Goal: Task Accomplishment & Management: Manage account settings

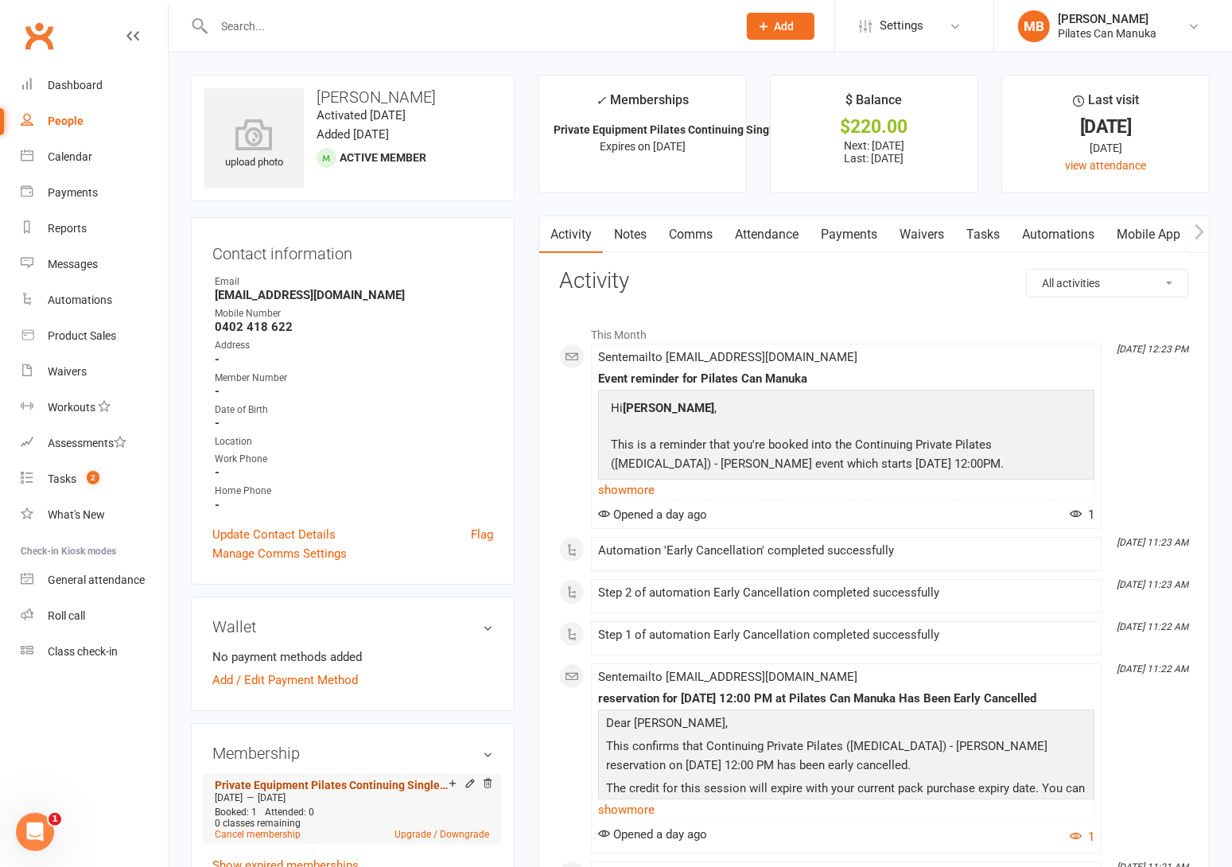
click at [356, 782] on link "Private Equipment Pilates Continuing Single Session (T3)" at bounding box center [332, 784] width 234 height 13
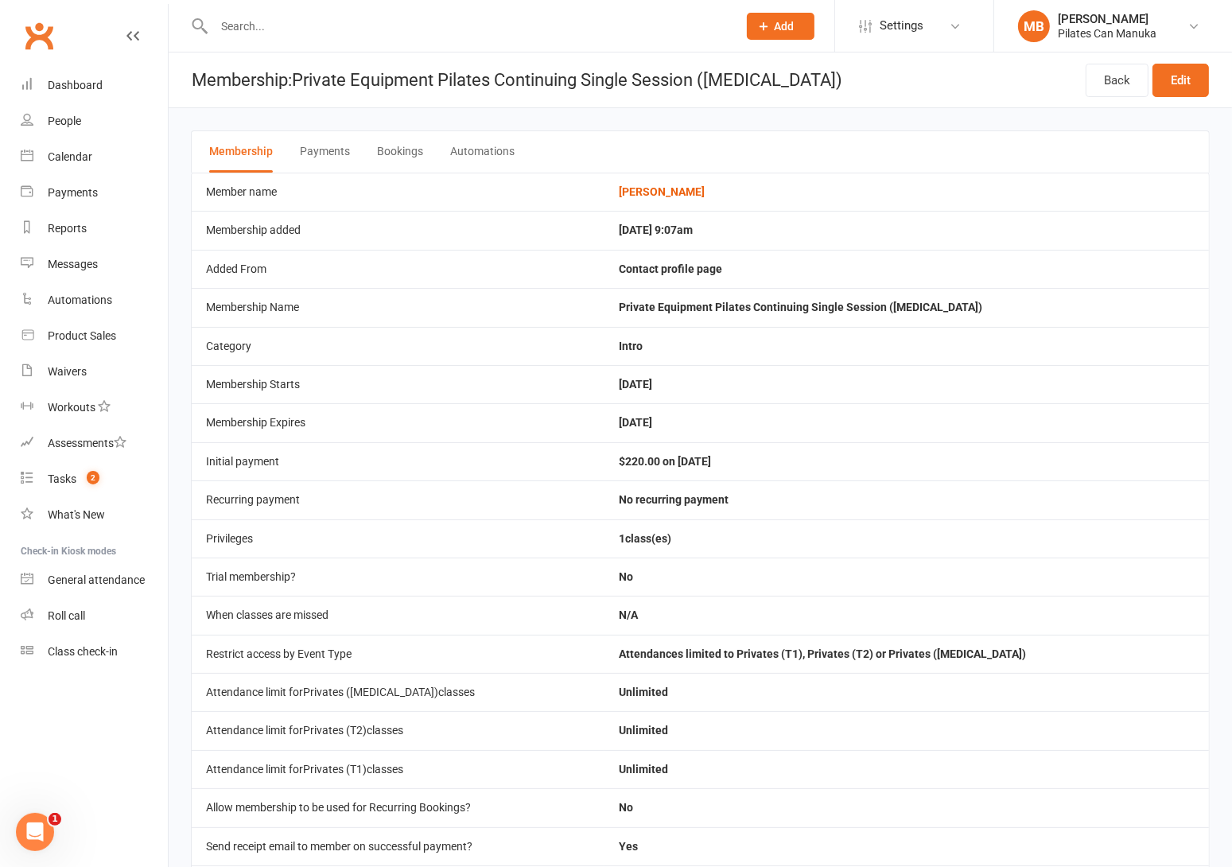
click at [397, 162] on button "Bookings" at bounding box center [400, 151] width 46 height 41
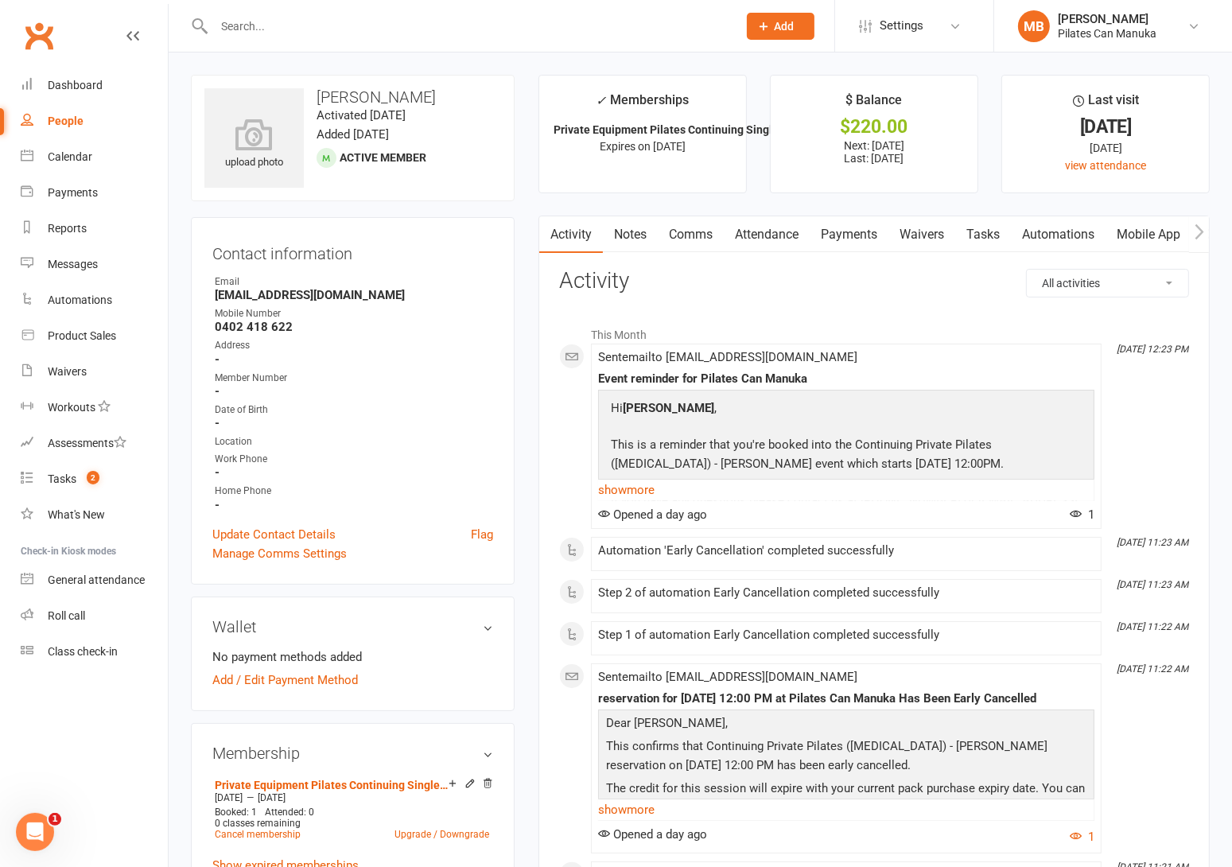
click at [981, 235] on link "Tasks" at bounding box center [983, 234] width 56 height 37
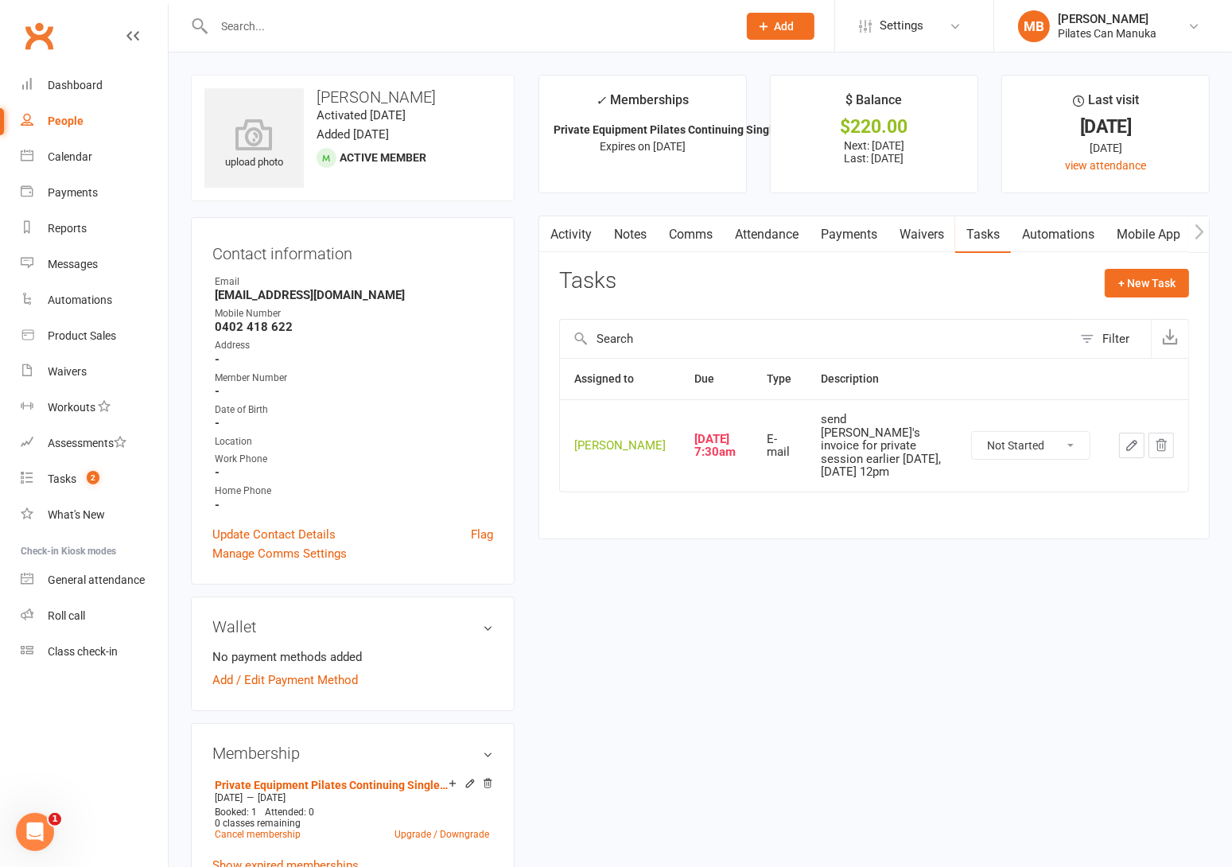
click at [1128, 444] on icon "button" at bounding box center [1131, 445] width 14 height 14
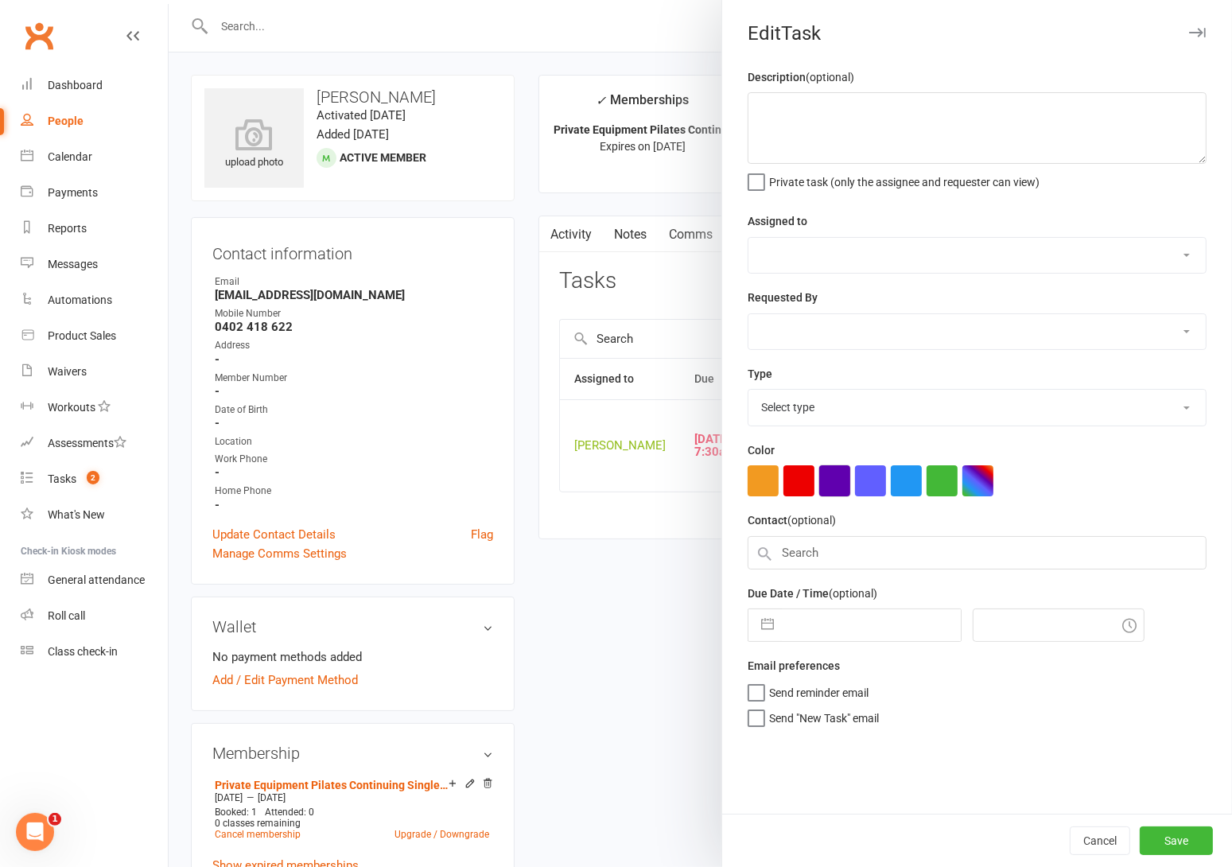
type textarea "send Denise's invoice for private session earlier today, 16th Sept at 12pm"
select select "51663"
type input "[DATE]"
type input "9:30am"
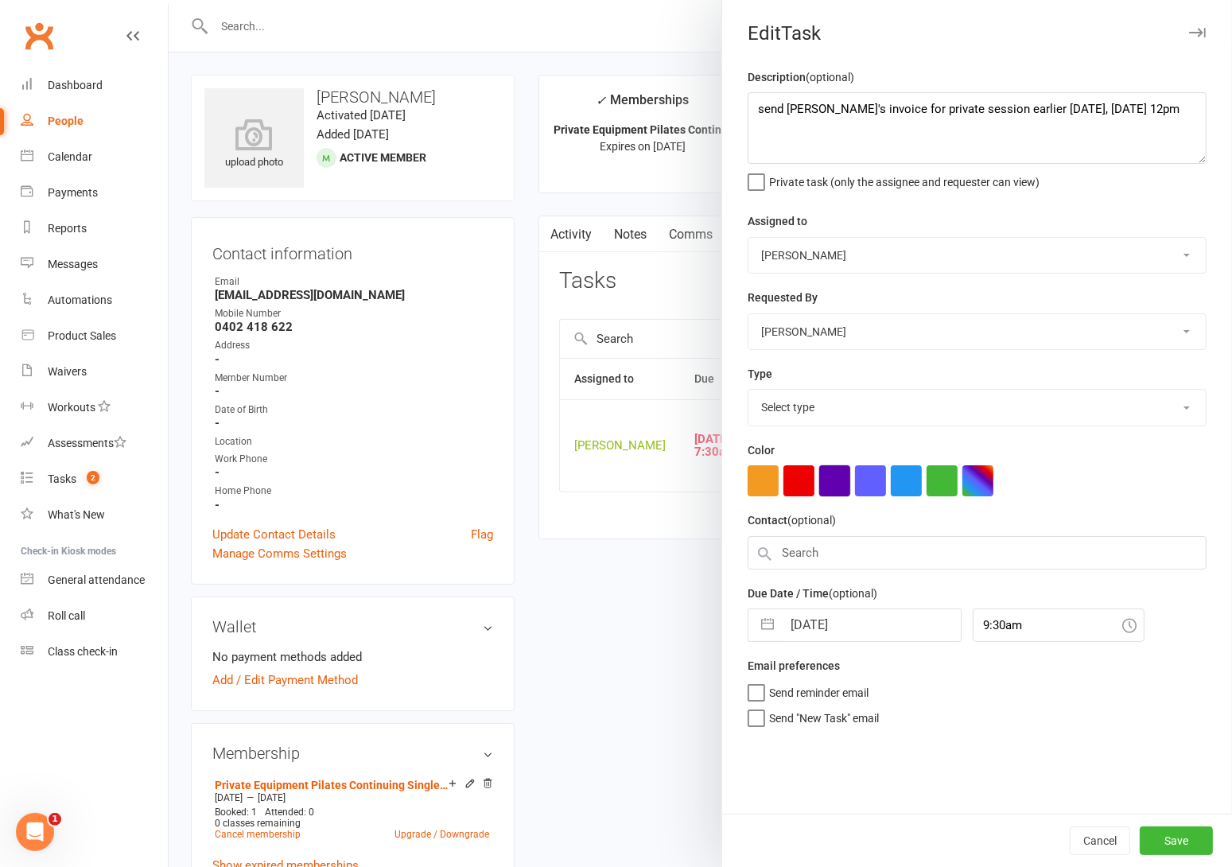
select select "28579"
click at [862, 119] on textarea "send Denise's invoice for private session earlier today, 16th Sept at 12pm" at bounding box center [976, 128] width 459 height 72
click at [894, 100] on textarea "send Denise's invoice for private session earlier today, 16th Sept at 12pm" at bounding box center [976, 128] width 459 height 72
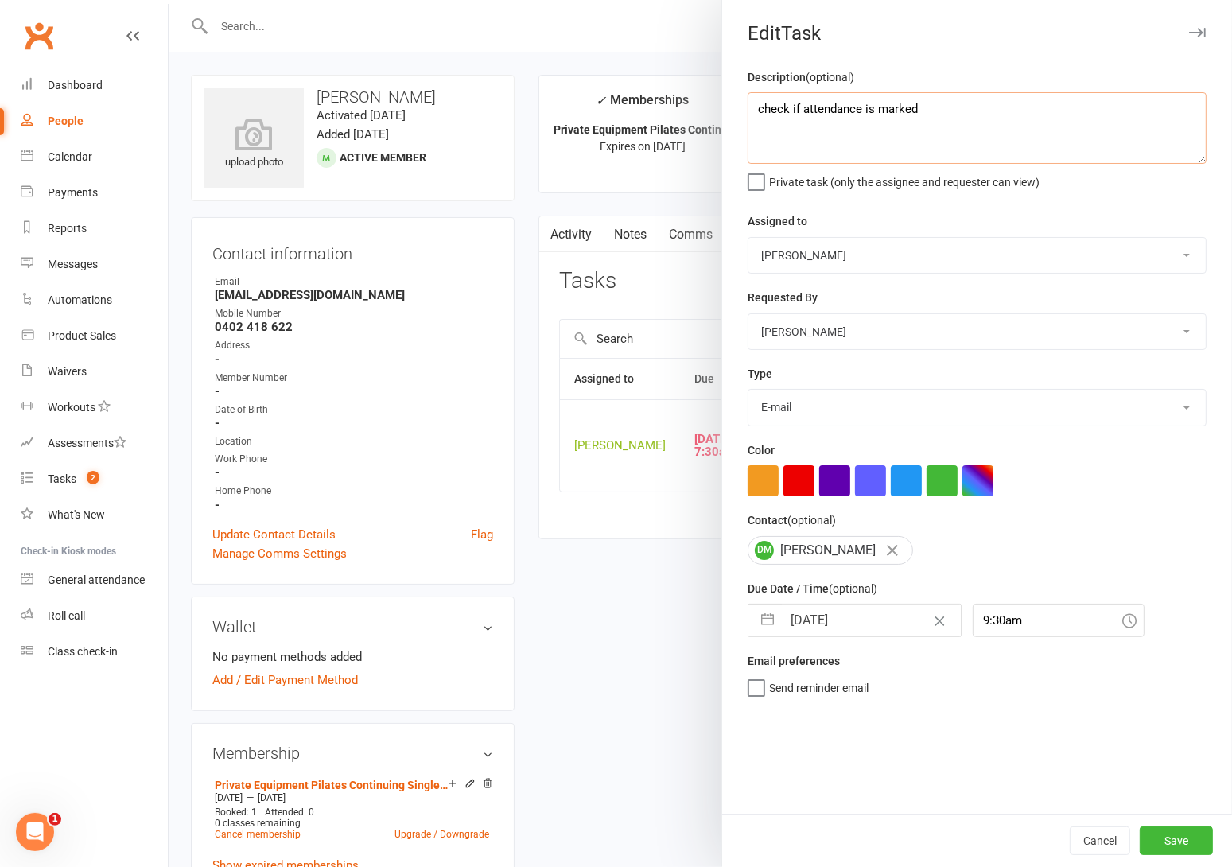
click at [943, 114] on textarea "check if attendance is marked" at bounding box center [976, 128] width 459 height 72
click at [899, 106] on textarea "check if attendance is marked" at bounding box center [976, 128] width 459 height 72
click at [791, 109] on textarea "check if attendance is confirmed" at bounding box center [976, 128] width 459 height 72
click at [1019, 111] on textarea "check if Denise's attendance is confirmed" at bounding box center [976, 128] width 459 height 72
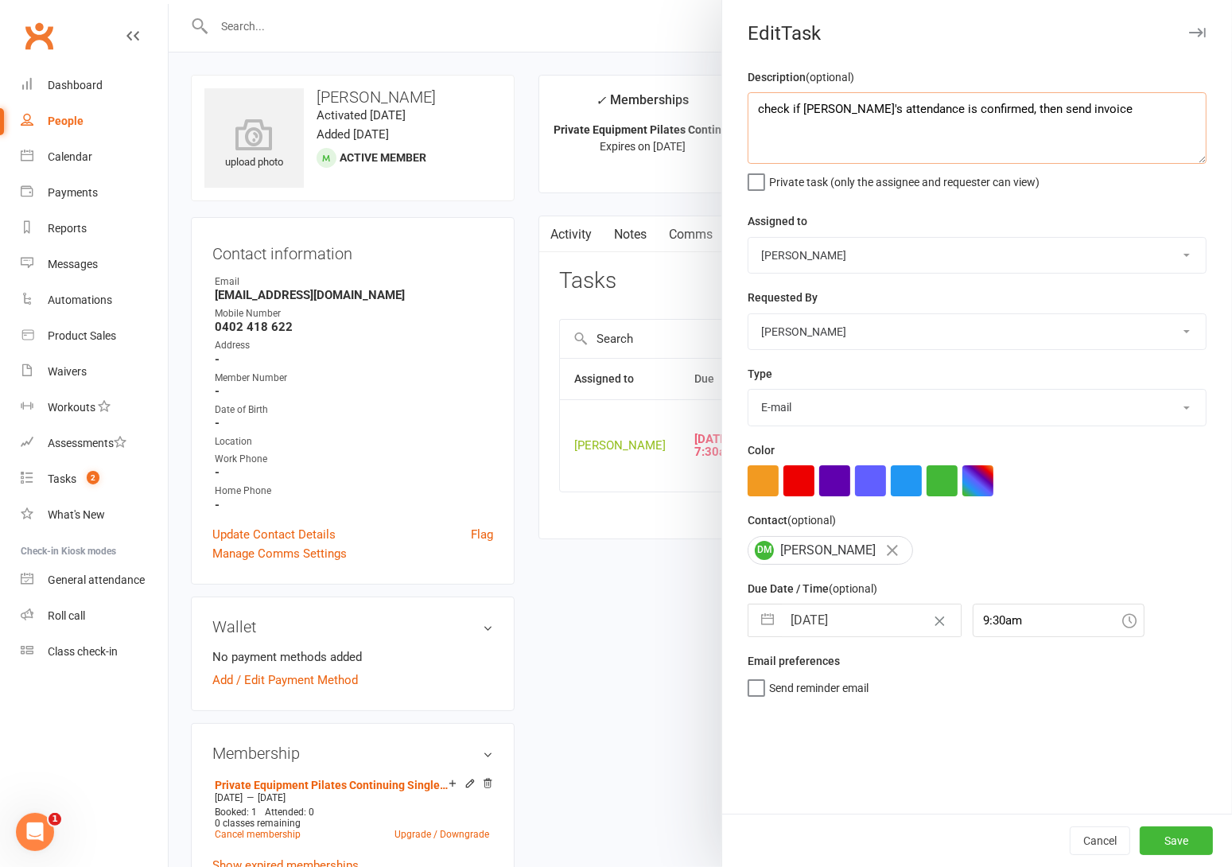
type textarea "check if Denise's attendance is confirmed, then send invoice"
click at [761, 623] on button "button" at bounding box center [767, 620] width 29 height 32
select select "7"
select select "2025"
select select "8"
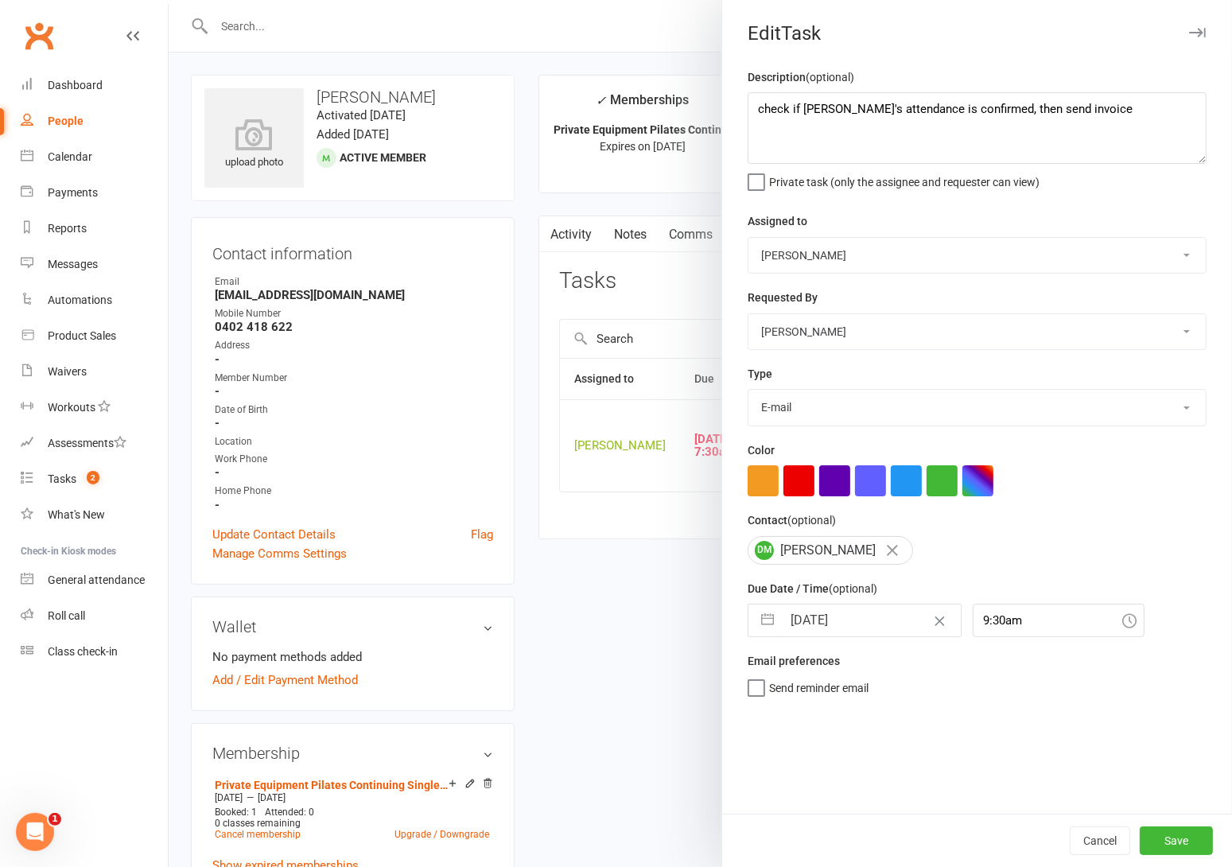
select select "2025"
select select "9"
select select "2025"
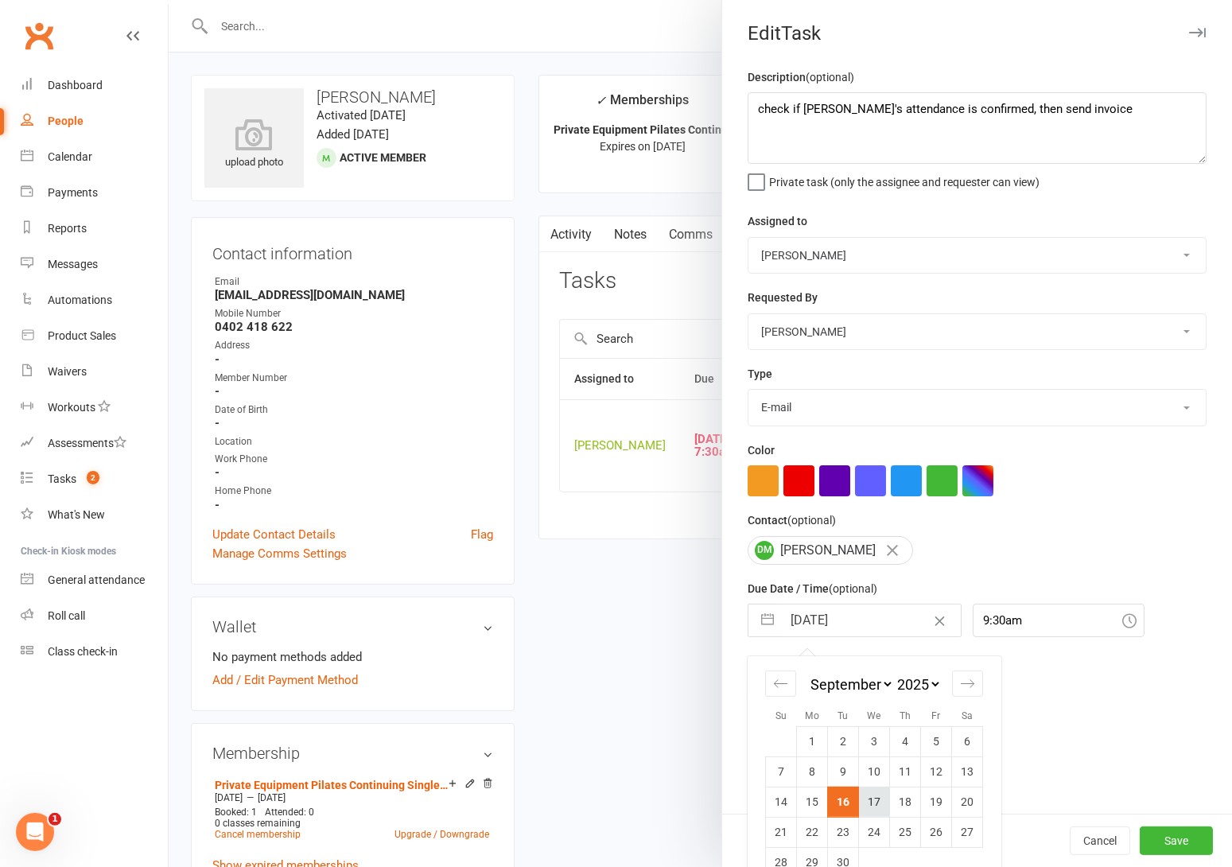
click at [875, 812] on td "17" at bounding box center [874, 801] width 31 height 30
type input "17 Sep 2025"
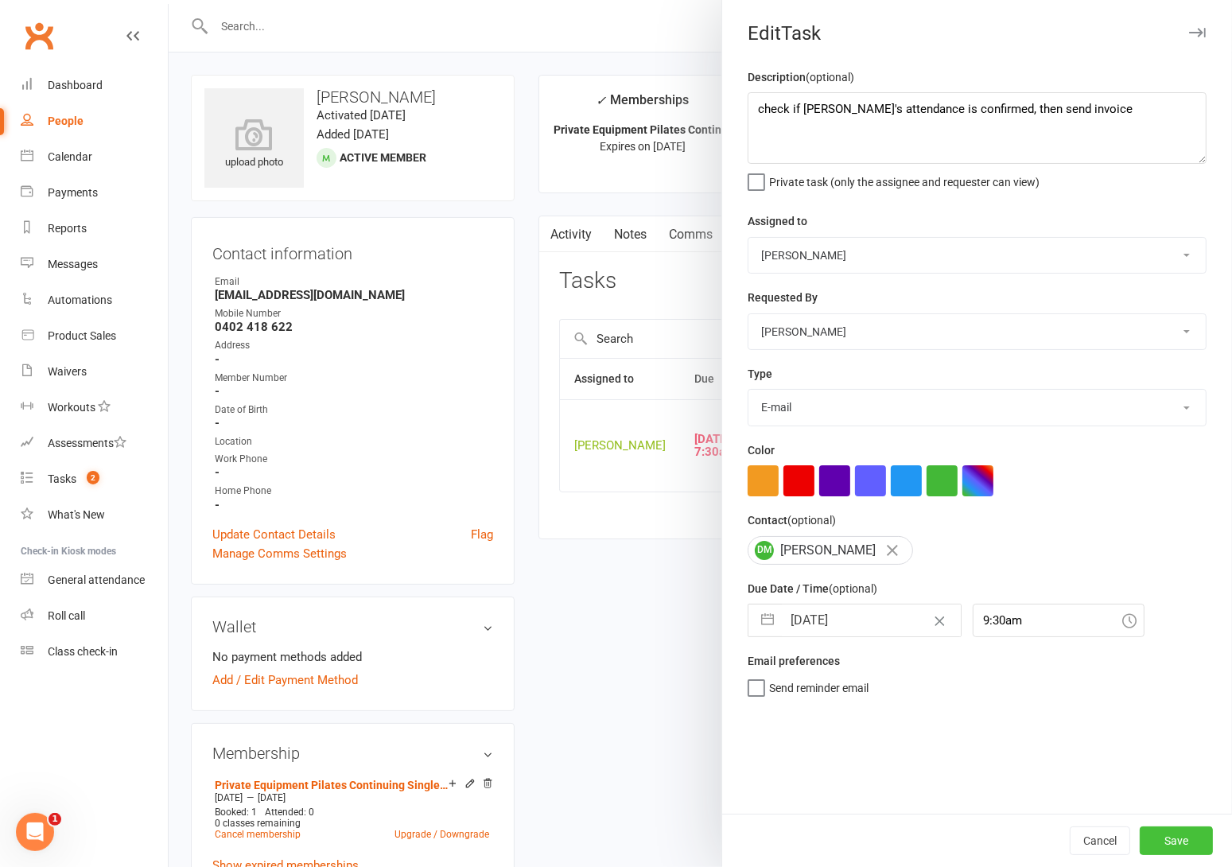
click at [1143, 834] on button "Save" at bounding box center [1175, 840] width 73 height 29
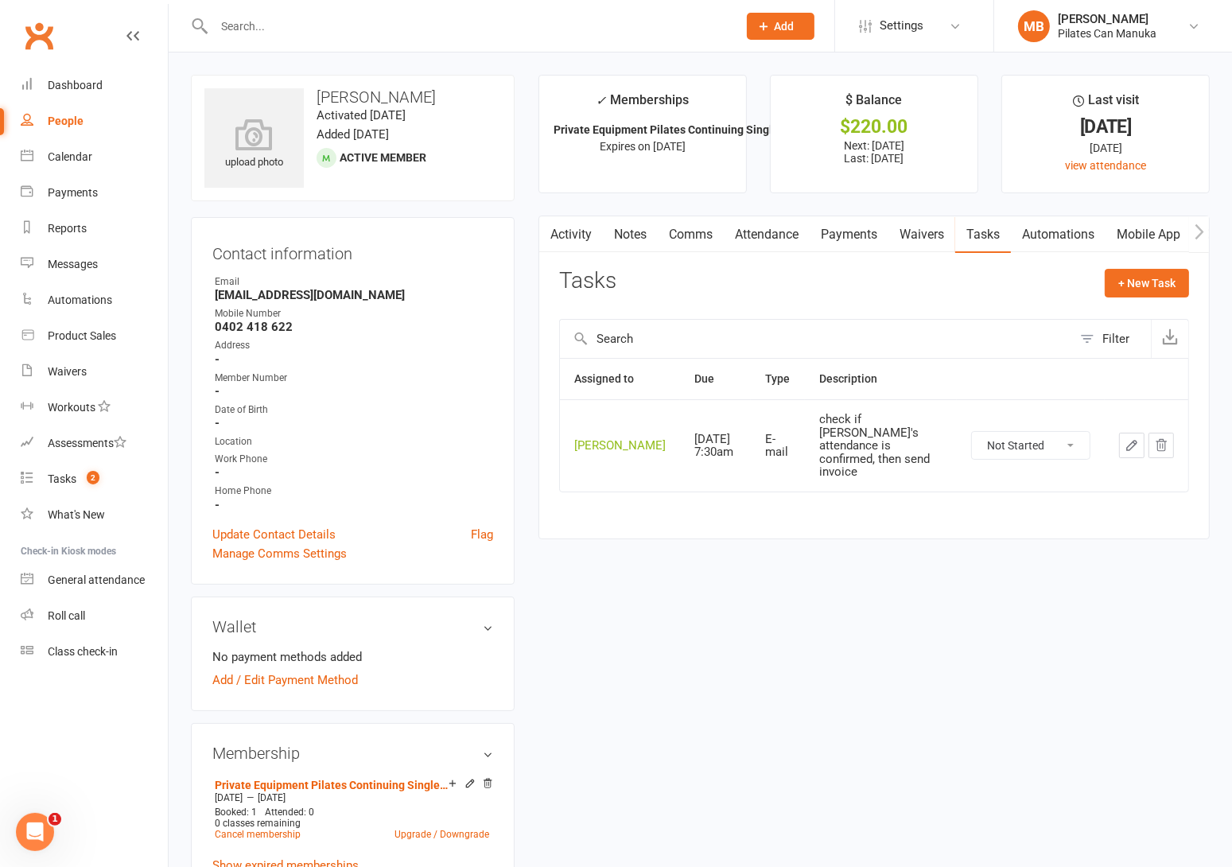
click at [919, 665] on div "upload photo Denise Moir Activated 10 May, 2024 Added 22 April, 2024 Active mem…" at bounding box center [700, 809] width 1042 height 1468
click at [776, 839] on div "upload photo Denise Moir Activated 10 May, 2024 Added 22 April, 2024 Active mem…" at bounding box center [700, 809] width 1042 height 1468
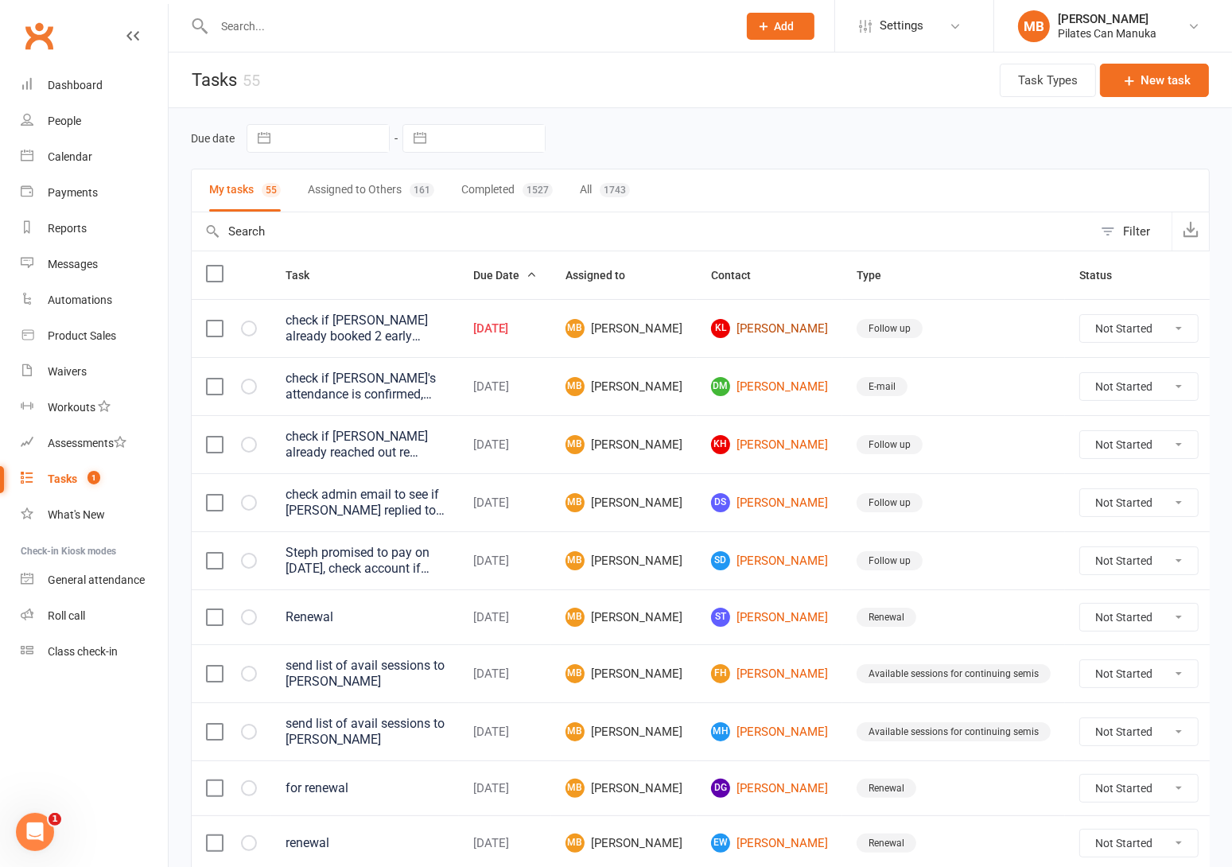
drag, startPoint x: 750, startPoint y: 334, endPoint x: 700, endPoint y: 250, distance: 96.9
click at [750, 334] on link "KL Kristin Leece" at bounding box center [769, 328] width 117 height 19
drag, startPoint x: 747, startPoint y: 389, endPoint x: 578, endPoint y: 2, distance: 421.6
click at [747, 389] on link "DM Denise Moir" at bounding box center [769, 386] width 117 height 19
click at [80, 474] on count-badge "1" at bounding box center [90, 478] width 21 height 13
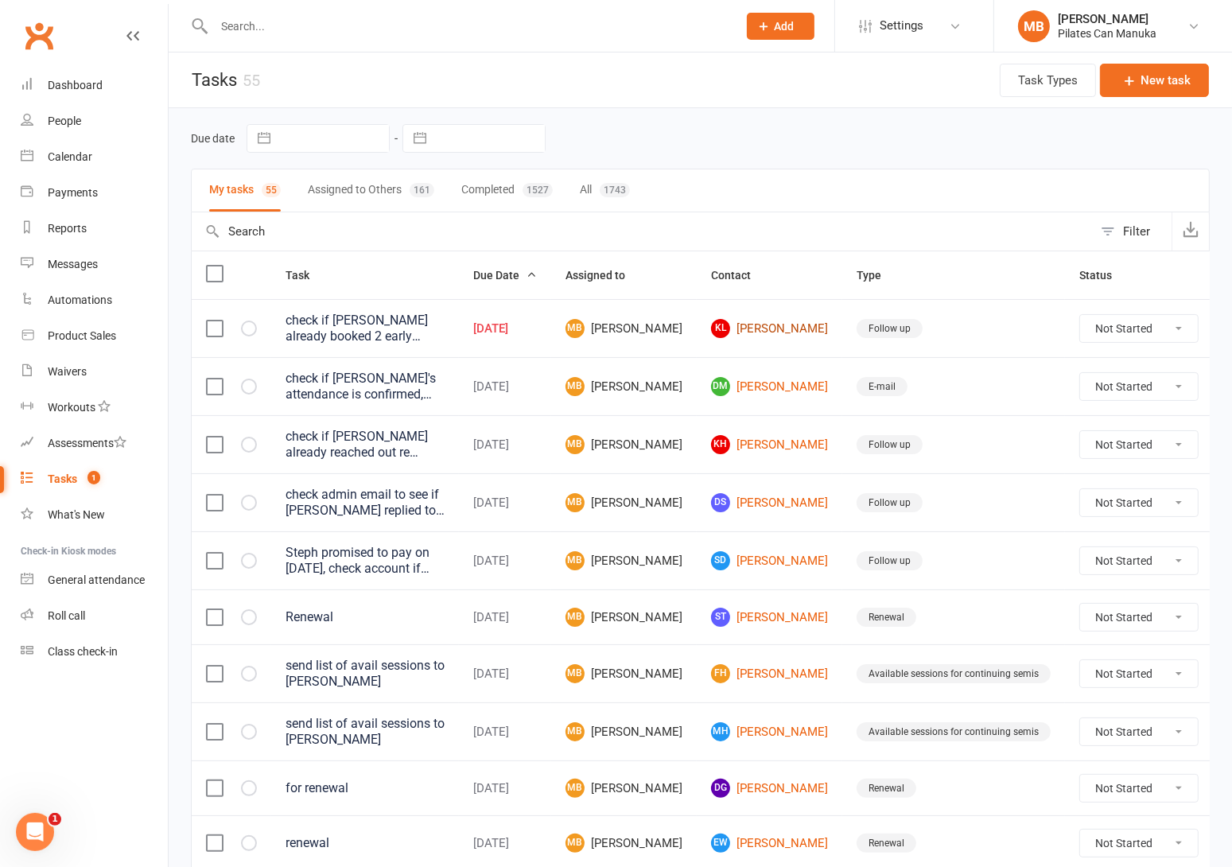
click at [736, 331] on link "KL Kristin Leece" at bounding box center [769, 328] width 117 height 19
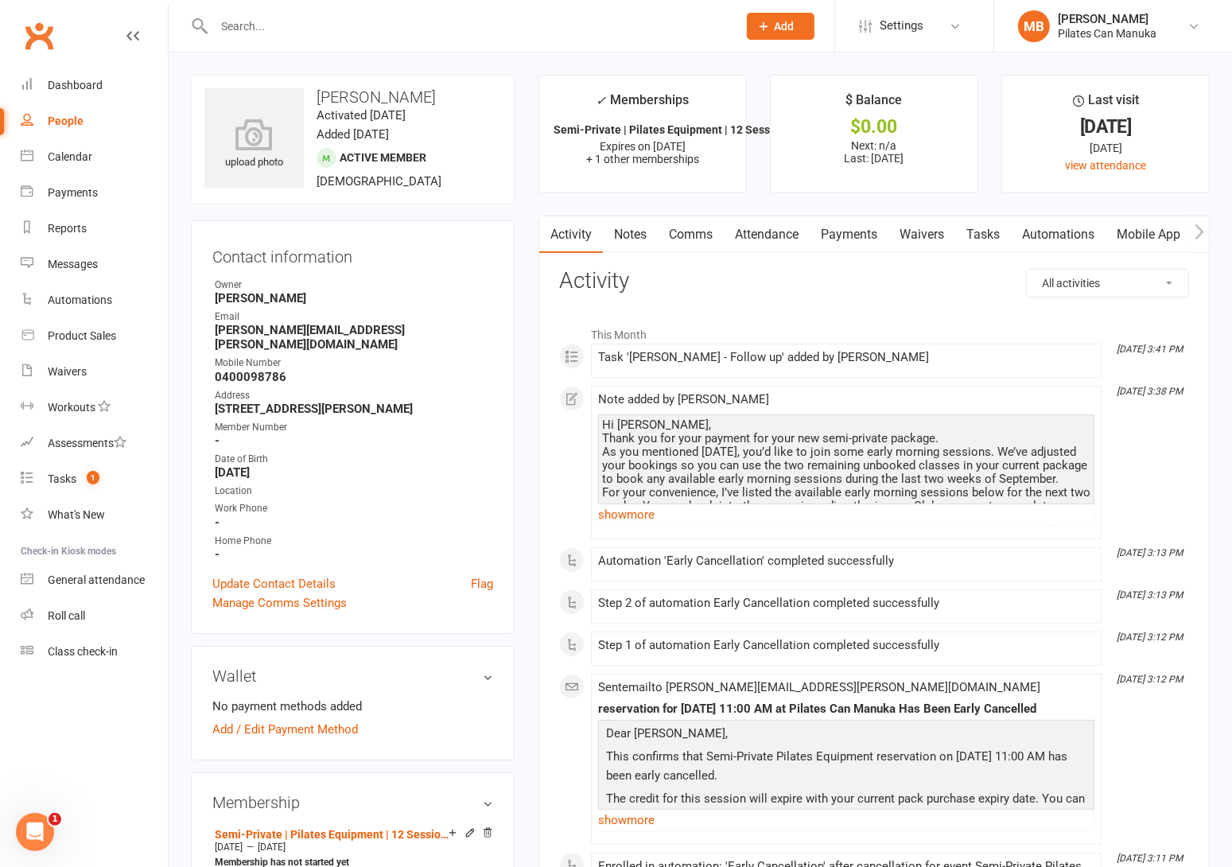
click at [979, 234] on link "Tasks" at bounding box center [983, 234] width 56 height 37
click at [769, 235] on link "Attendance" at bounding box center [766, 234] width 86 height 37
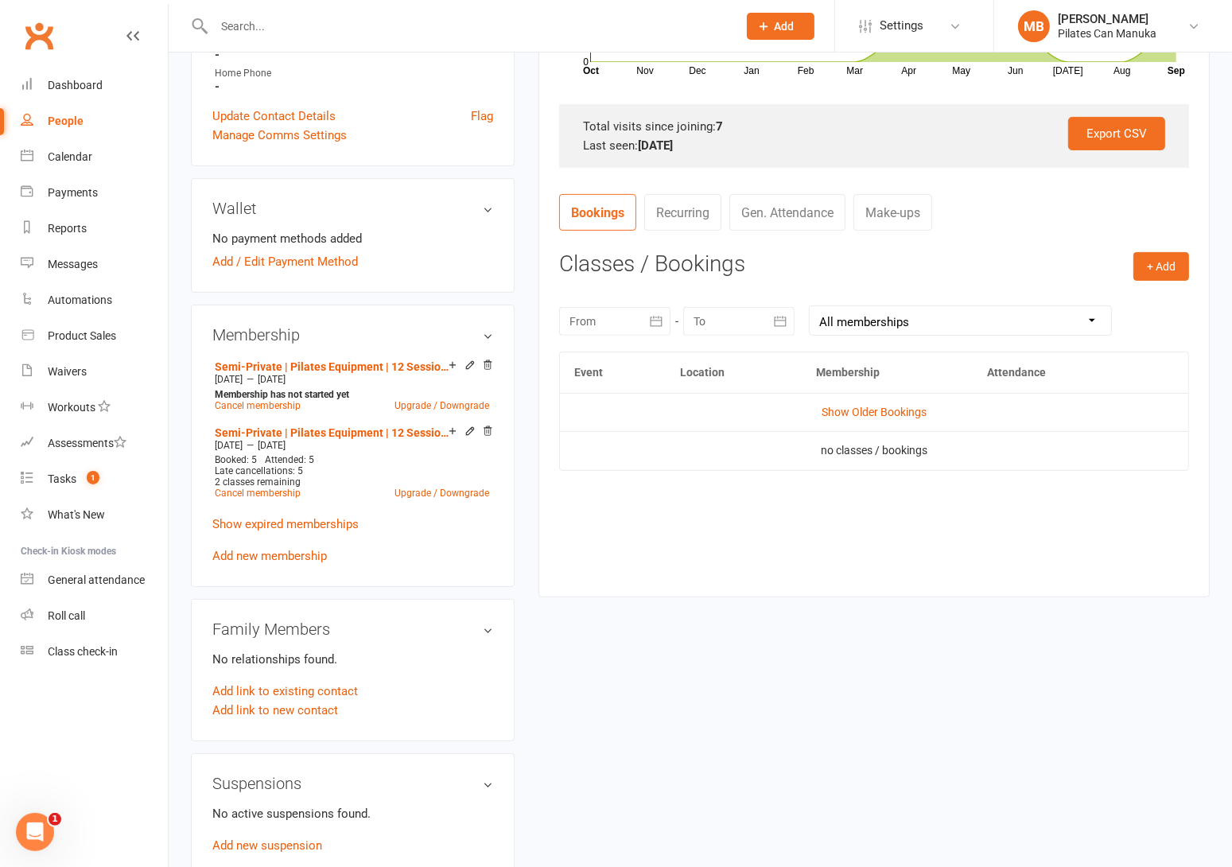
scroll to position [477, 0]
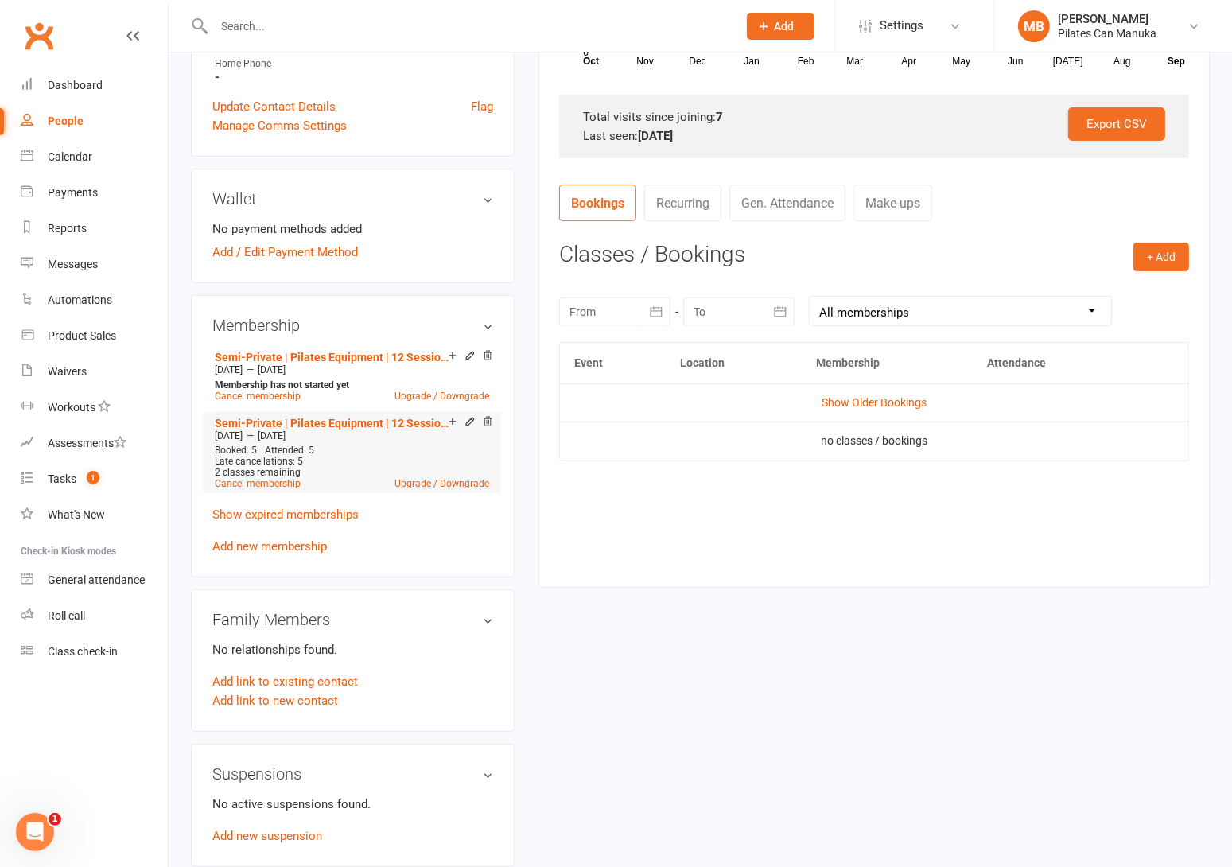
click at [354, 429] on div "May 15 2025 — Sep 29 2025" at bounding box center [352, 435] width 282 height 13
click at [351, 417] on link "Semi-Private | Pilates Equipment | 12 Sessions" at bounding box center [332, 423] width 234 height 13
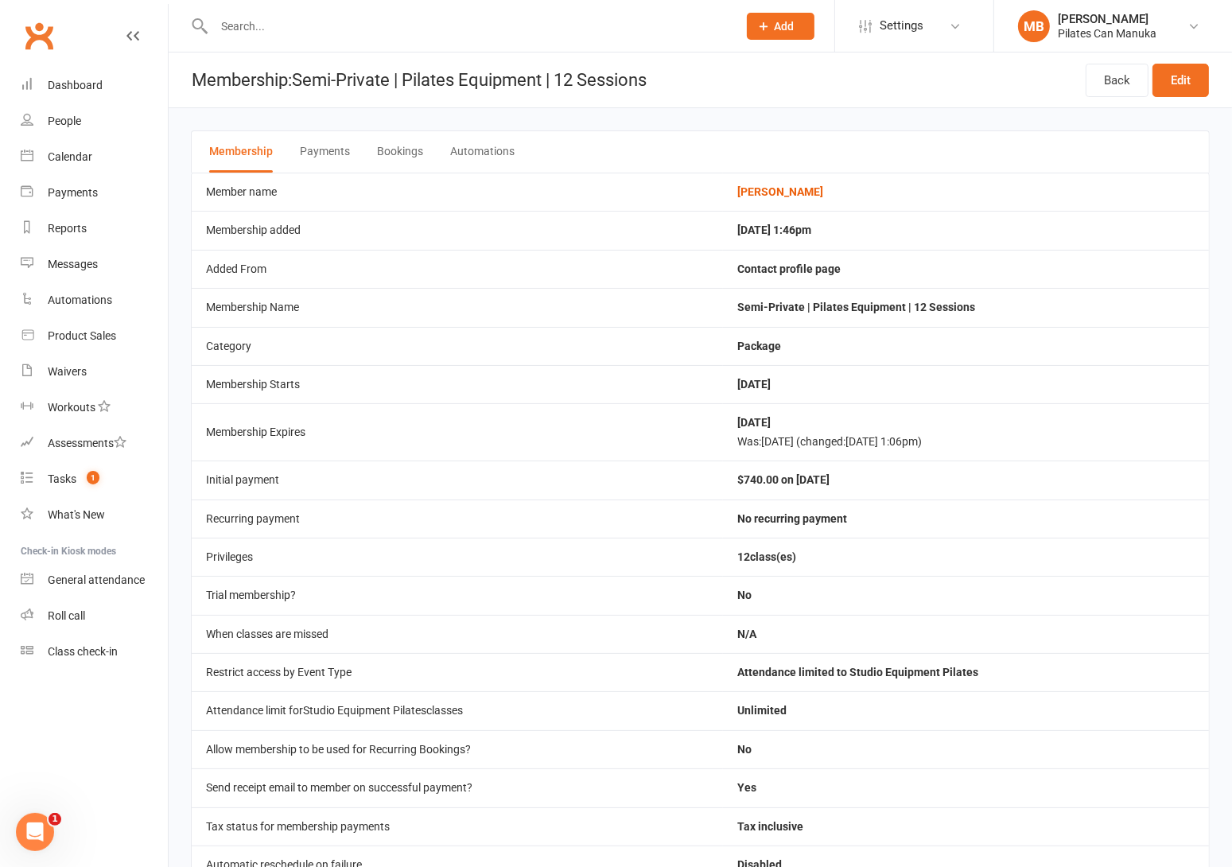
click at [416, 142] on button "Bookings" at bounding box center [400, 151] width 46 height 41
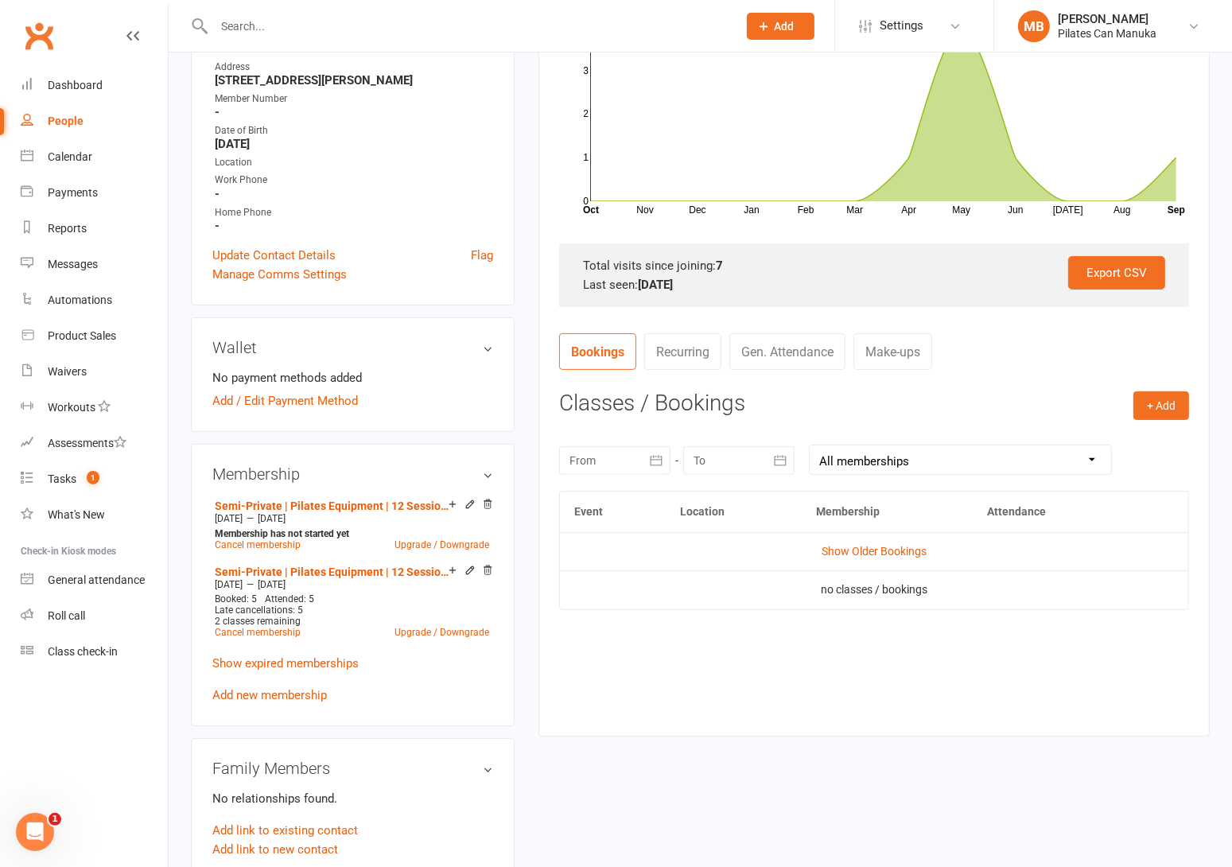
scroll to position [357, 0]
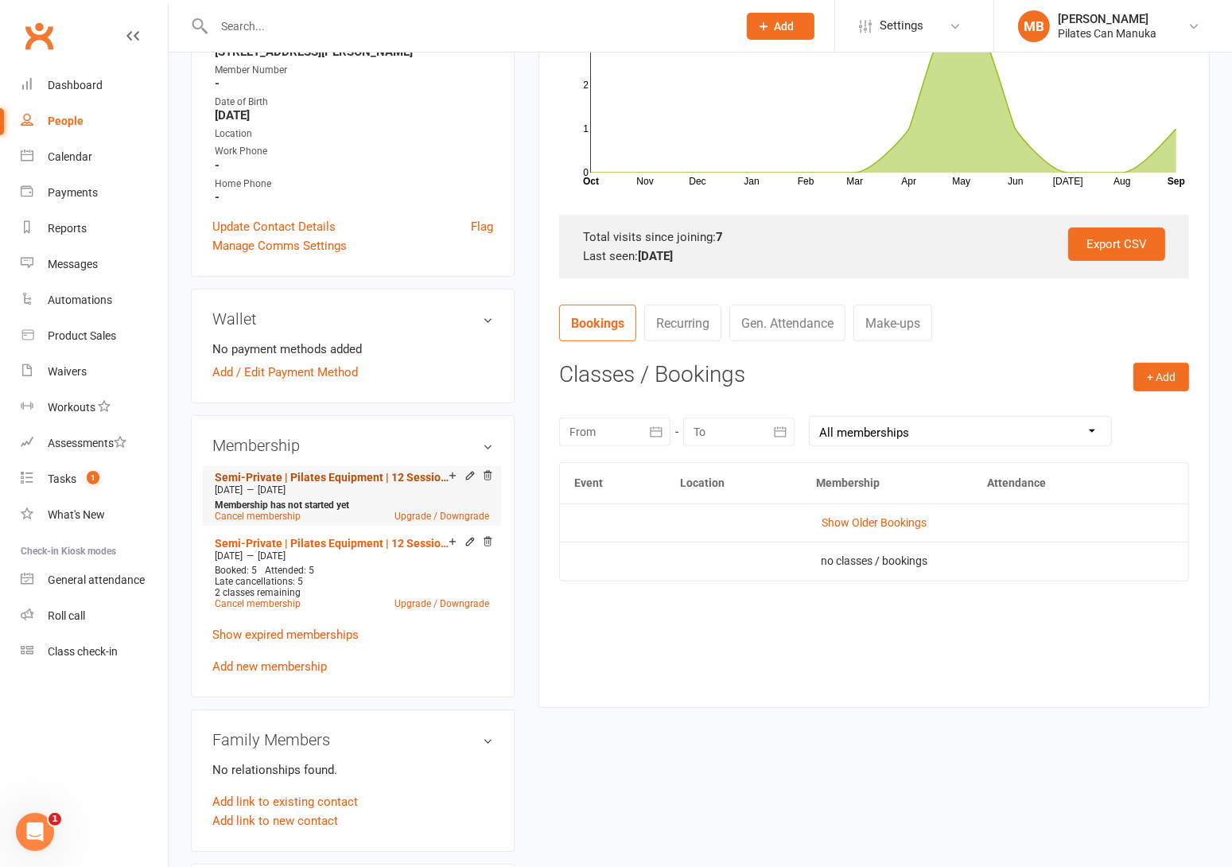
click at [407, 471] on link "Semi-Private | Pilates Equipment | 12 Sessions" at bounding box center [332, 477] width 234 height 13
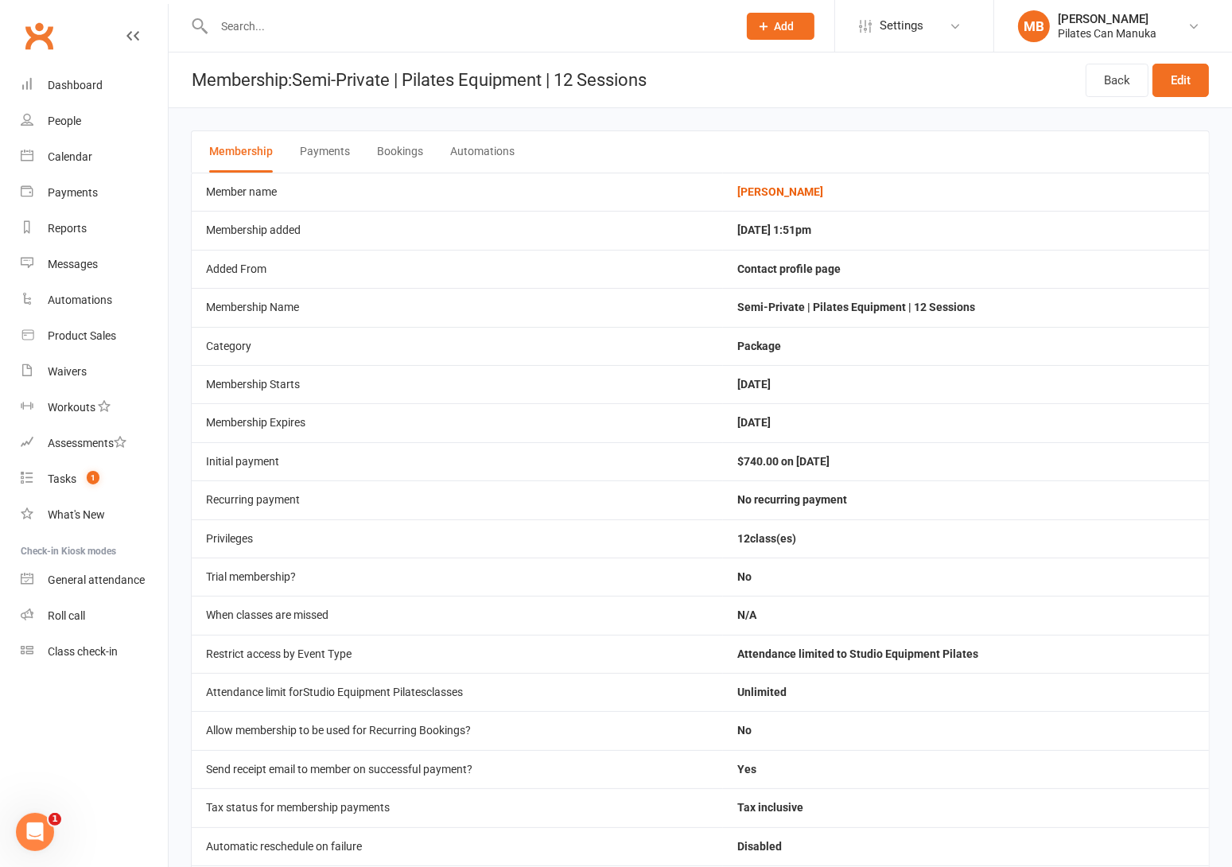
click at [389, 153] on button "Bookings" at bounding box center [400, 151] width 46 height 41
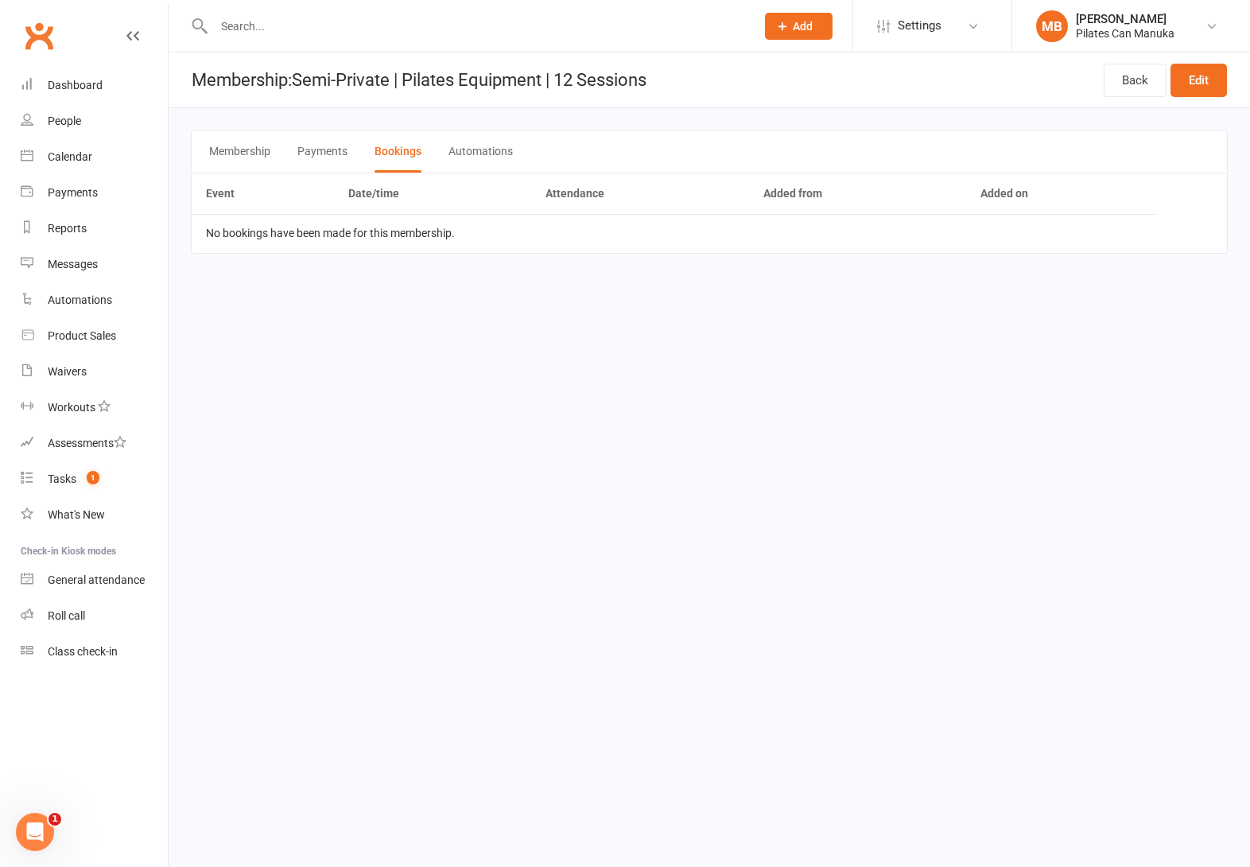
click at [304, 149] on button "Payments" at bounding box center [322, 151] width 50 height 41
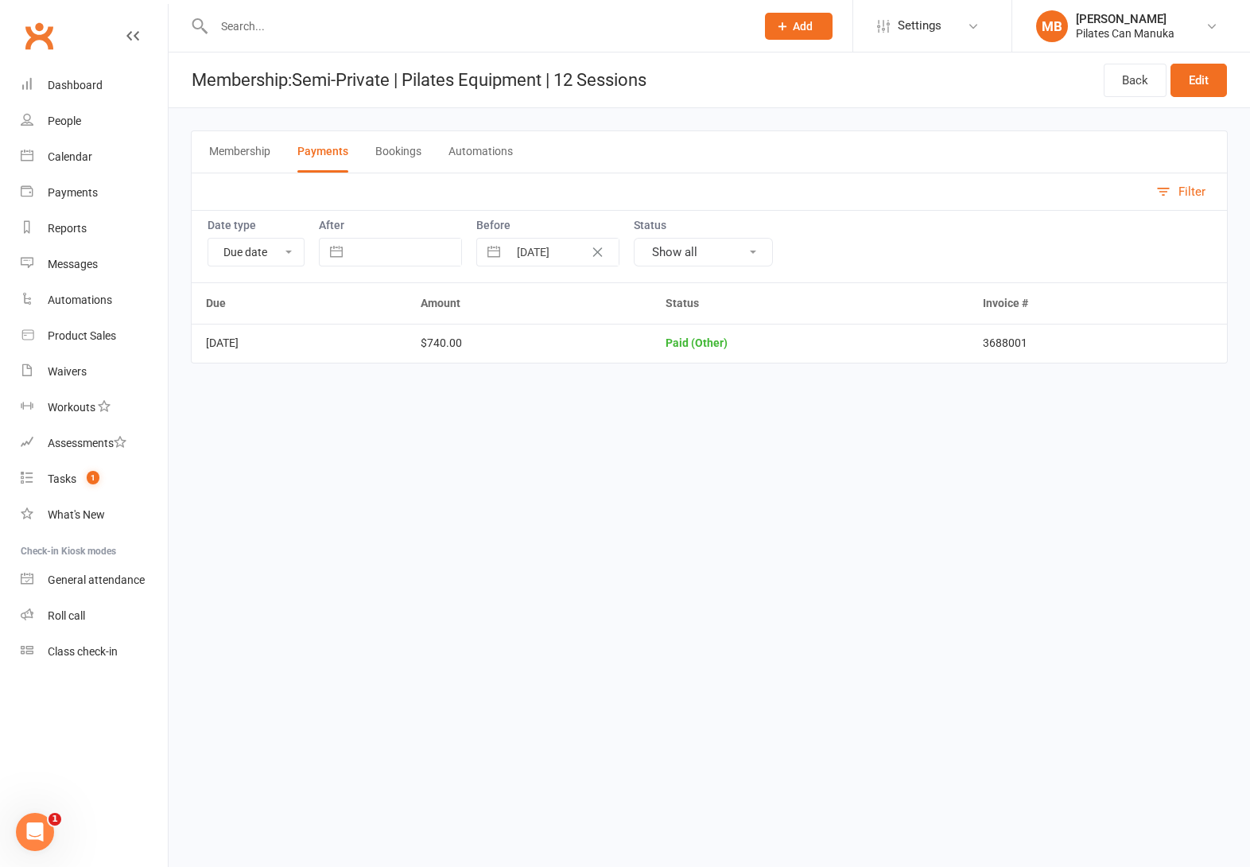
click at [237, 152] on button "Membership" at bounding box center [239, 151] width 61 height 41
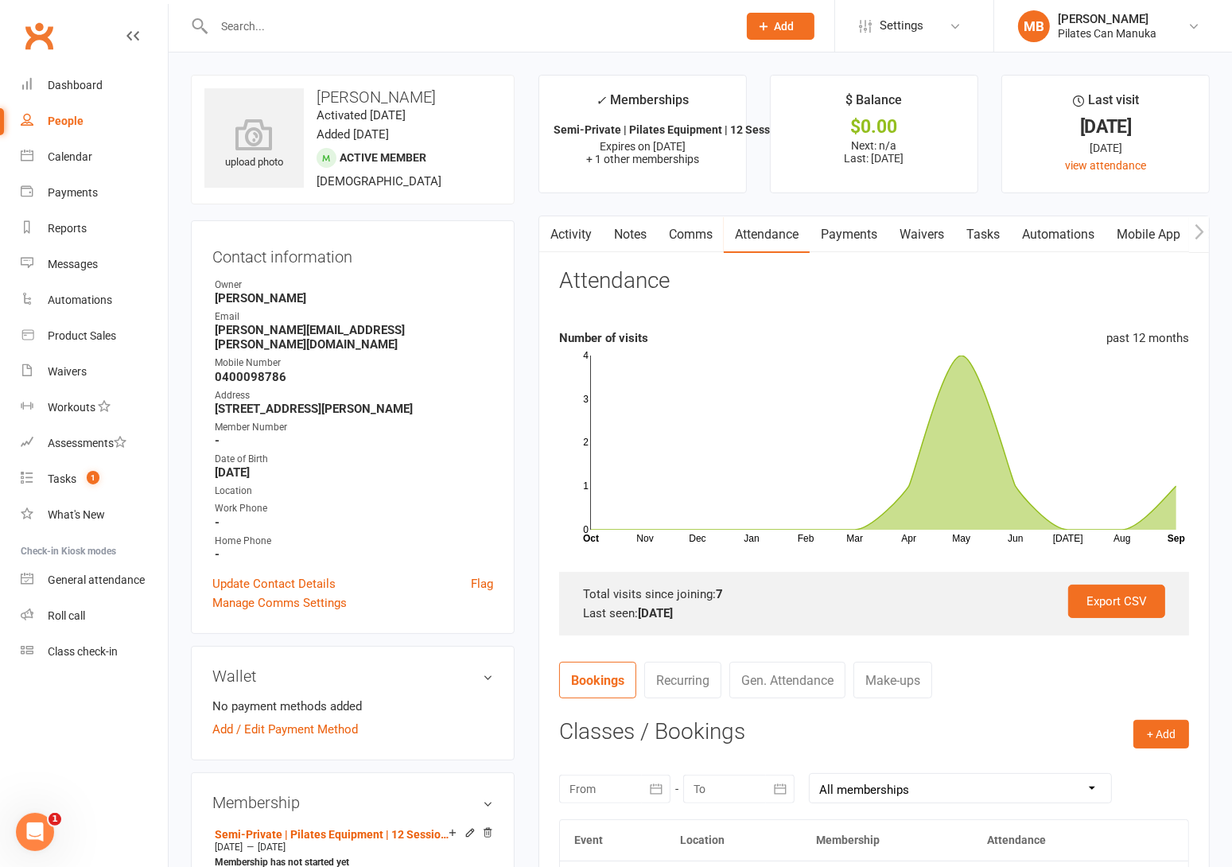
click at [972, 233] on link "Tasks" at bounding box center [983, 234] width 56 height 37
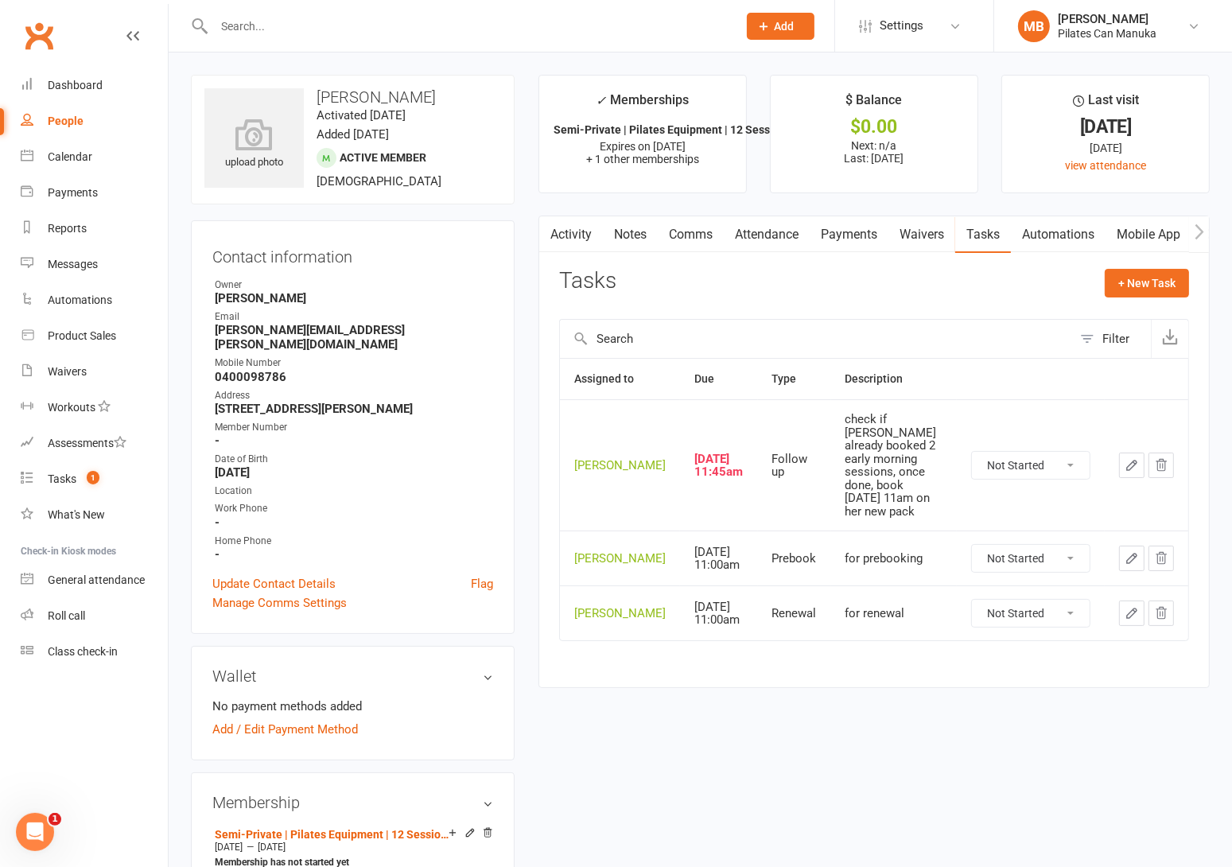
click at [1123, 455] on button "button" at bounding box center [1131, 464] width 25 height 25
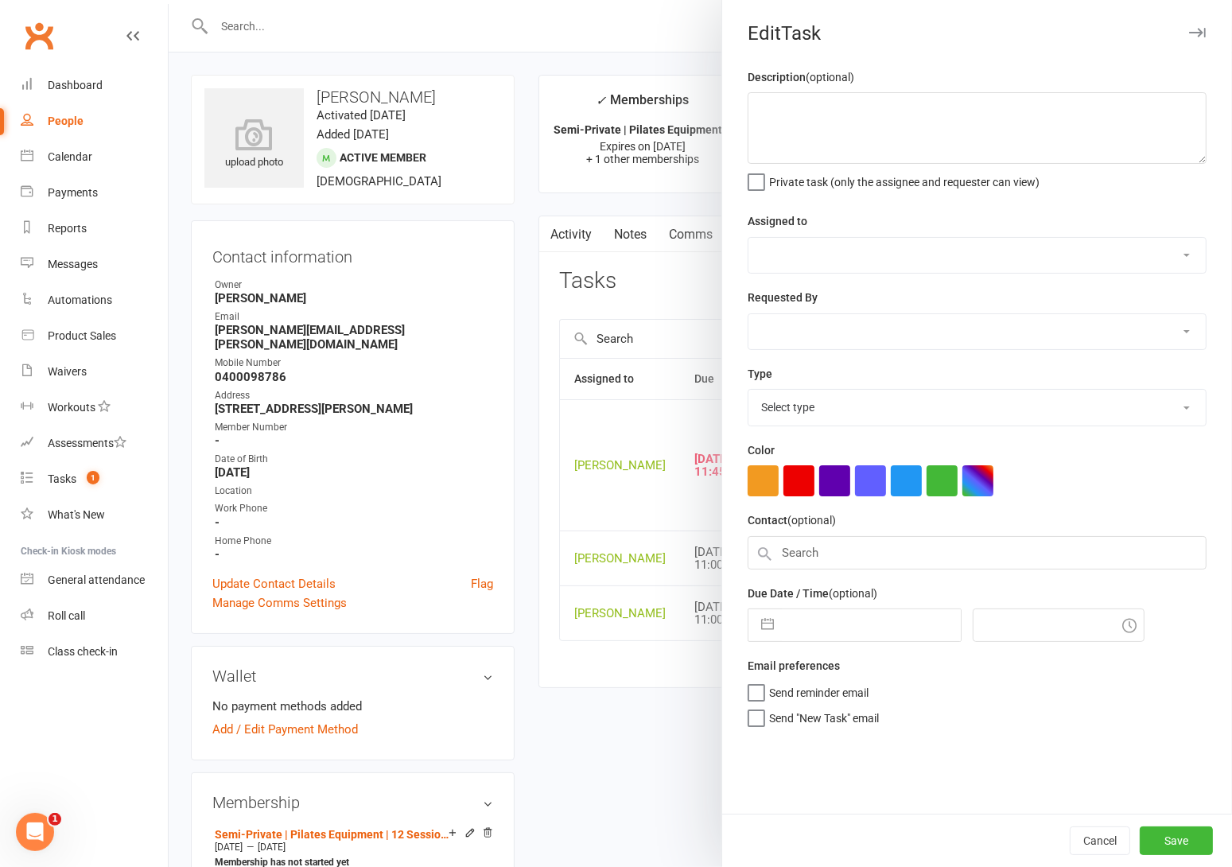
type textarea "check if Kristin already booked 2 early morning sessions, once done, book 27th …"
select select "51663"
type input "16 Sep 2025"
type input "1:45pm"
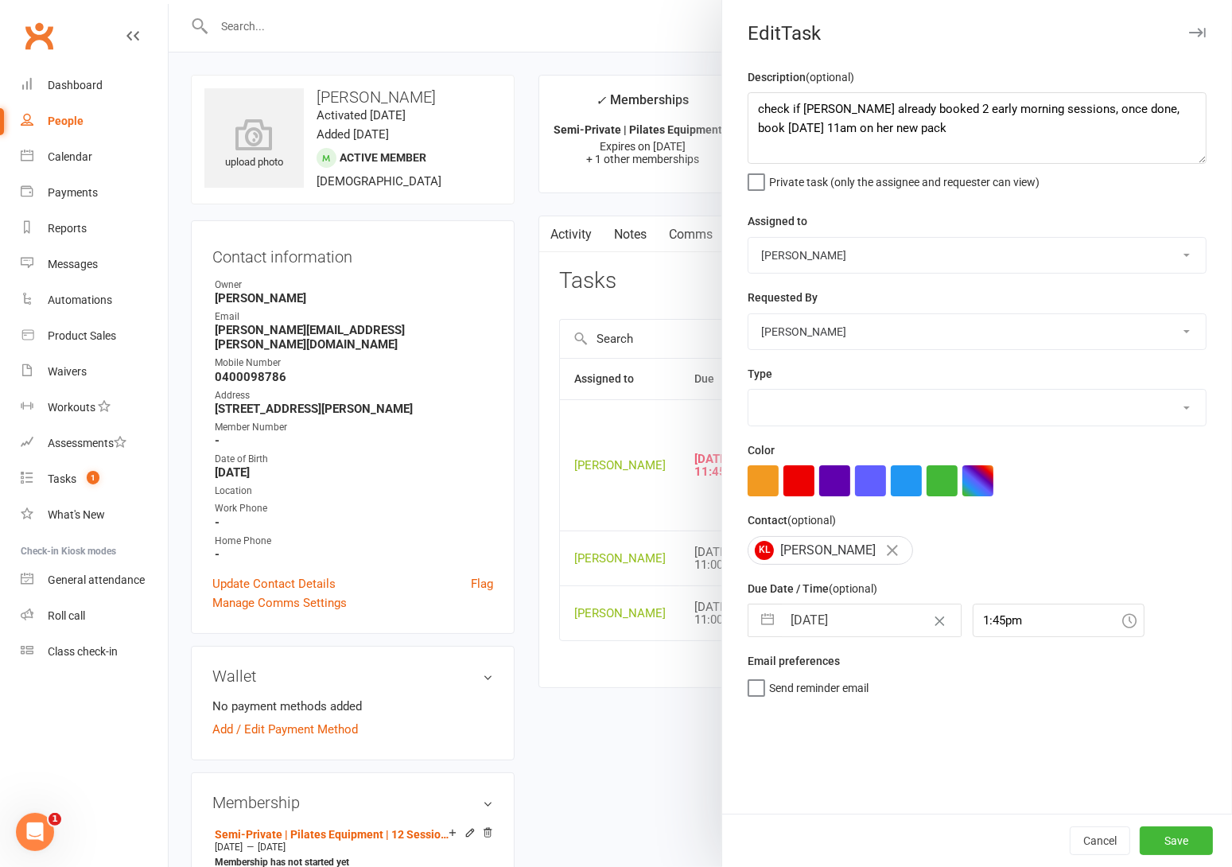
select select "34407"
click at [770, 617] on button "button" at bounding box center [767, 620] width 29 height 32
select select "7"
select select "2025"
select select "8"
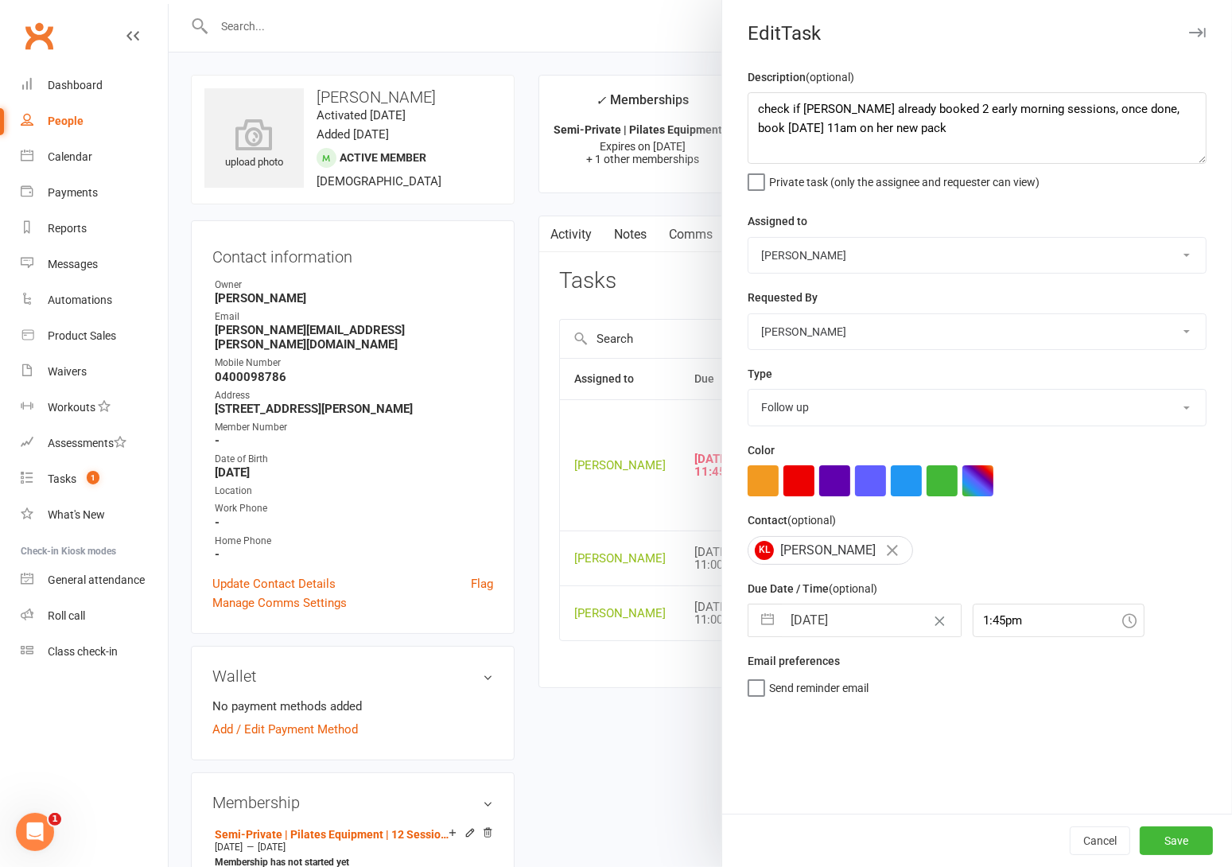
select select "2025"
select select "9"
select select "2025"
drag, startPoint x: 874, startPoint y: 797, endPoint x: 1038, endPoint y: 847, distance: 172.0
click at [871, 797] on td "17" at bounding box center [874, 801] width 31 height 30
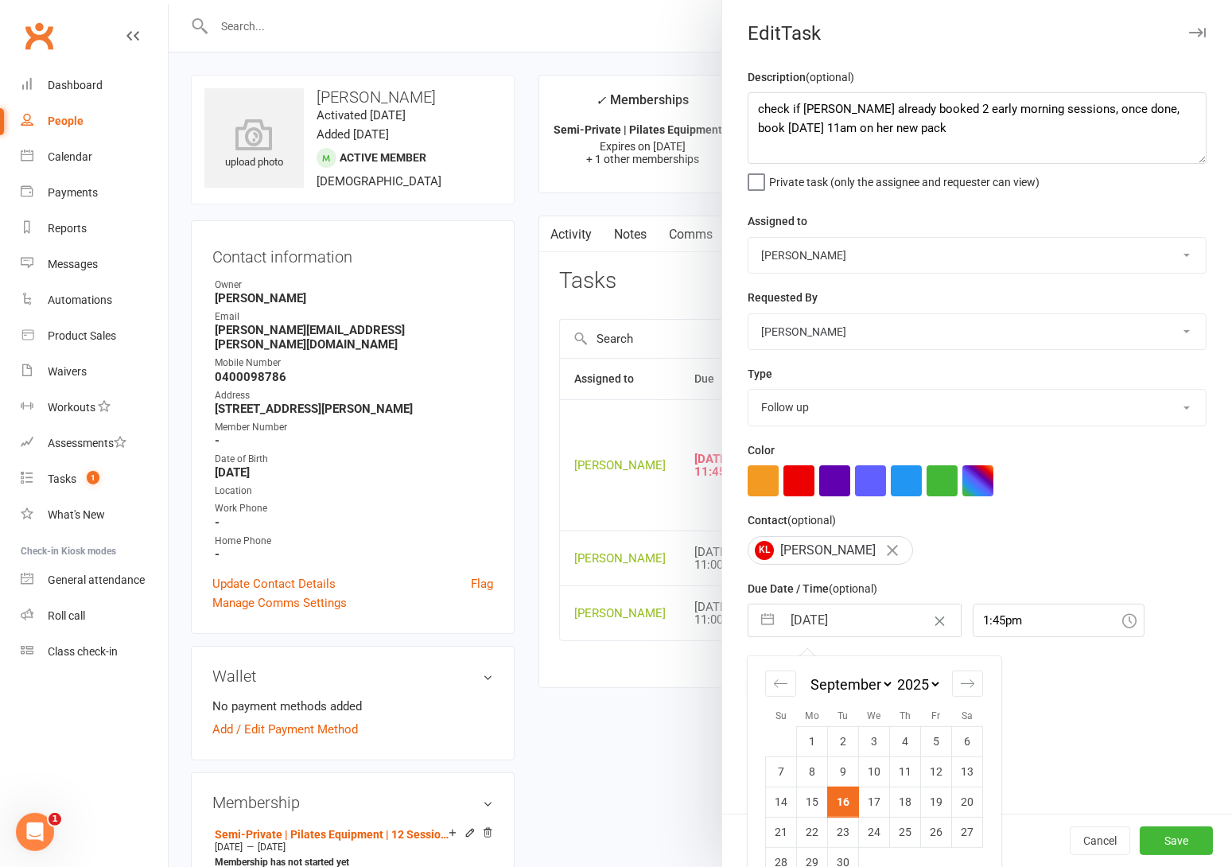
type input "17 Sep 2025"
click at [1158, 835] on button "Save" at bounding box center [1175, 840] width 73 height 29
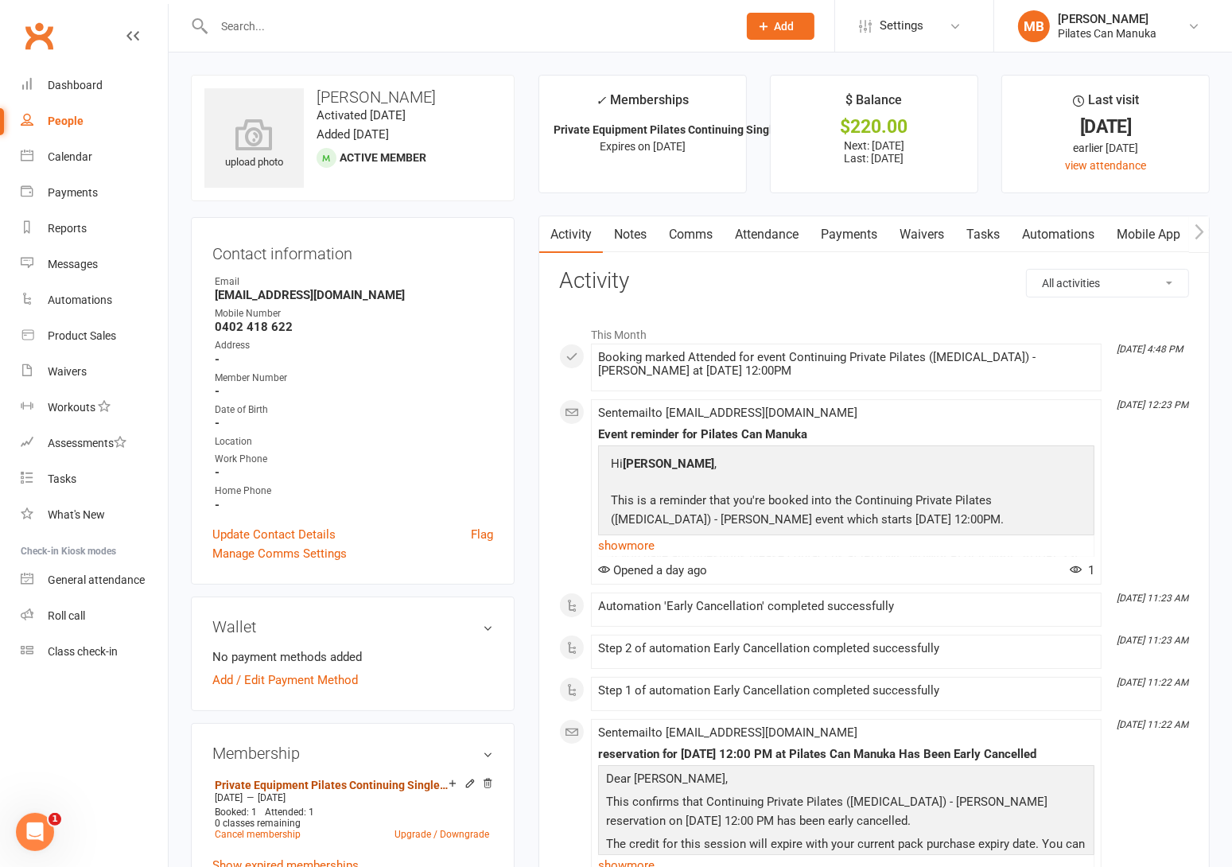
drag, startPoint x: 367, startPoint y: 782, endPoint x: 394, endPoint y: 741, distance: 48.7
click at [367, 782] on link "Private Equipment Pilates Continuing Single Session ([MEDICAL_DATA])" at bounding box center [332, 784] width 234 height 13
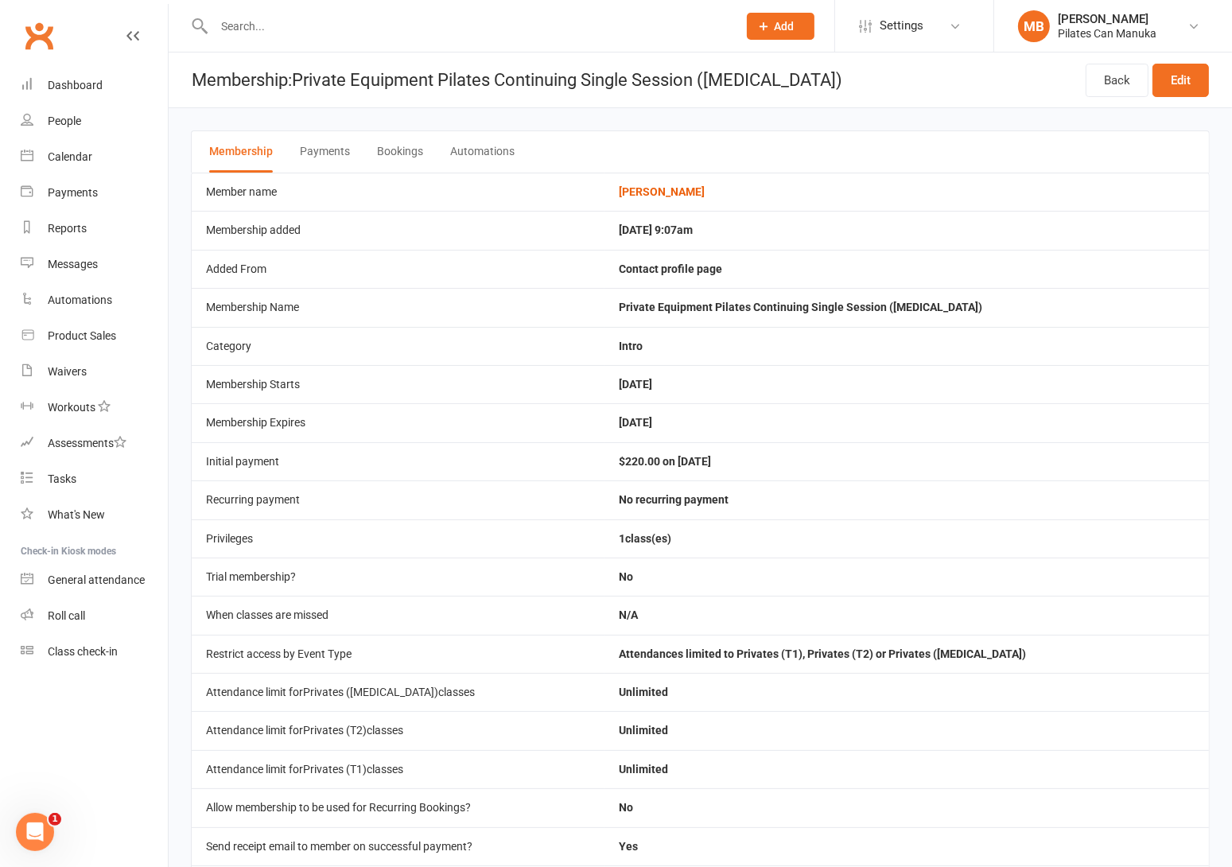
click at [390, 145] on button "Bookings" at bounding box center [400, 151] width 46 height 41
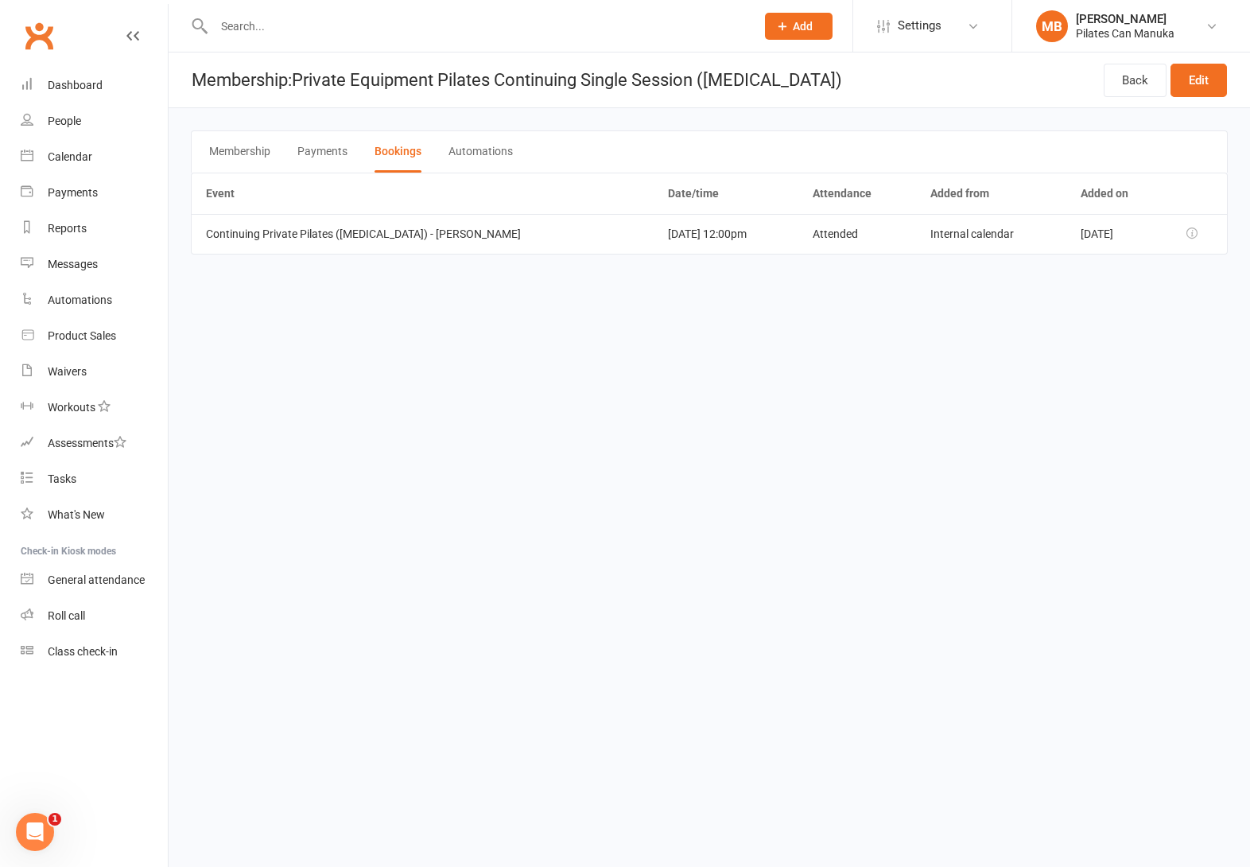
click at [936, 299] on html "Prospect Member Non-attending contact Class / event Appointment Task Add Settin…" at bounding box center [625, 149] width 1250 height 299
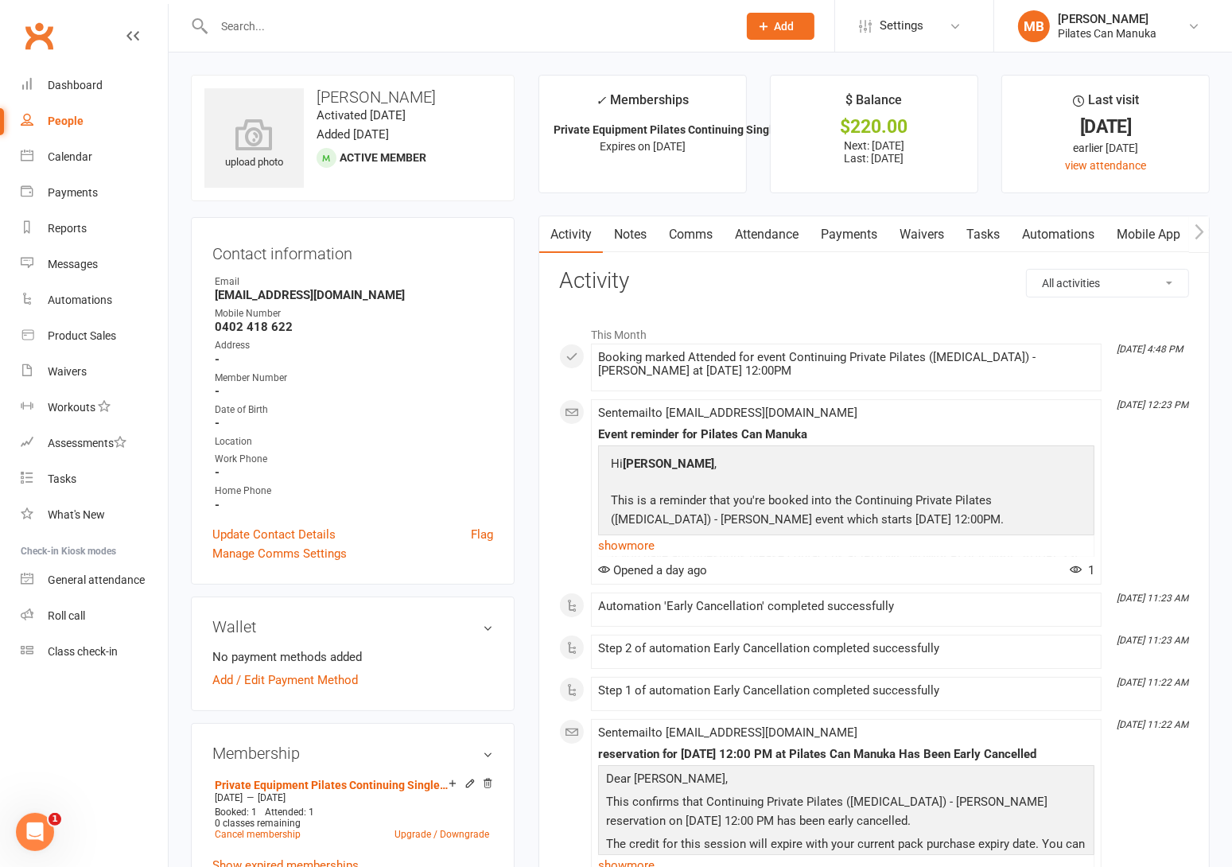
click at [643, 229] on link "Notes" at bounding box center [630, 234] width 55 height 37
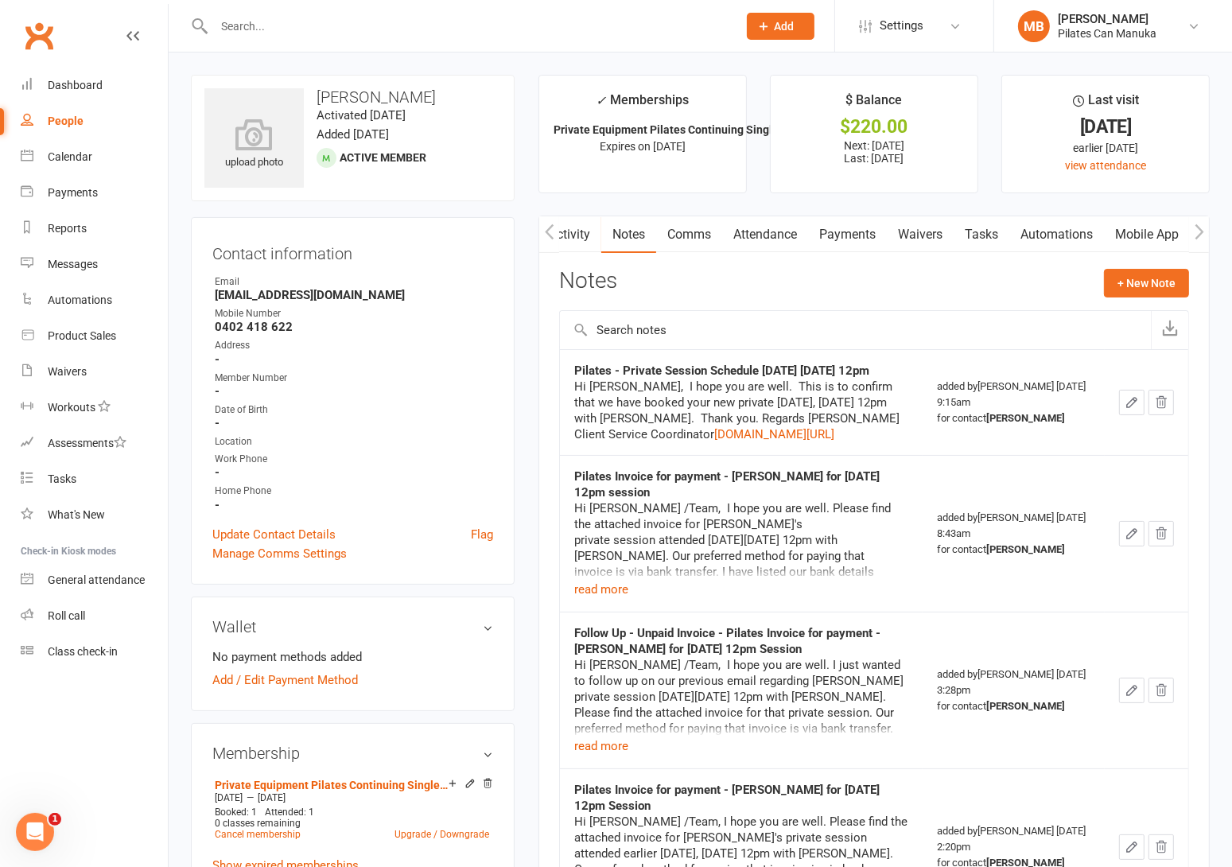
drag, startPoint x: 689, startPoint y: 510, endPoint x: 573, endPoint y: 496, distance: 116.9
click at [573, 496] on td "Pilates Invoice for payment - Denise Moir for Saturday 23rd Aug at 12pm session…" at bounding box center [741, 533] width 363 height 157
copy strong "Pilates Invoice for payment - Denise Moir for Saturday 23rd Aug at 12pm session"
click at [1138, 296] on button "+ New Note" at bounding box center [1146, 283] width 85 height 29
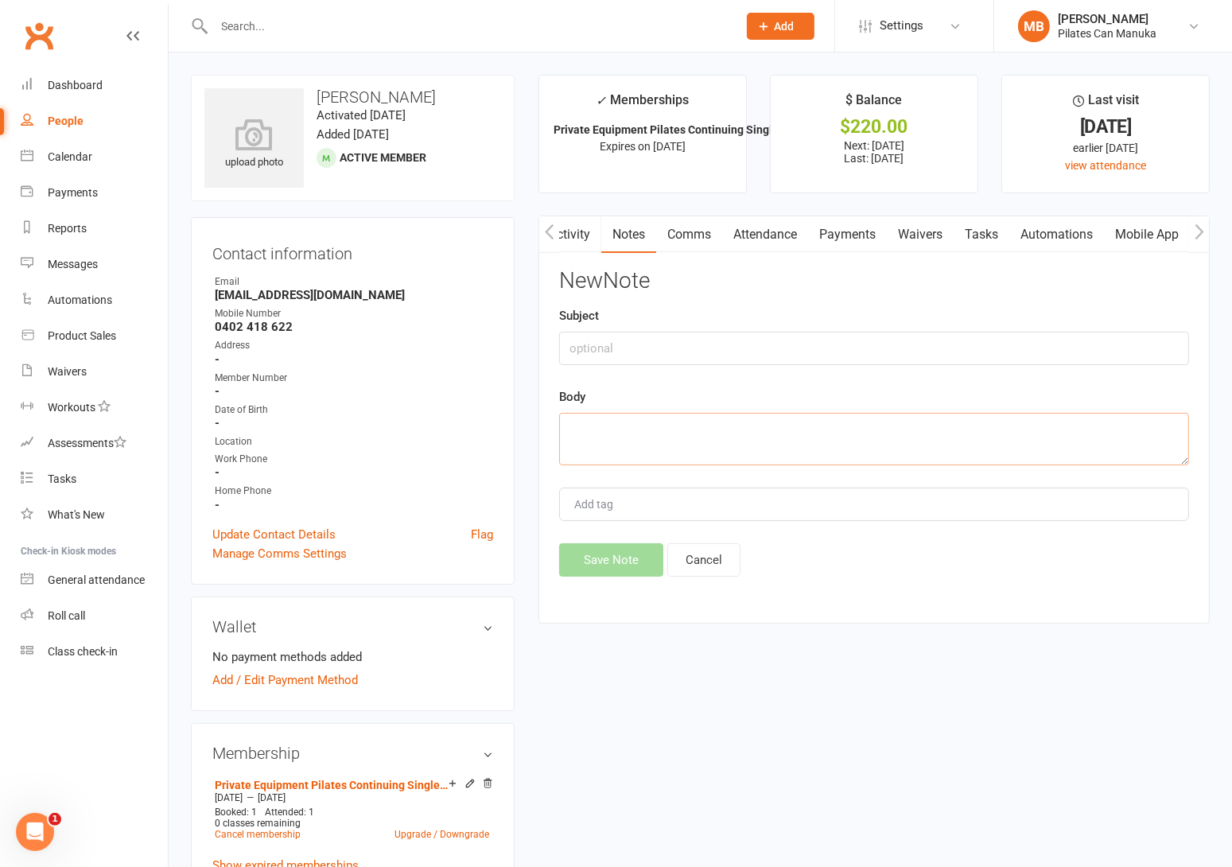
click at [692, 435] on textarea at bounding box center [874, 439] width 630 height 52
paste textarea "Hi Noah /Team, I hope you are well. Please find the attached invoice for Denise…"
type textarea "Hi Noah /Team, I hope you are well. Please find the attached invoice for Denise…"
click at [651, 349] on input "text" at bounding box center [874, 348] width 630 height 33
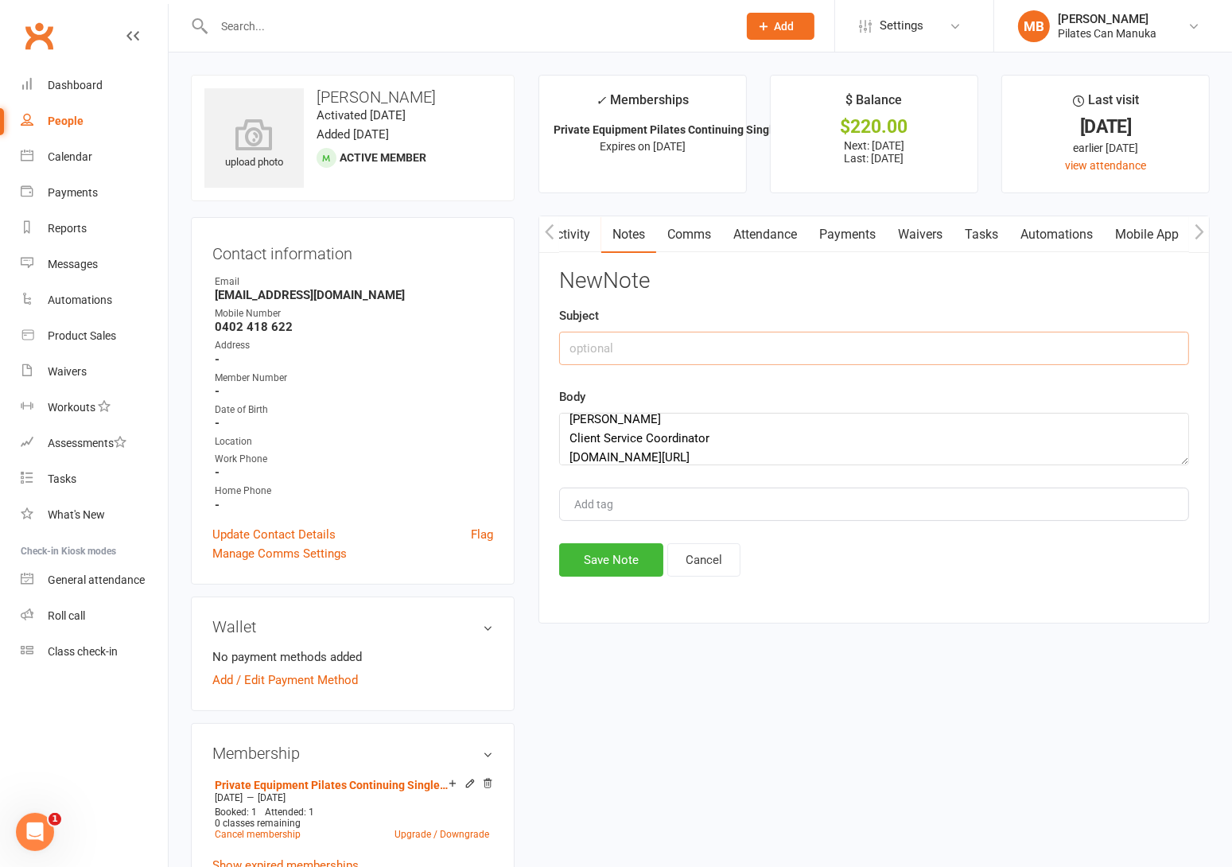
paste input "Pilates Invoice for payment - Denise Moir for Tuesday 16th Sept at 12pm session"
type input "Pilates Invoice for payment - Denise Moir for Tuesday 16th Sept at 12pm session"
click at [274, 298] on strong "damoir@optusnet.com.au" at bounding box center [354, 295] width 278 height 14
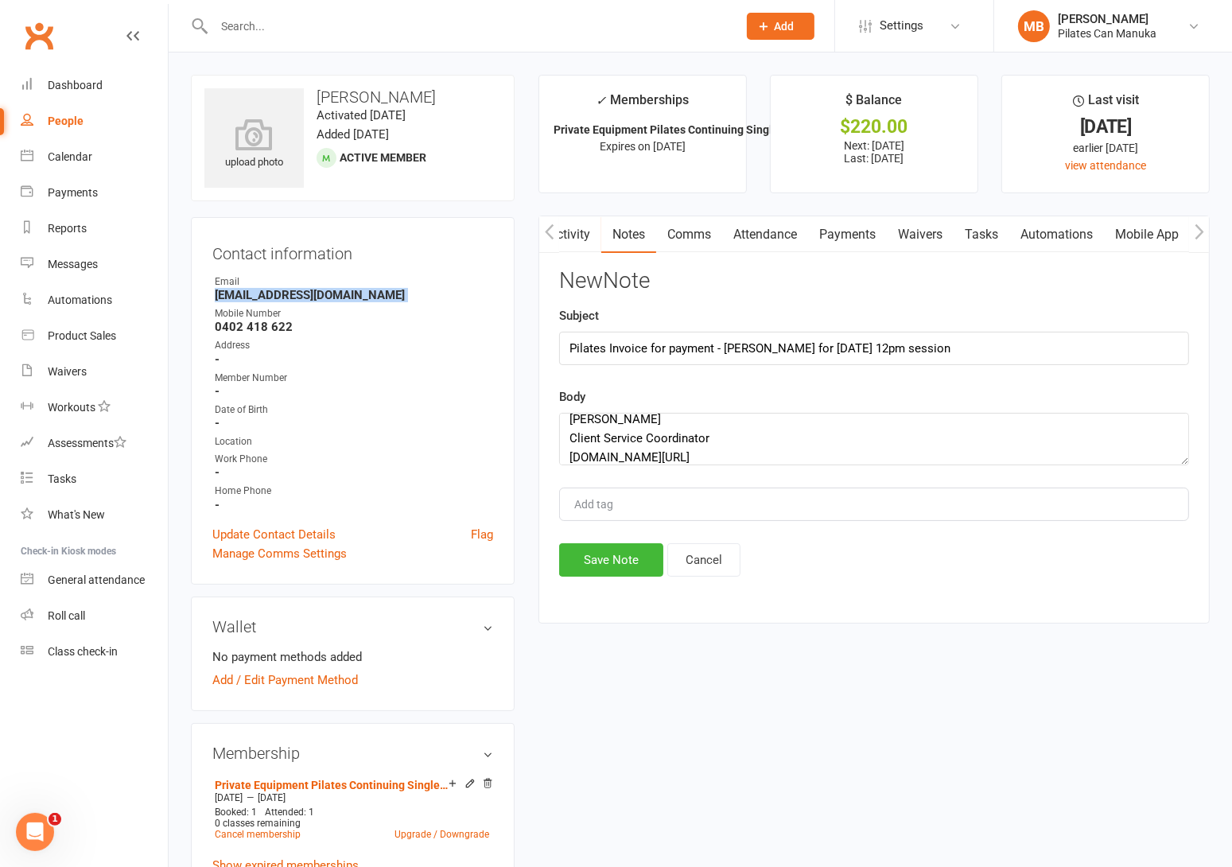
copy render-form-field "damoir@optusnet.com.au"
click at [629, 551] on button "Save Note" at bounding box center [611, 559] width 104 height 33
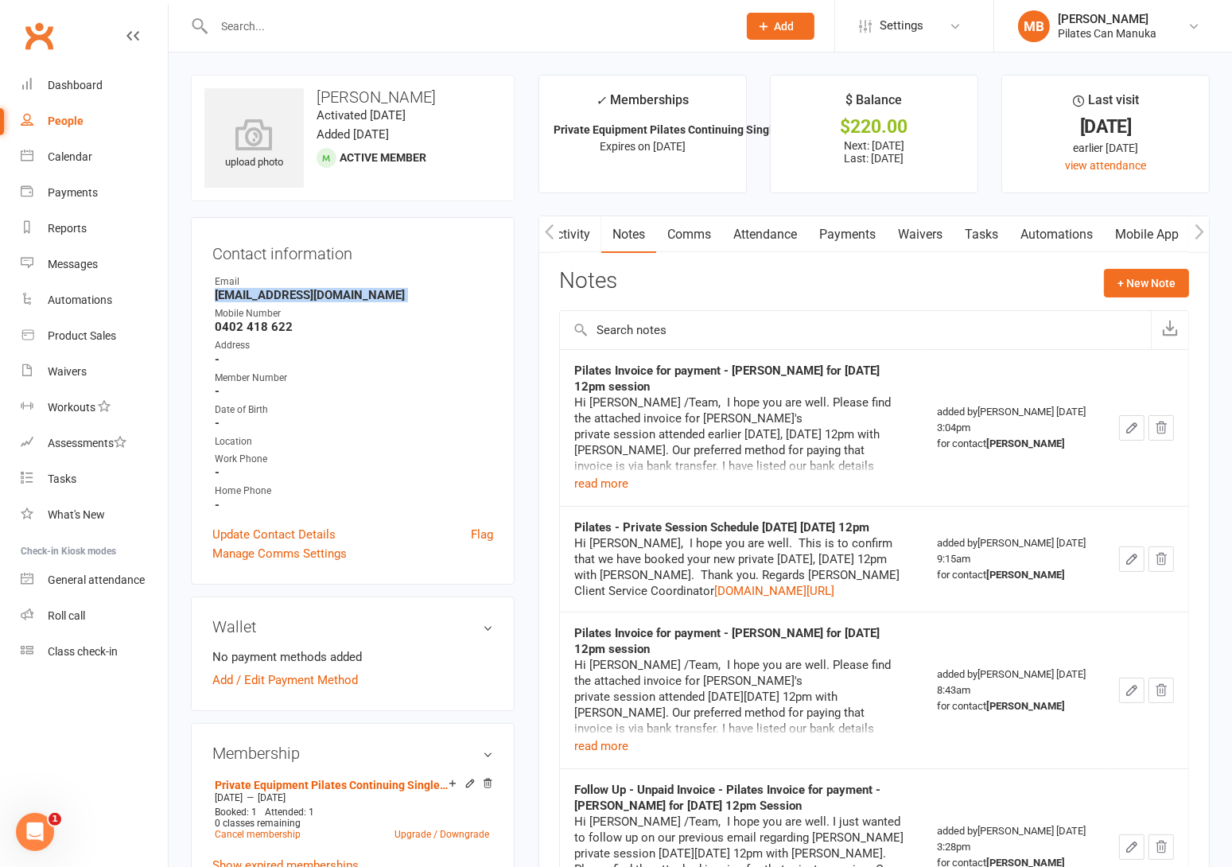
click at [995, 231] on link "Tasks" at bounding box center [981, 234] width 56 height 37
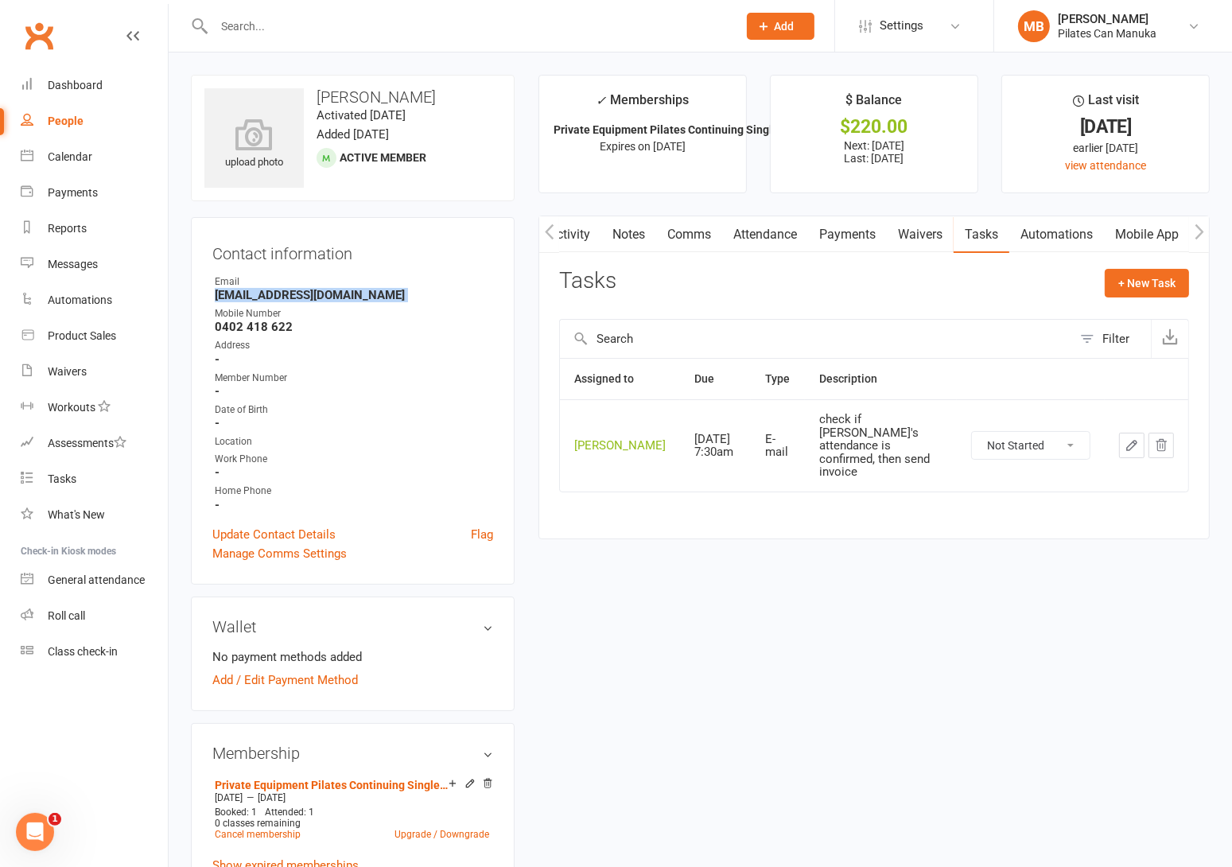
click at [1042, 436] on select "Not Started In Progress Waiting Complete" at bounding box center [1031, 445] width 118 height 27
click at [972, 432] on select "Not Started In Progress Waiting Complete" at bounding box center [1031, 445] width 118 height 27
select select "unstarted"
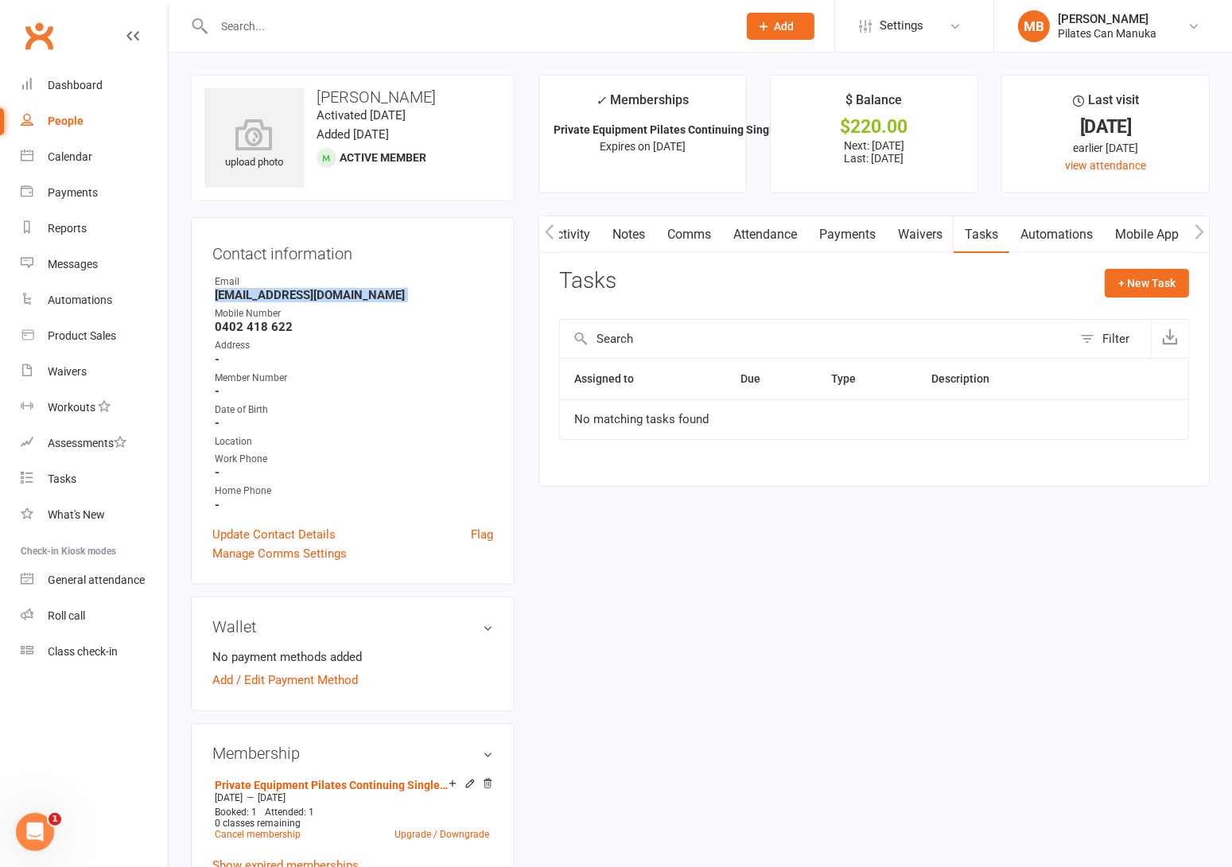
click at [640, 228] on link "Notes" at bounding box center [628, 234] width 55 height 37
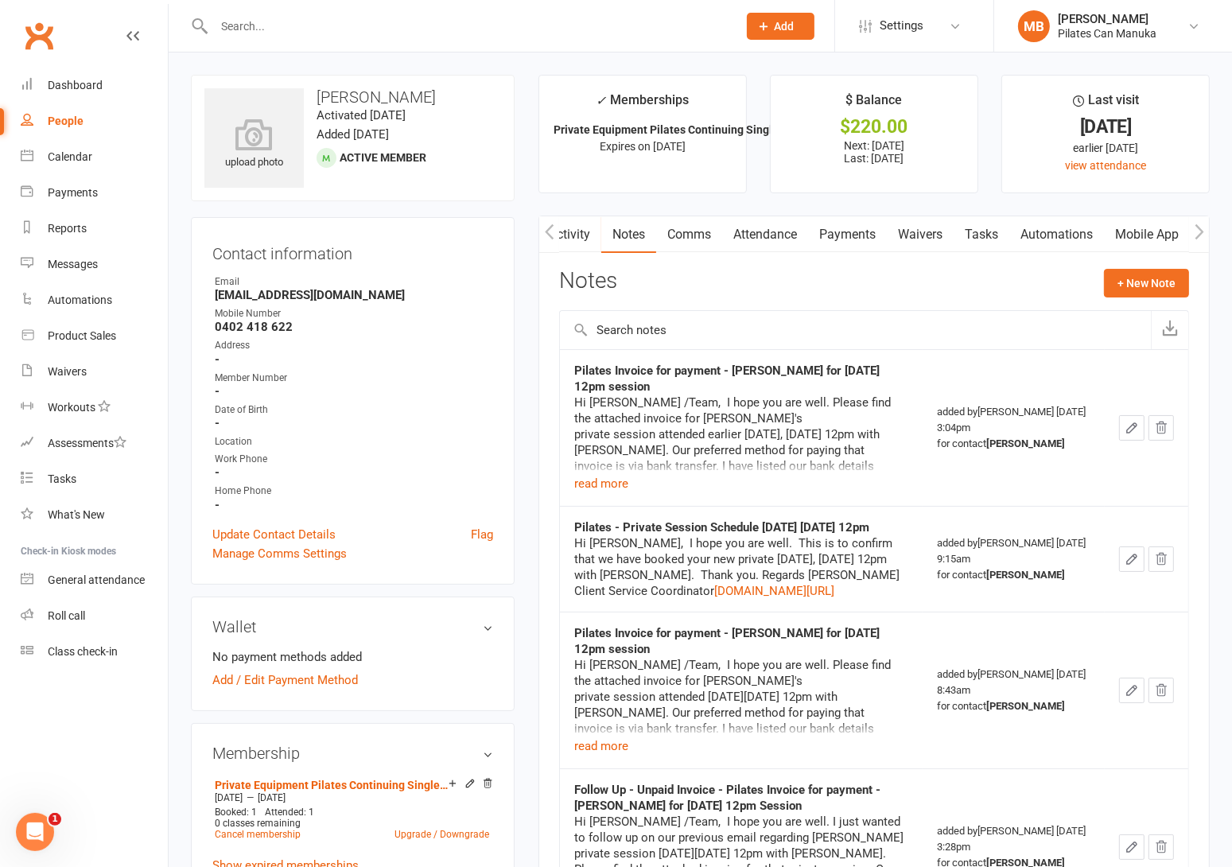
click at [461, 395] on strong "-" at bounding box center [354, 391] width 278 height 14
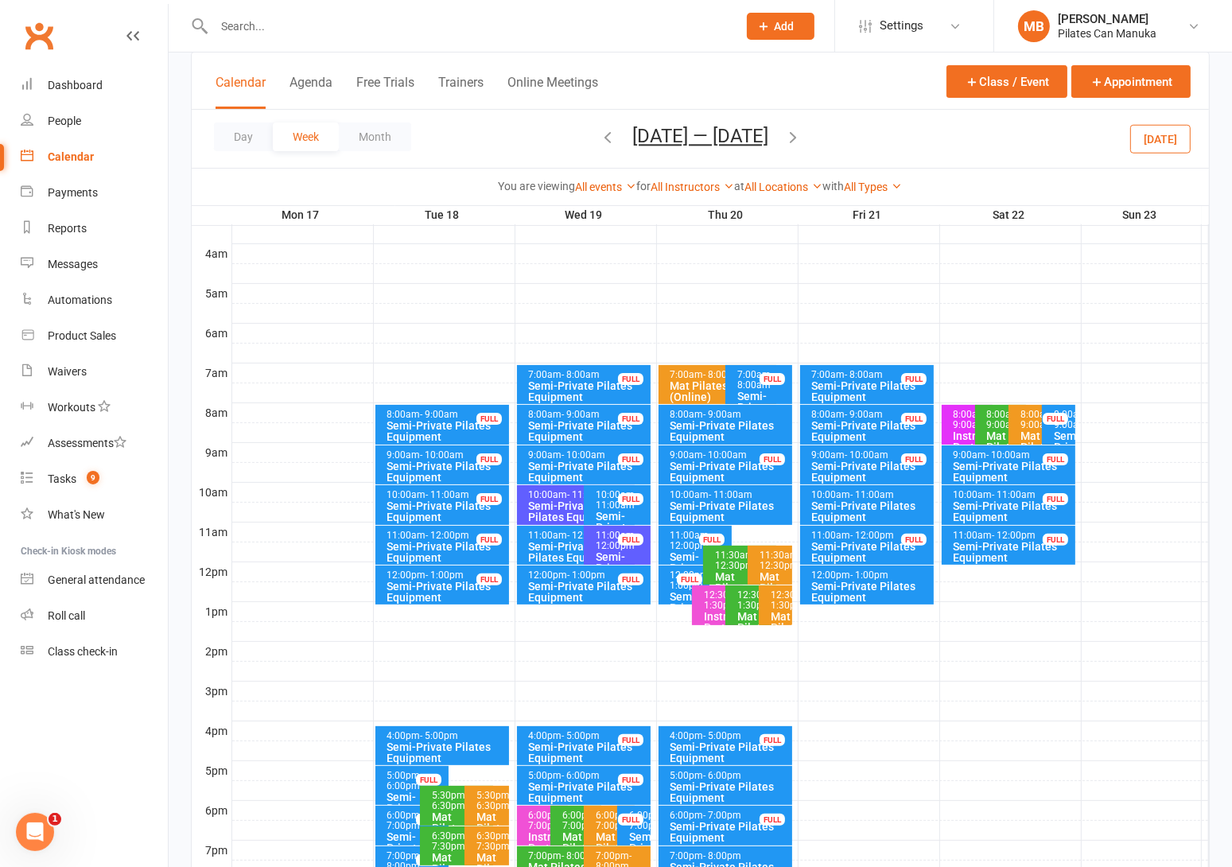
scroll to position [357, 0]
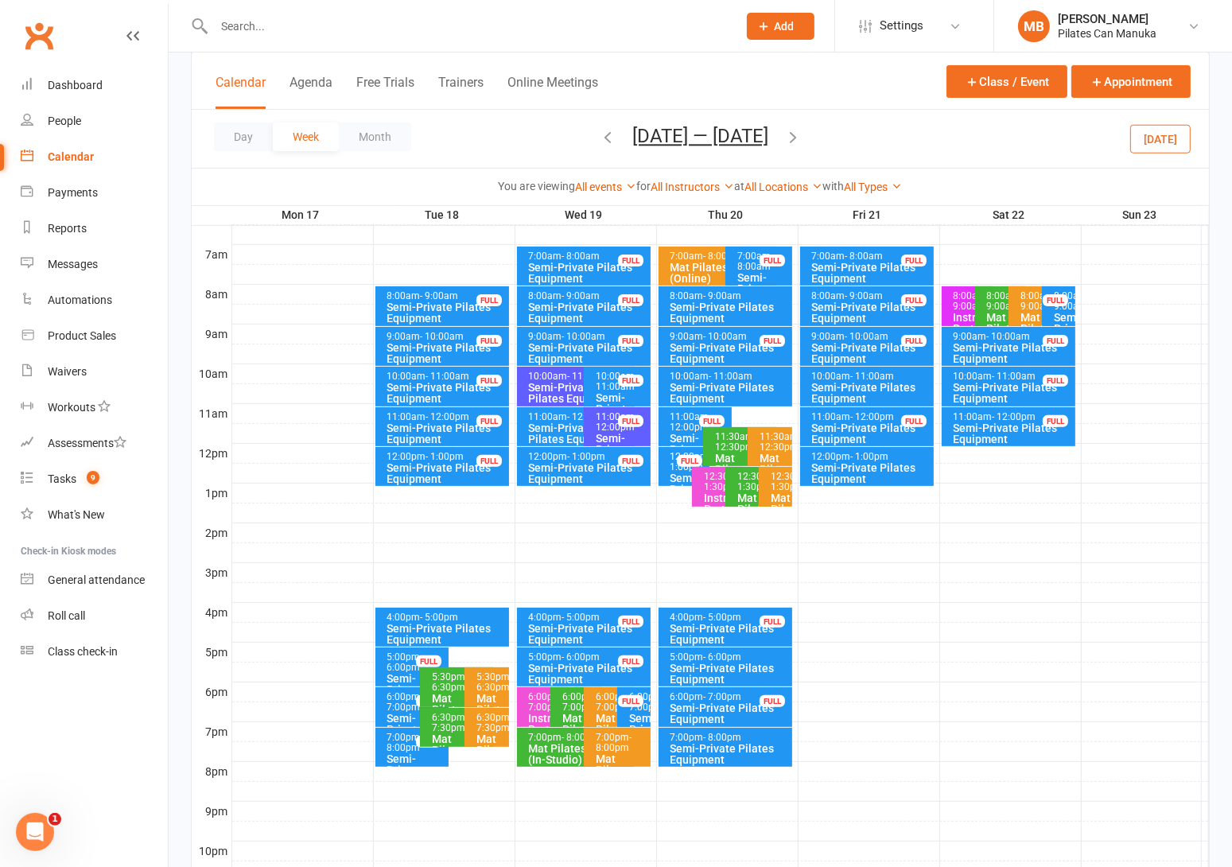
click at [801, 141] on icon "button" at bounding box center [792, 136] width 17 height 17
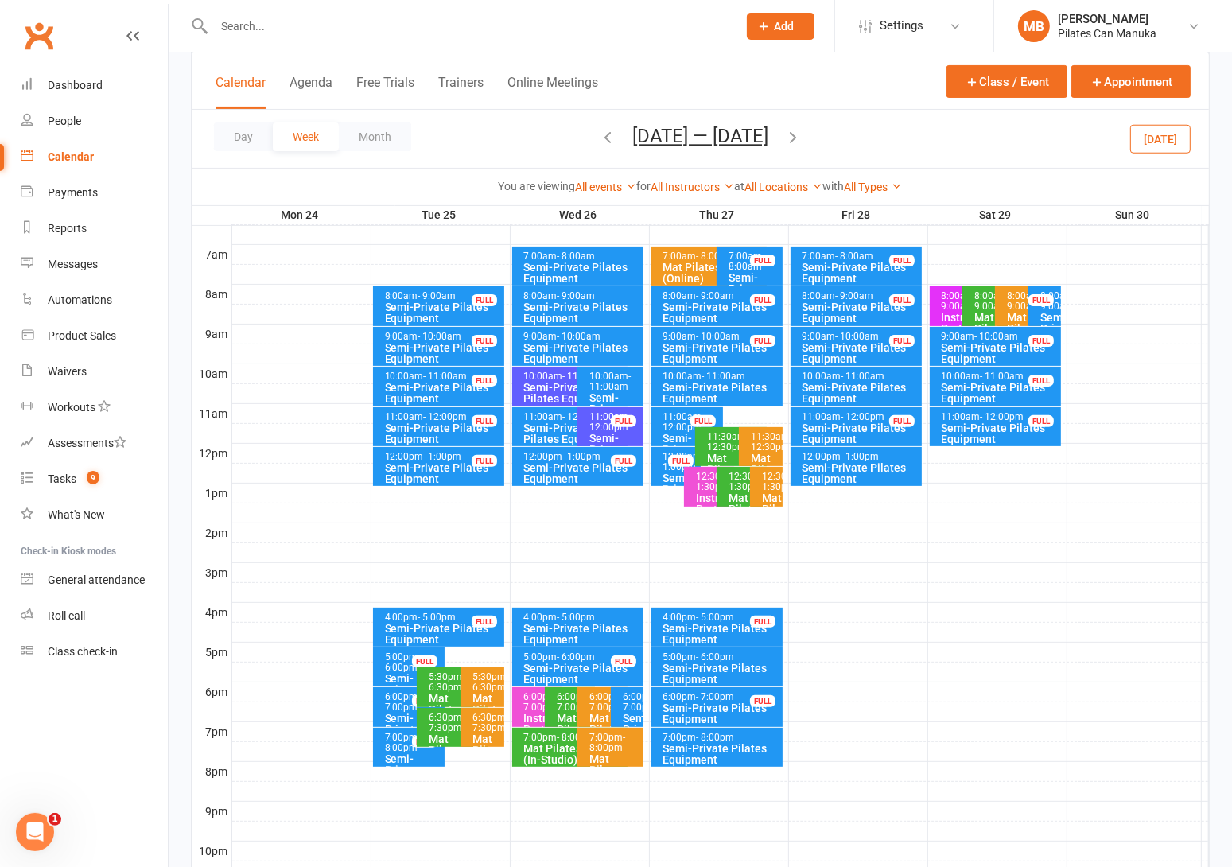
click at [801, 136] on icon "button" at bounding box center [792, 136] width 17 height 17
click at [789, 130] on icon "button" at bounding box center [792, 136] width 17 height 17
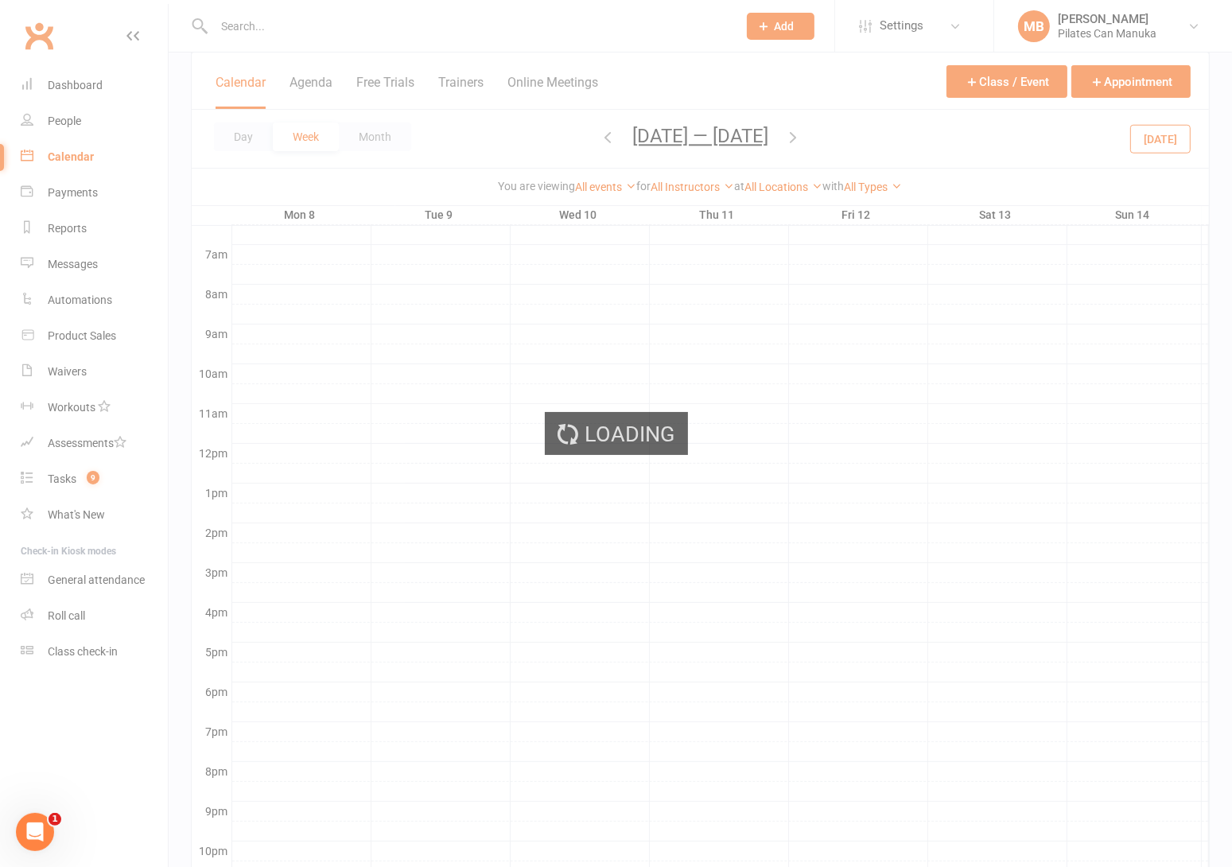
click at [689, 144] on div "Loading" at bounding box center [616, 433] width 1232 height 867
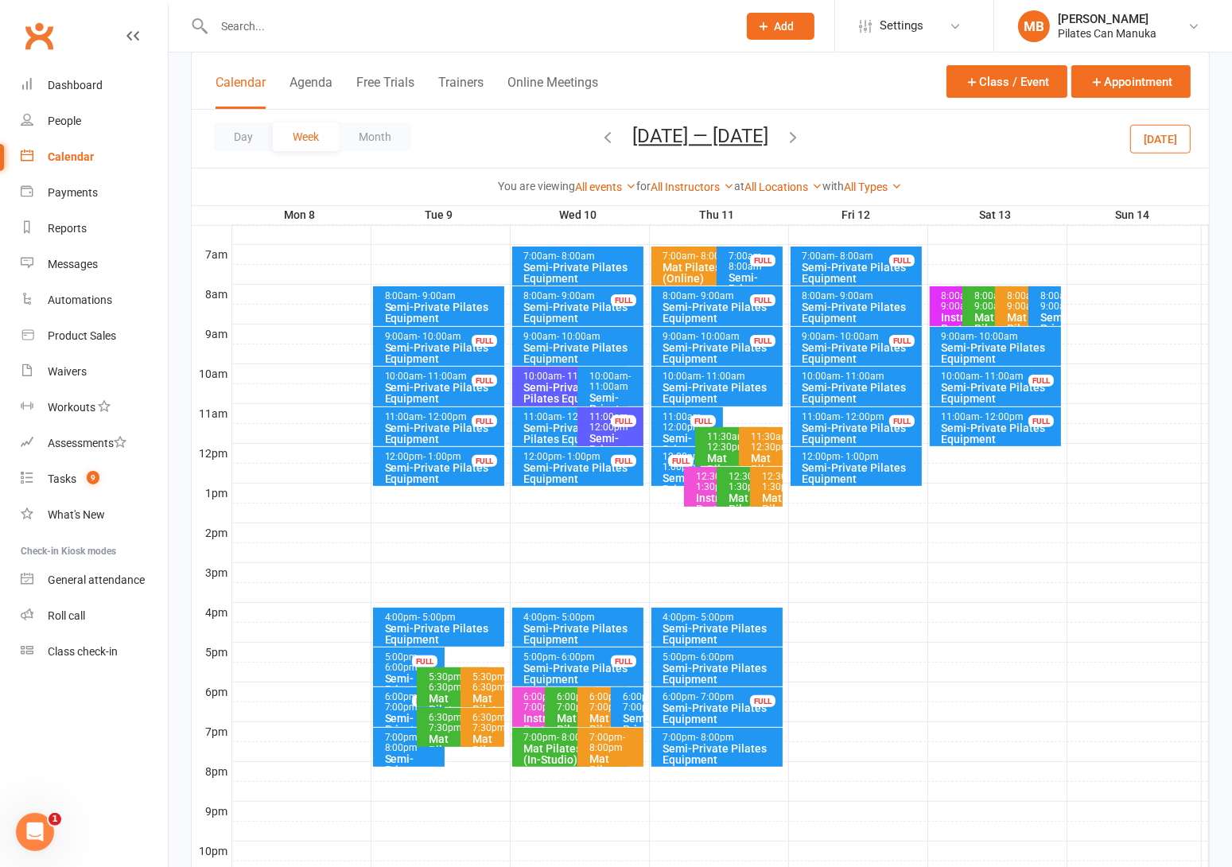
click at [704, 140] on button "[DATE] — [DATE]" at bounding box center [700, 136] width 136 height 22
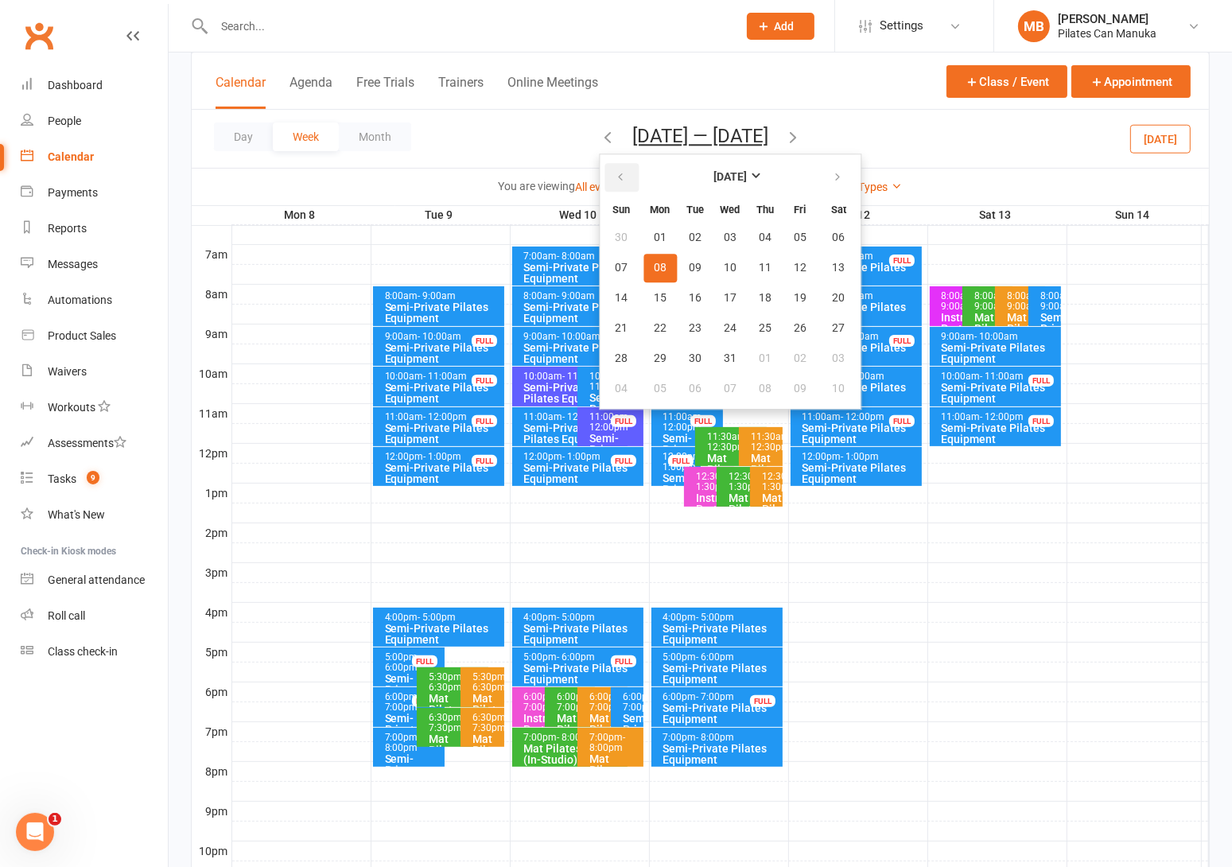
click at [607, 182] on button "button" at bounding box center [621, 177] width 34 height 29
click at [609, 182] on button "button" at bounding box center [621, 177] width 34 height 29
drag, startPoint x: 695, startPoint y: 328, endPoint x: 807, endPoint y: 153, distance: 208.4
click at [695, 327] on span "23" at bounding box center [695, 328] width 13 height 13
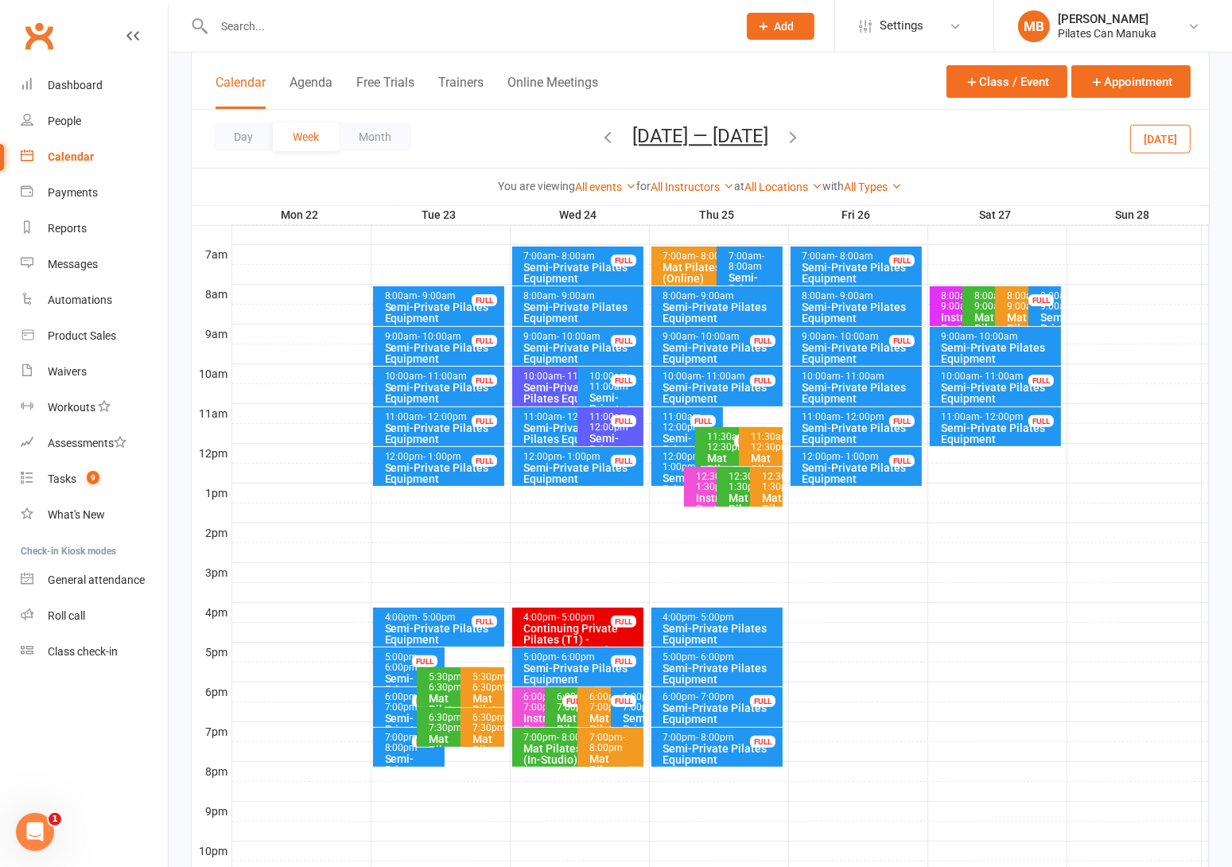
click at [801, 129] on icon "button" at bounding box center [792, 136] width 17 height 17
click at [801, 134] on icon "button" at bounding box center [792, 136] width 17 height 17
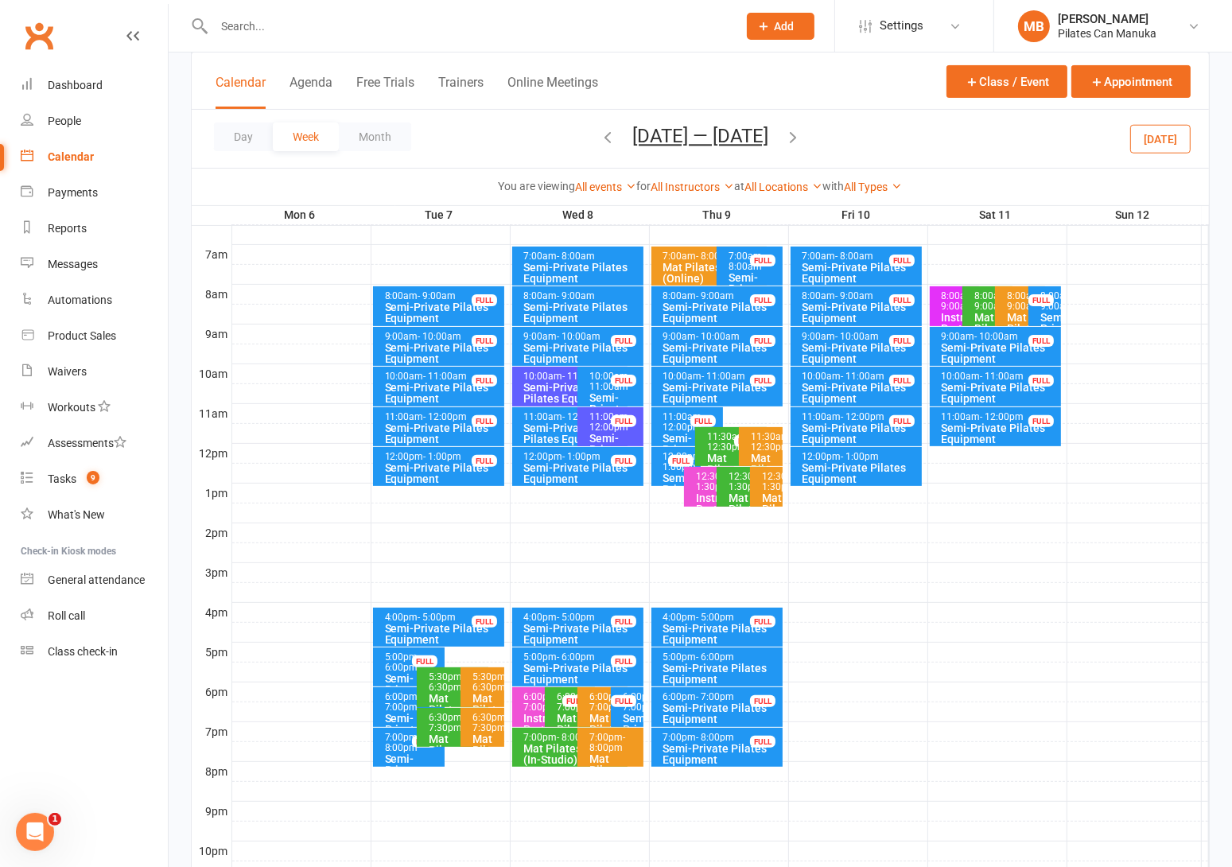
click at [797, 138] on icon "button" at bounding box center [792, 136] width 17 height 17
click at [796, 138] on icon "button" at bounding box center [792, 136] width 17 height 17
click at [798, 138] on icon "button" at bounding box center [792, 136] width 17 height 17
click at [784, 138] on span "[DATE] — [DATE] [DATE] Sun Mon Tue Wed Thu Fri Sat 31 01 02 03 04 05 06 07 08 0…" at bounding box center [700, 139] width 168 height 28
click at [801, 138] on icon "button" at bounding box center [792, 136] width 17 height 17
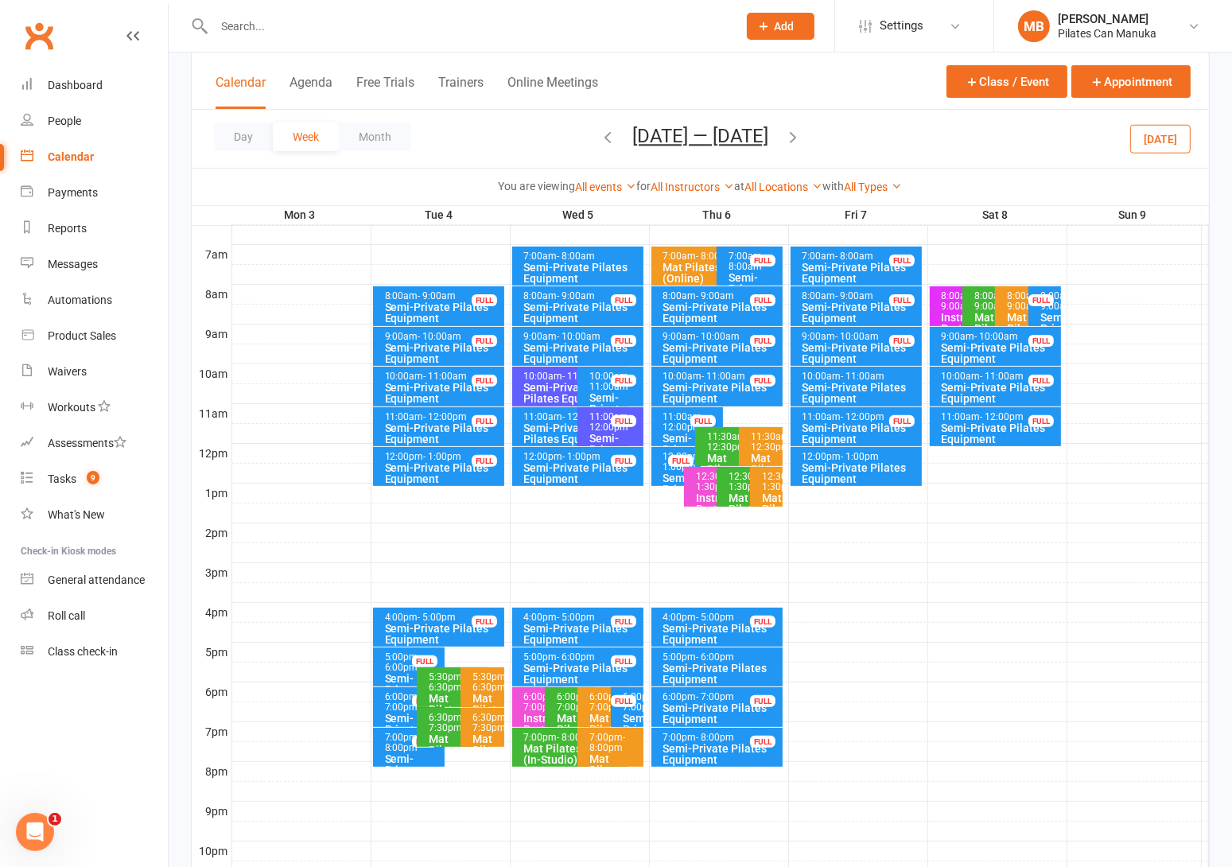
click at [794, 136] on icon "button" at bounding box center [792, 136] width 17 height 17
click at [799, 134] on icon "button" at bounding box center [792, 136] width 17 height 17
click at [801, 136] on icon "button" at bounding box center [792, 136] width 17 height 17
click at [801, 138] on icon "button" at bounding box center [792, 136] width 17 height 17
click at [794, 138] on icon "button" at bounding box center [792, 136] width 17 height 17
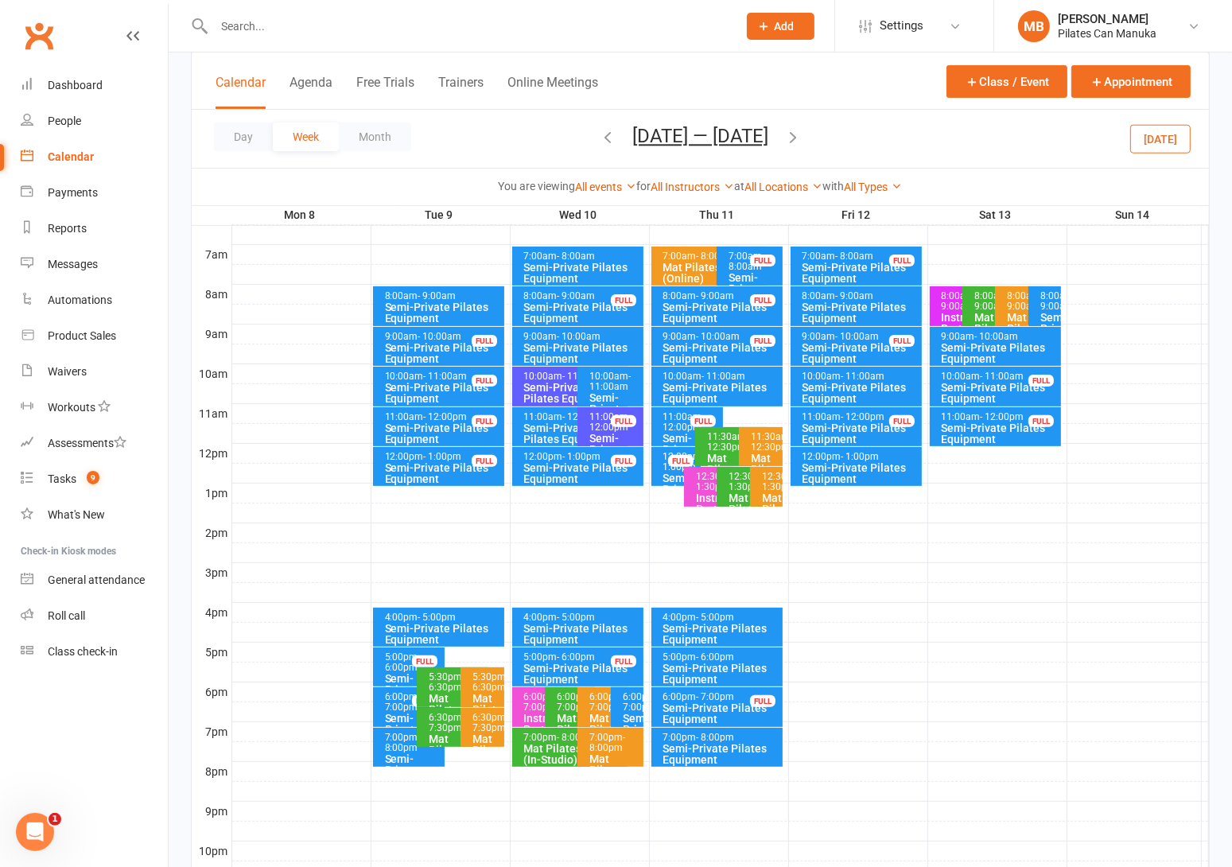
click at [794, 138] on icon "button" at bounding box center [792, 136] width 17 height 17
click at [801, 135] on icon "button" at bounding box center [792, 136] width 17 height 17
click at [800, 134] on icon "button" at bounding box center [792, 136] width 17 height 17
click at [695, 145] on button "[DATE] — [DATE]" at bounding box center [700, 136] width 136 height 22
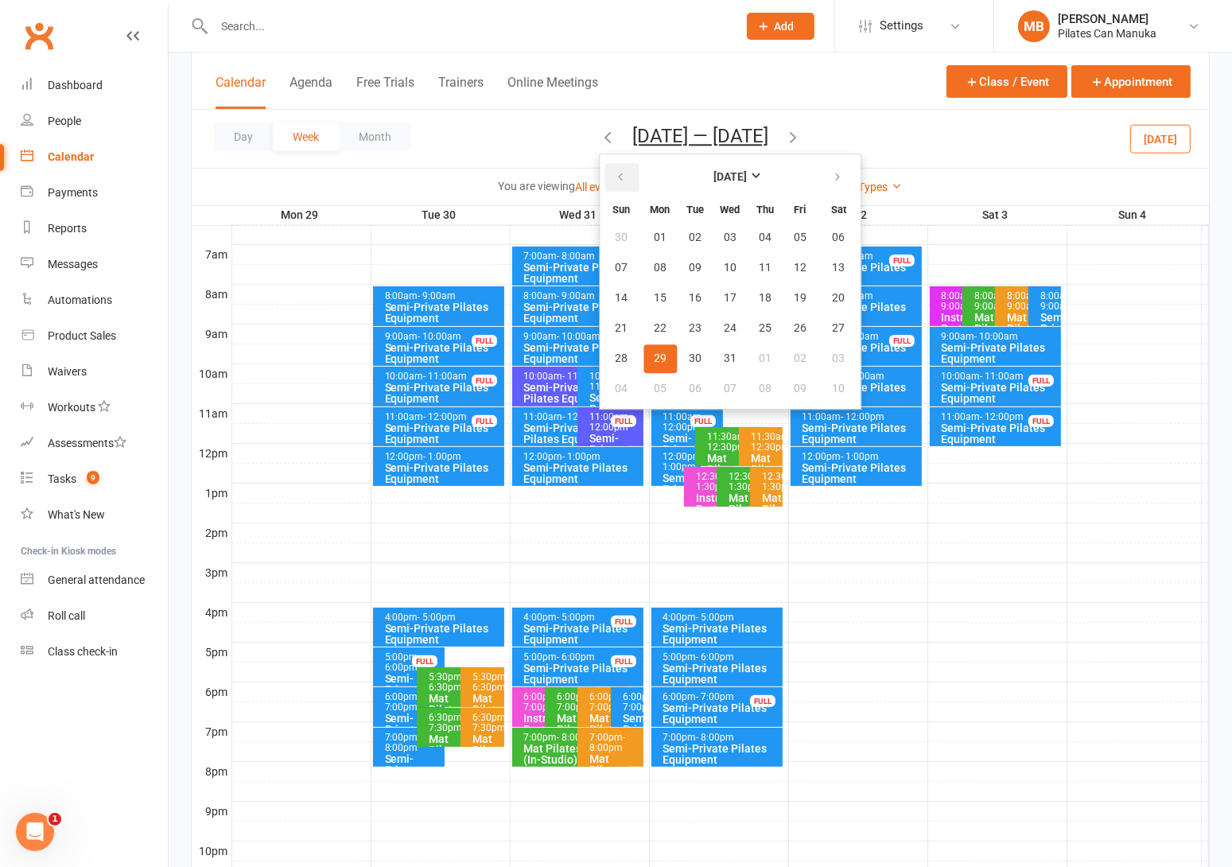
click at [604, 178] on button "button" at bounding box center [621, 177] width 34 height 29
click at [678, 314] on button "23" at bounding box center [694, 328] width 33 height 29
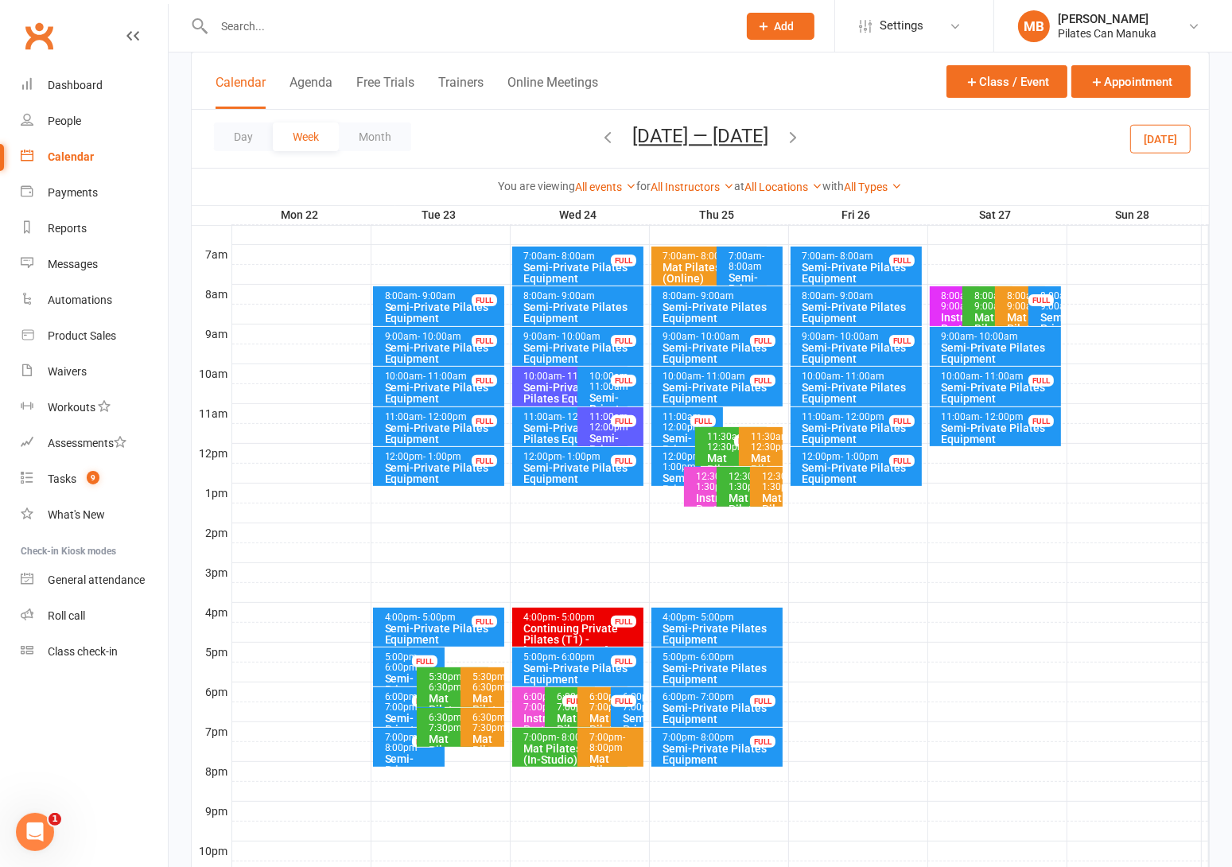
click at [797, 134] on icon "button" at bounding box center [792, 136] width 17 height 17
click at [801, 134] on icon "button" at bounding box center [792, 136] width 17 height 17
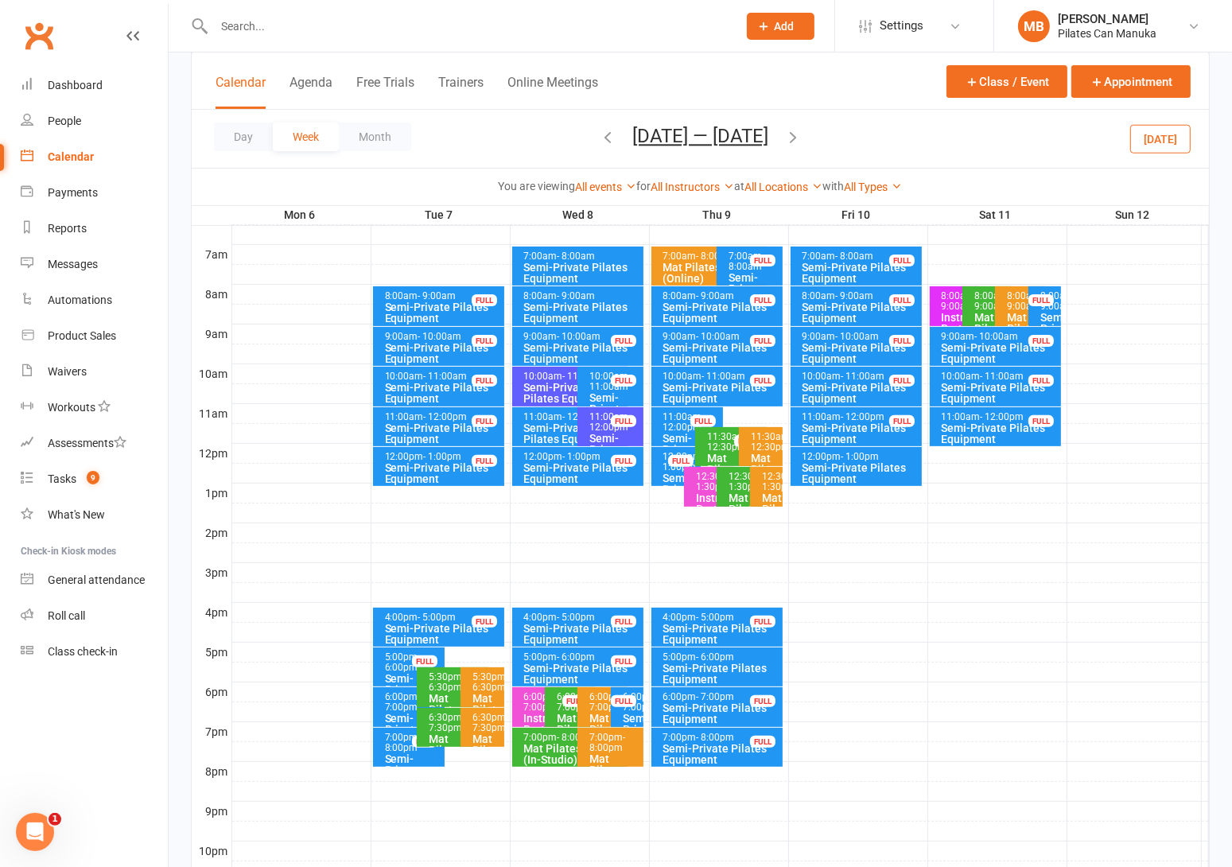
click at [800, 130] on icon "button" at bounding box center [792, 136] width 17 height 17
click at [712, 139] on button "[DATE] — [DATE]" at bounding box center [700, 136] width 136 height 22
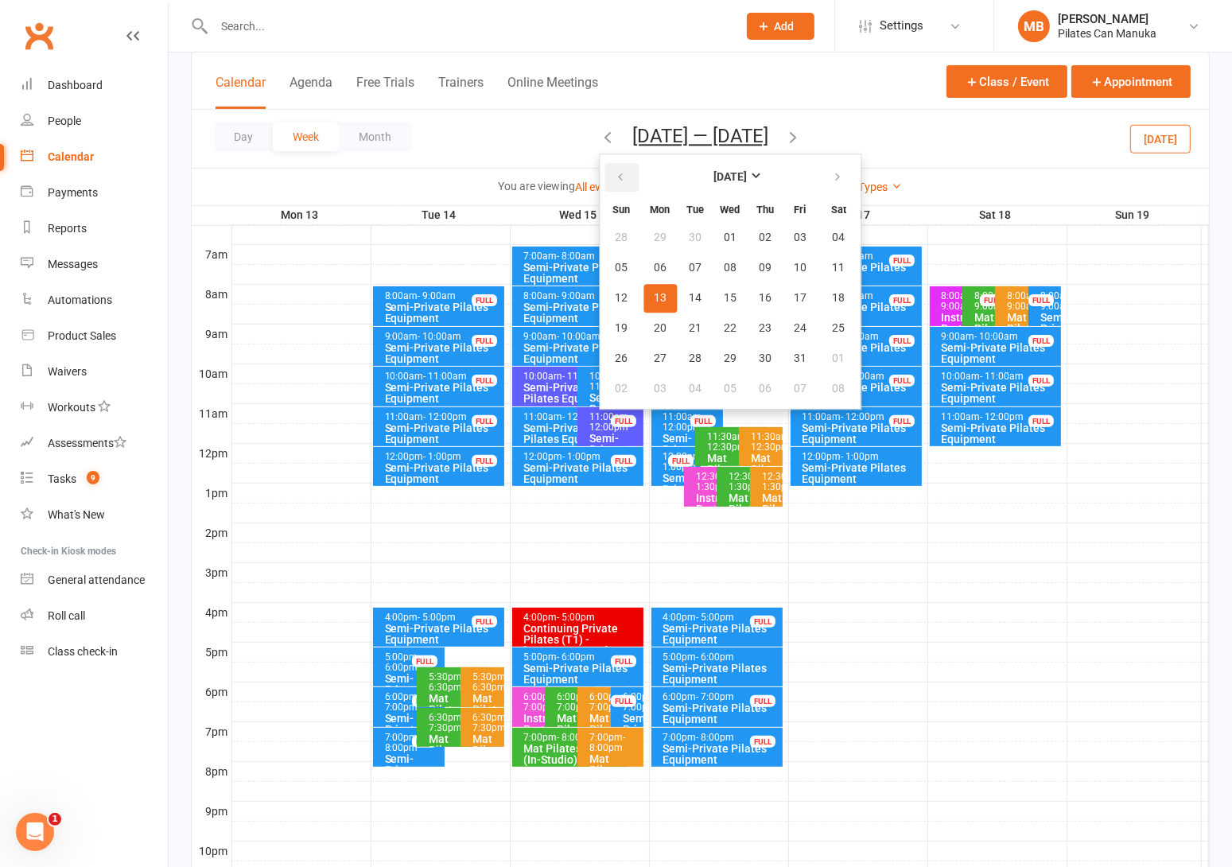
click at [618, 165] on button "button" at bounding box center [621, 177] width 34 height 29
click at [731, 298] on button "17" at bounding box center [729, 298] width 33 height 29
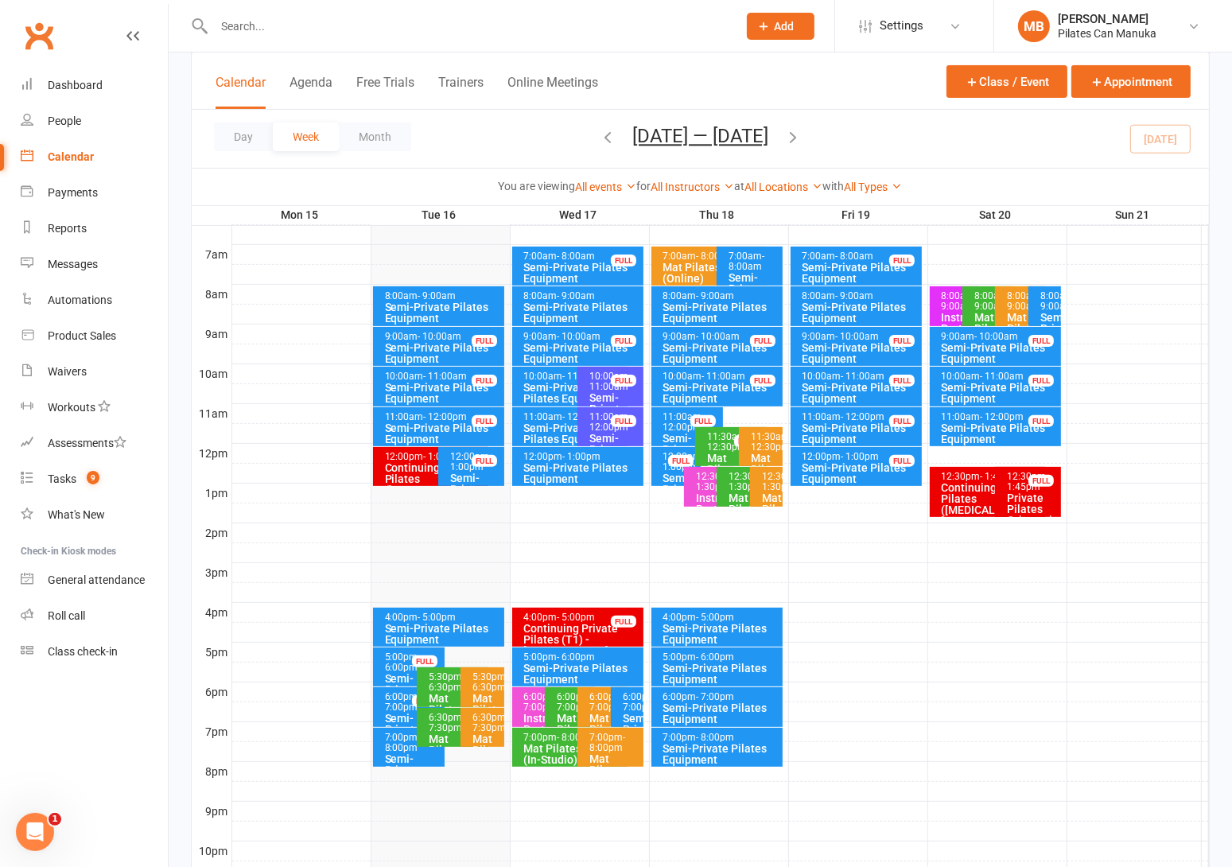
click at [798, 125] on button "button" at bounding box center [792, 139] width 17 height 28
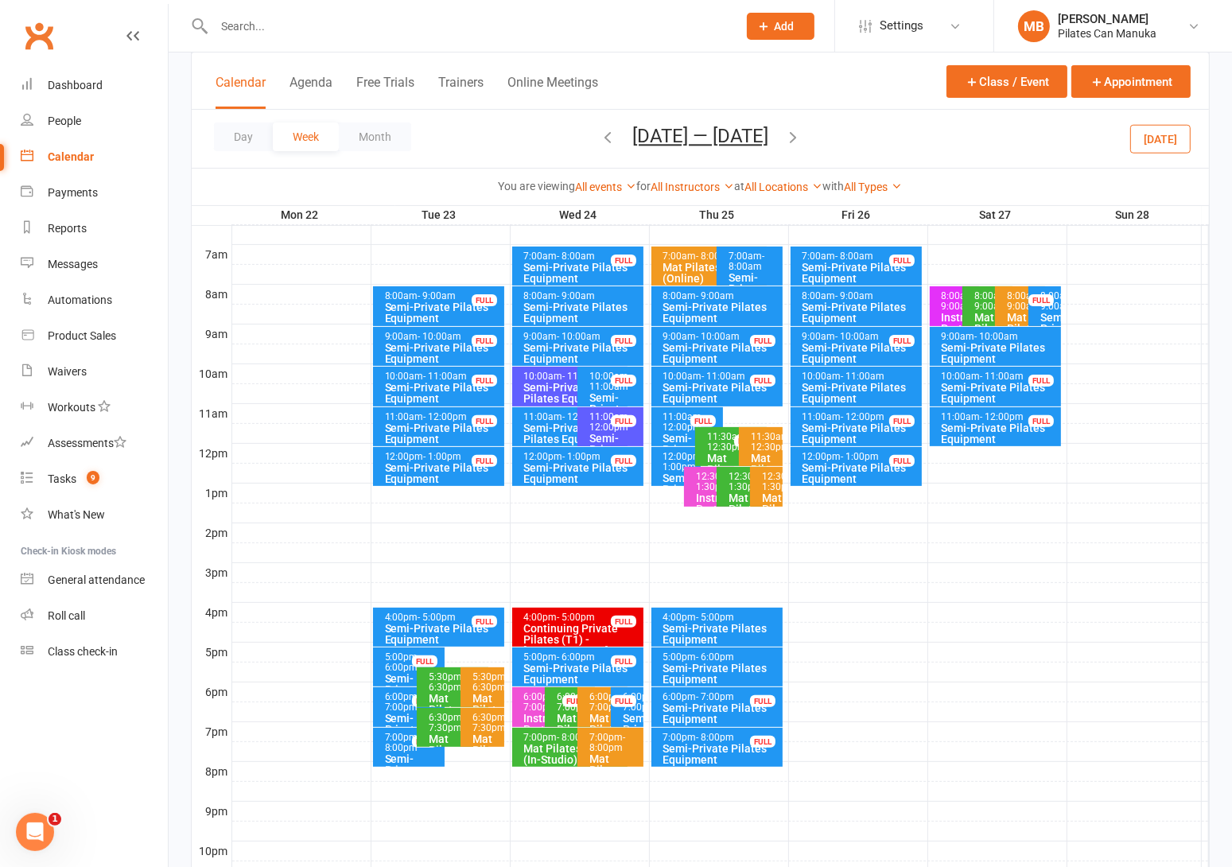
click at [801, 138] on icon "button" at bounding box center [792, 136] width 17 height 17
click at [801, 136] on icon "button" at bounding box center [792, 136] width 17 height 17
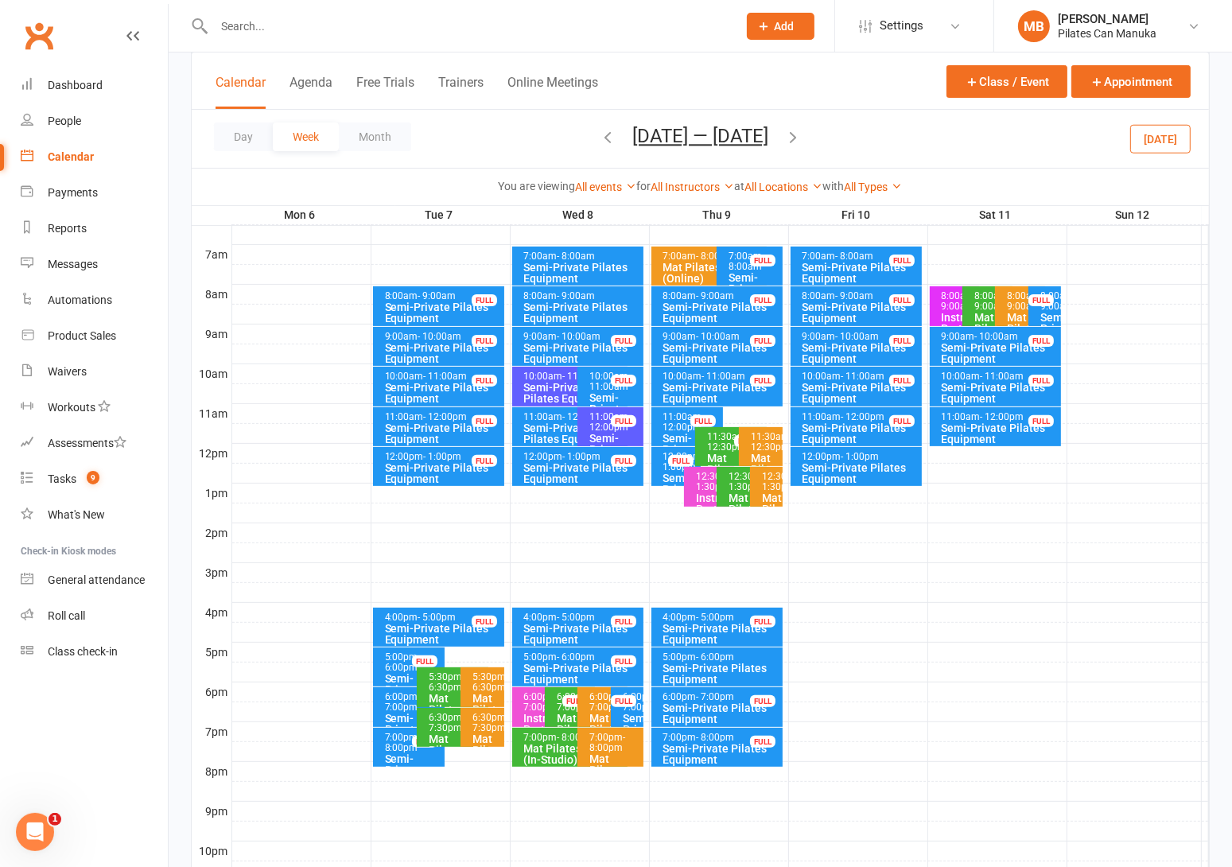
click at [798, 135] on icon "button" at bounding box center [792, 136] width 17 height 17
click at [796, 136] on icon "button" at bounding box center [792, 136] width 17 height 17
click at [801, 128] on icon "button" at bounding box center [792, 136] width 17 height 17
click at [789, 138] on icon "button" at bounding box center [792, 136] width 17 height 17
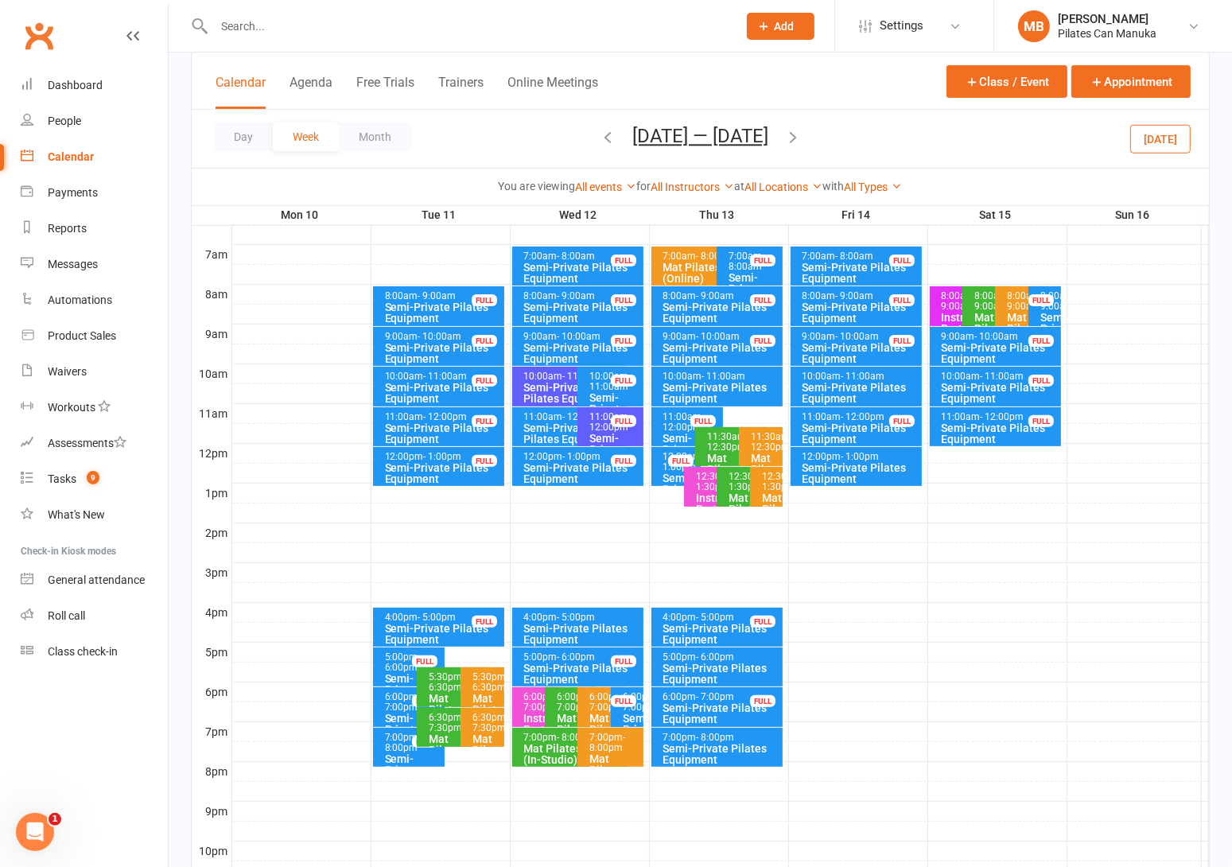
click at [599, 131] on icon "button" at bounding box center [607, 136] width 17 height 17
click at [607, 138] on icon "button" at bounding box center [607, 136] width 17 height 17
click at [616, 138] on span "[DATE] — [DATE] [DATE] Sun Mon Tue Wed Thu Fri Sat 31 01 02 03 04 05 06 07 08 0…" at bounding box center [700, 139] width 168 height 28
click at [599, 133] on icon "button" at bounding box center [607, 136] width 17 height 17
click at [801, 134] on icon "button" at bounding box center [792, 136] width 17 height 17
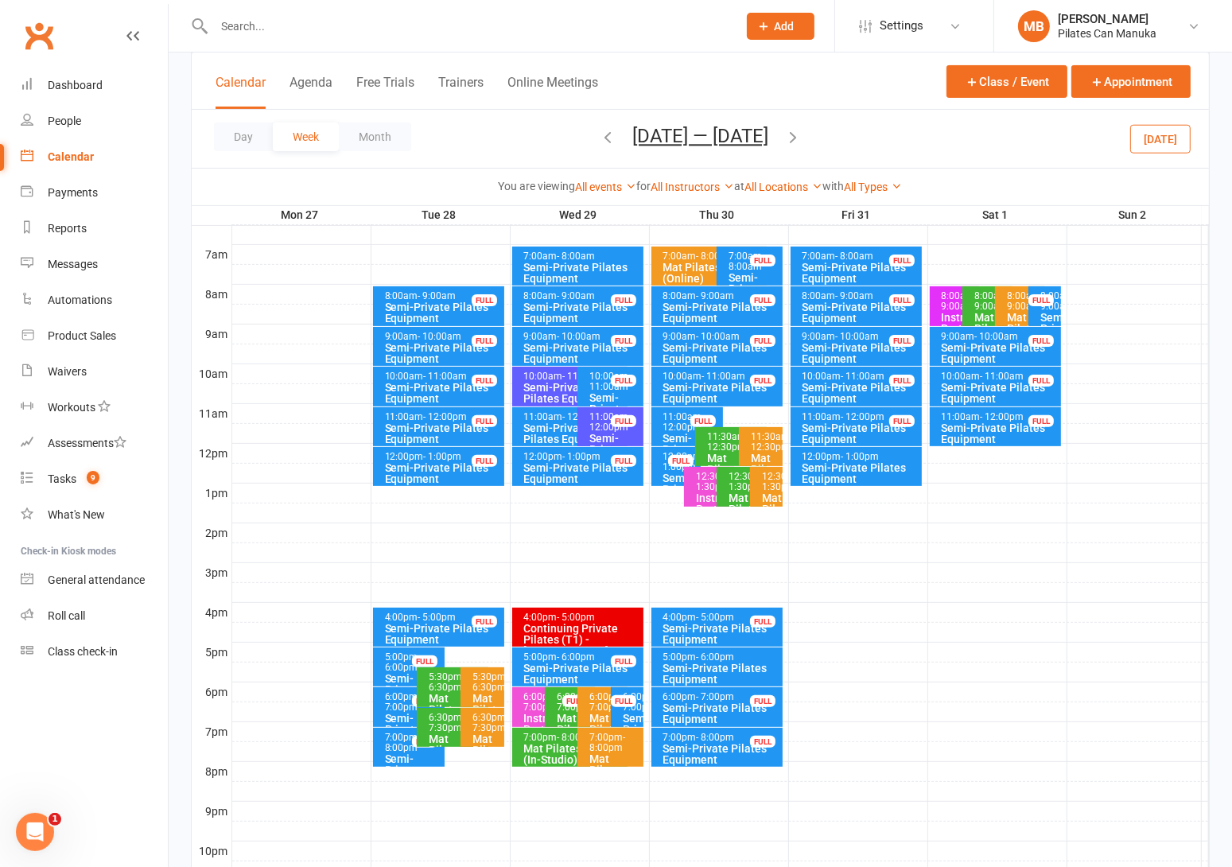
click at [801, 138] on icon "button" at bounding box center [792, 136] width 17 height 17
click at [611, 144] on icon "button" at bounding box center [607, 136] width 17 height 17
click at [599, 138] on icon "button" at bounding box center [607, 136] width 17 height 17
click at [798, 138] on icon "button" at bounding box center [792, 136] width 17 height 17
click at [801, 140] on icon "button" at bounding box center [792, 136] width 17 height 17
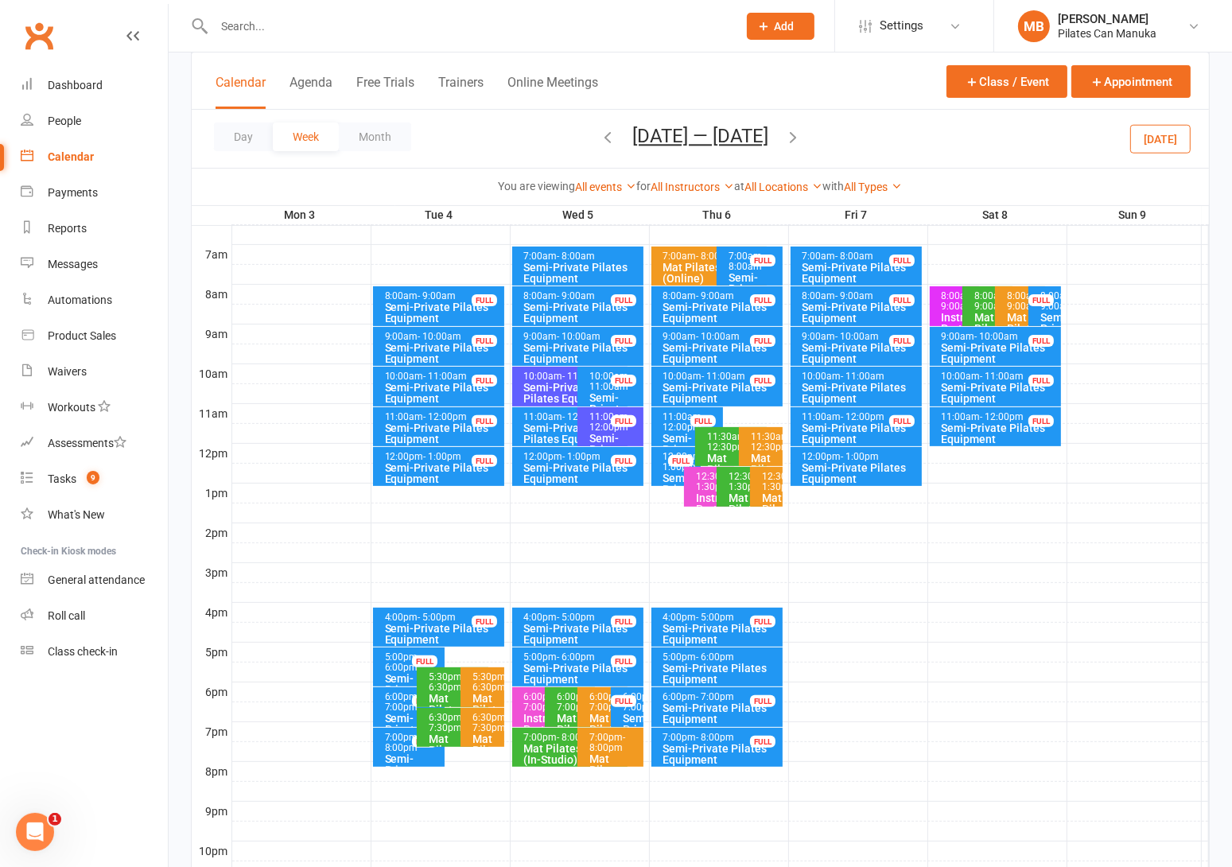
click at [707, 134] on button "[DATE] — [DATE]" at bounding box center [700, 136] width 136 height 22
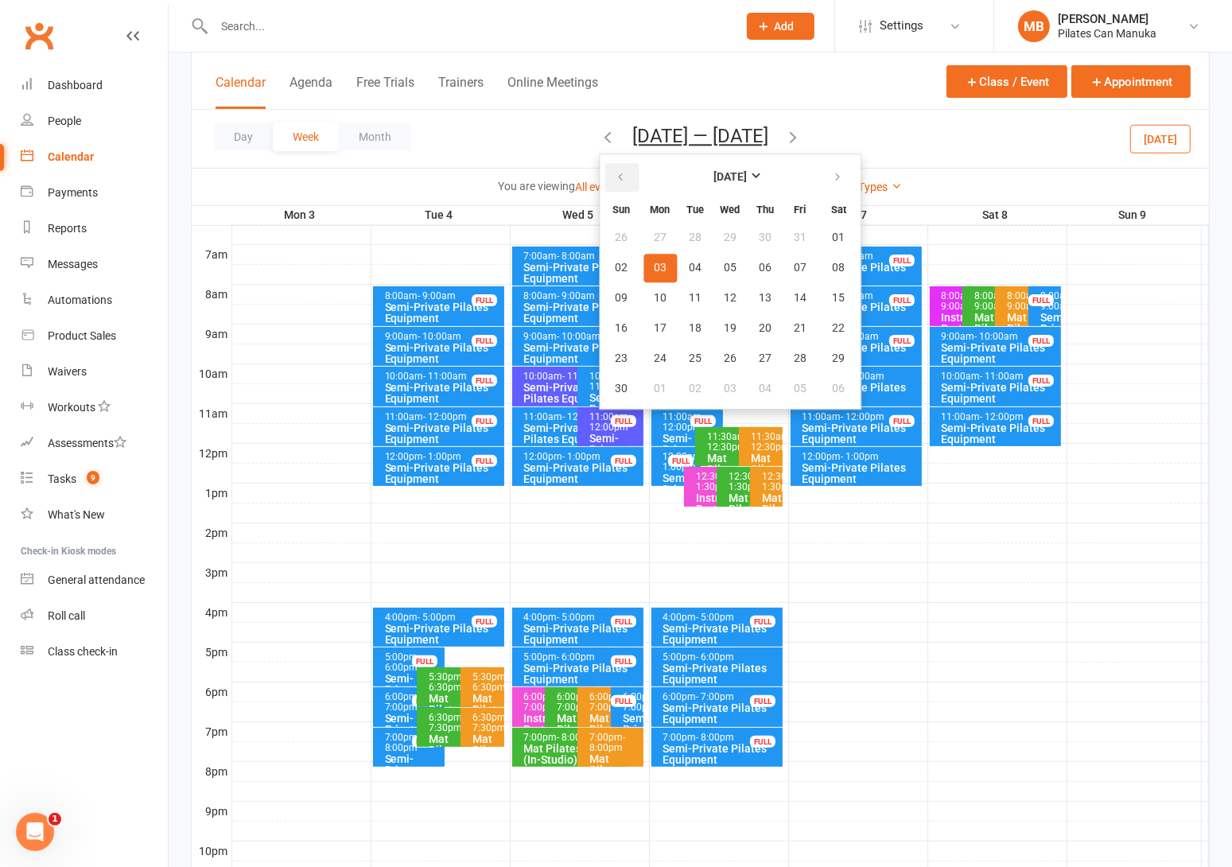
click at [623, 181] on icon "button" at bounding box center [620, 177] width 11 height 13
click at [728, 292] on span "17" at bounding box center [729, 298] width 13 height 13
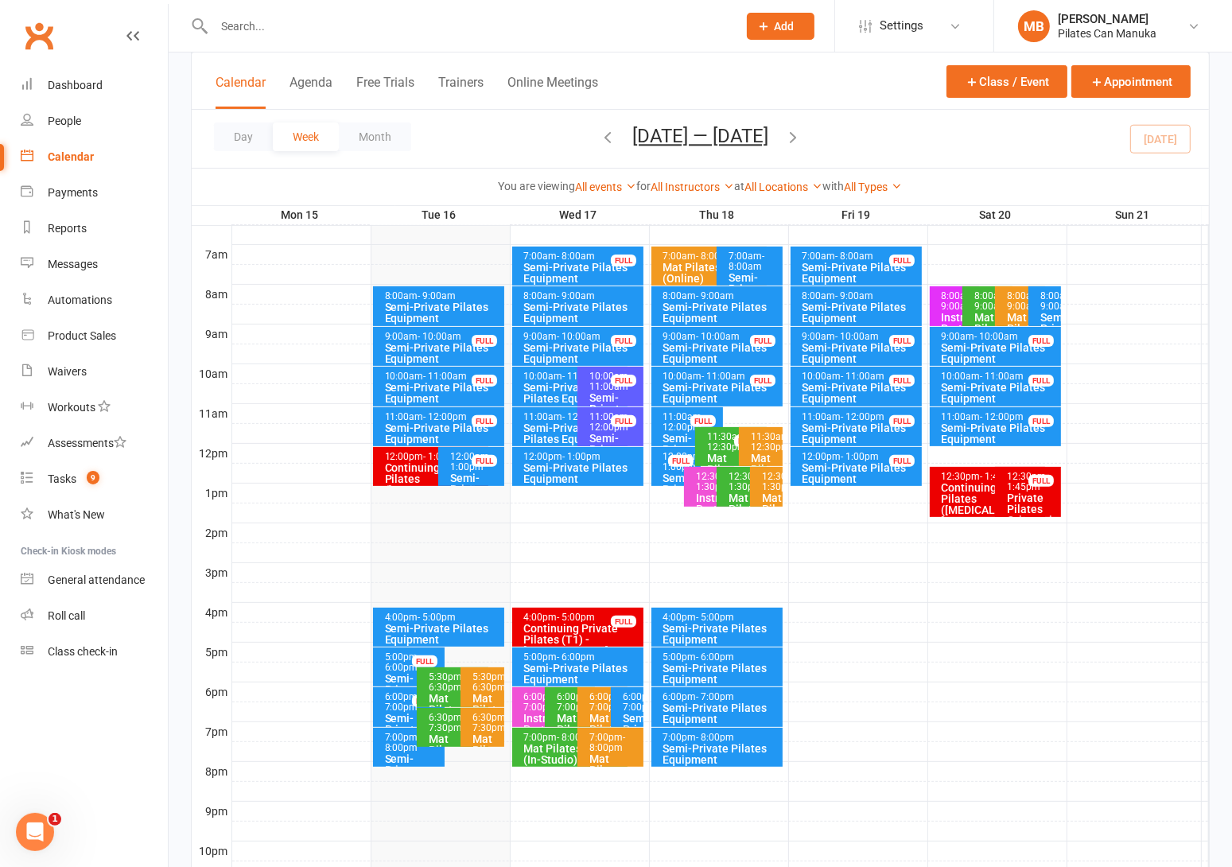
click at [796, 130] on icon "button" at bounding box center [792, 136] width 17 height 17
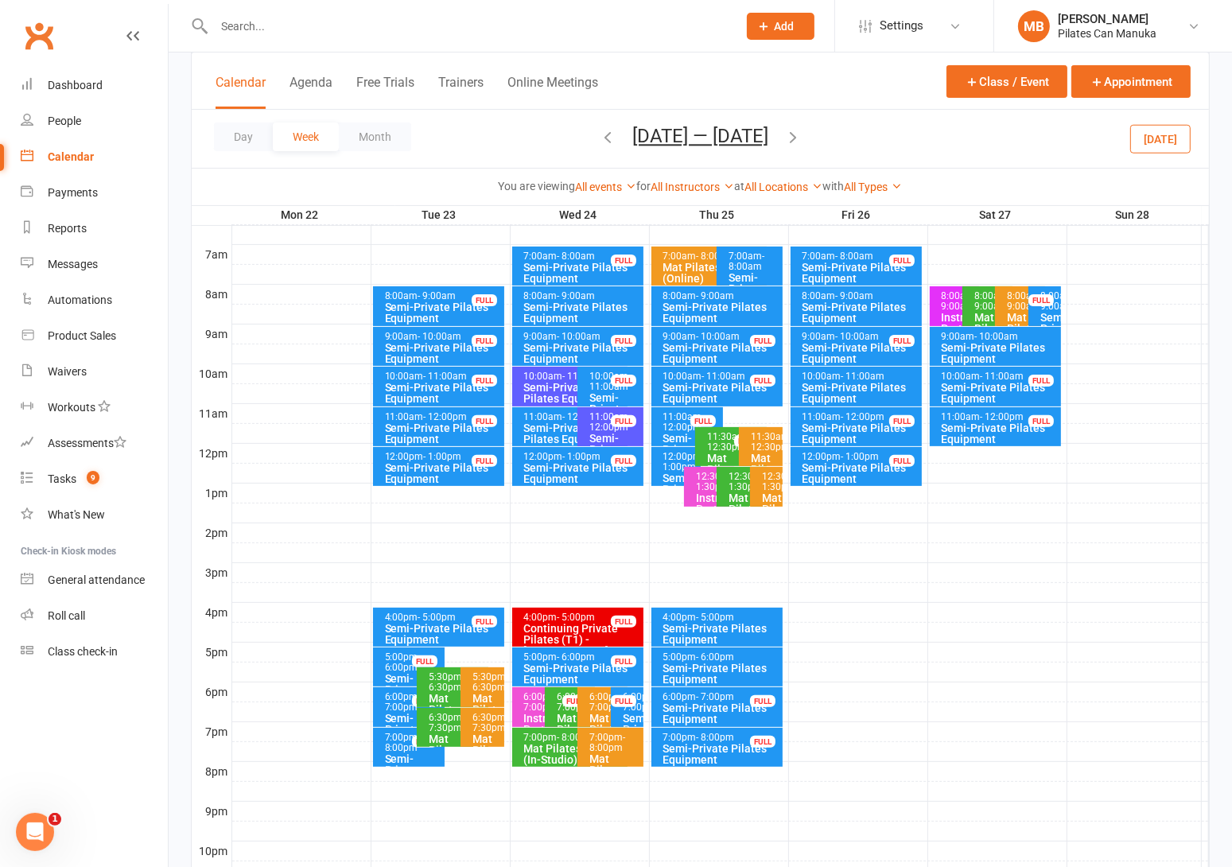
click at [801, 134] on icon "button" at bounding box center [792, 136] width 17 height 17
click at [801, 135] on icon "button" at bounding box center [792, 136] width 17 height 17
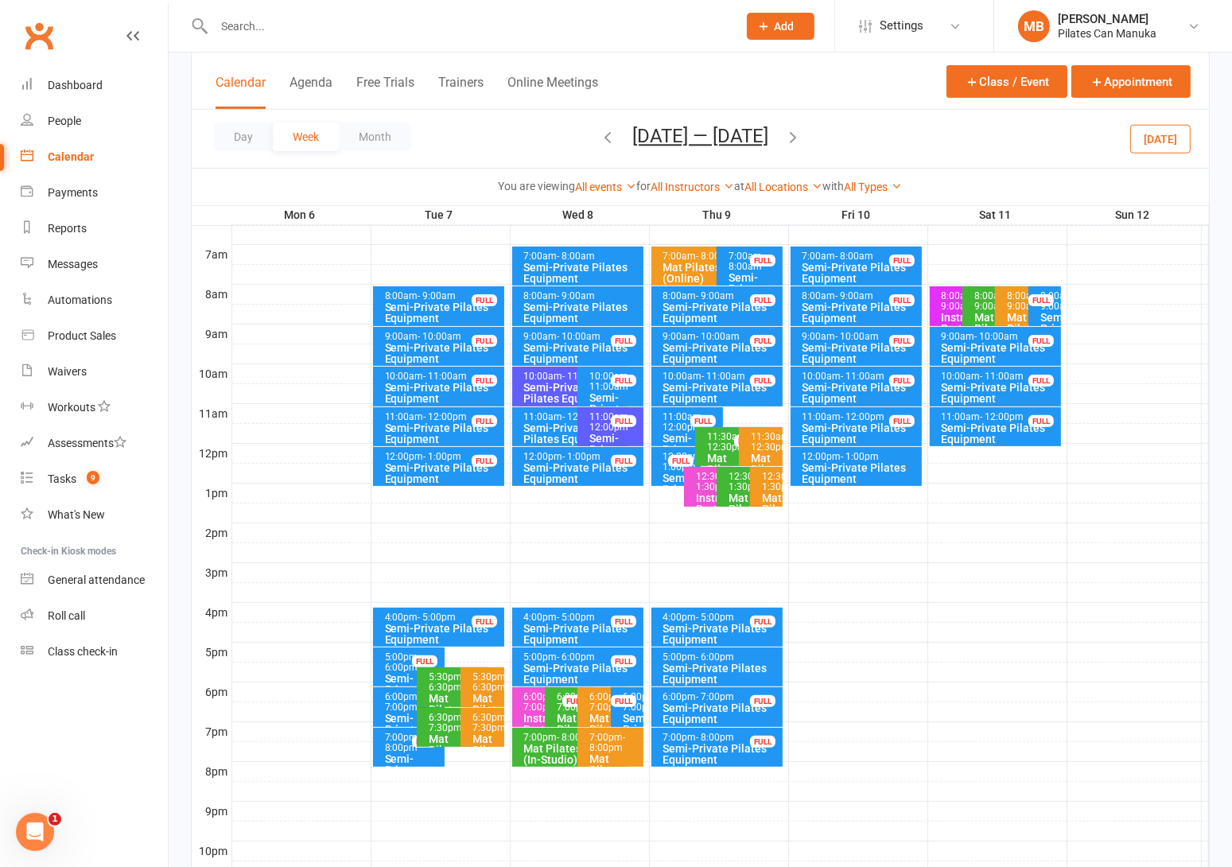
click at [783, 133] on span "[DATE] — [DATE] [DATE] Sun Mon Tue Wed Thu Fri Sat 31 01 02 03 04 05 06 07 08 0…" at bounding box center [700, 139] width 168 height 28
click at [798, 134] on icon "button" at bounding box center [792, 136] width 17 height 17
click at [798, 133] on icon "button" at bounding box center [792, 136] width 17 height 17
click at [679, 133] on button "[DATE] — [DATE]" at bounding box center [700, 136] width 136 height 22
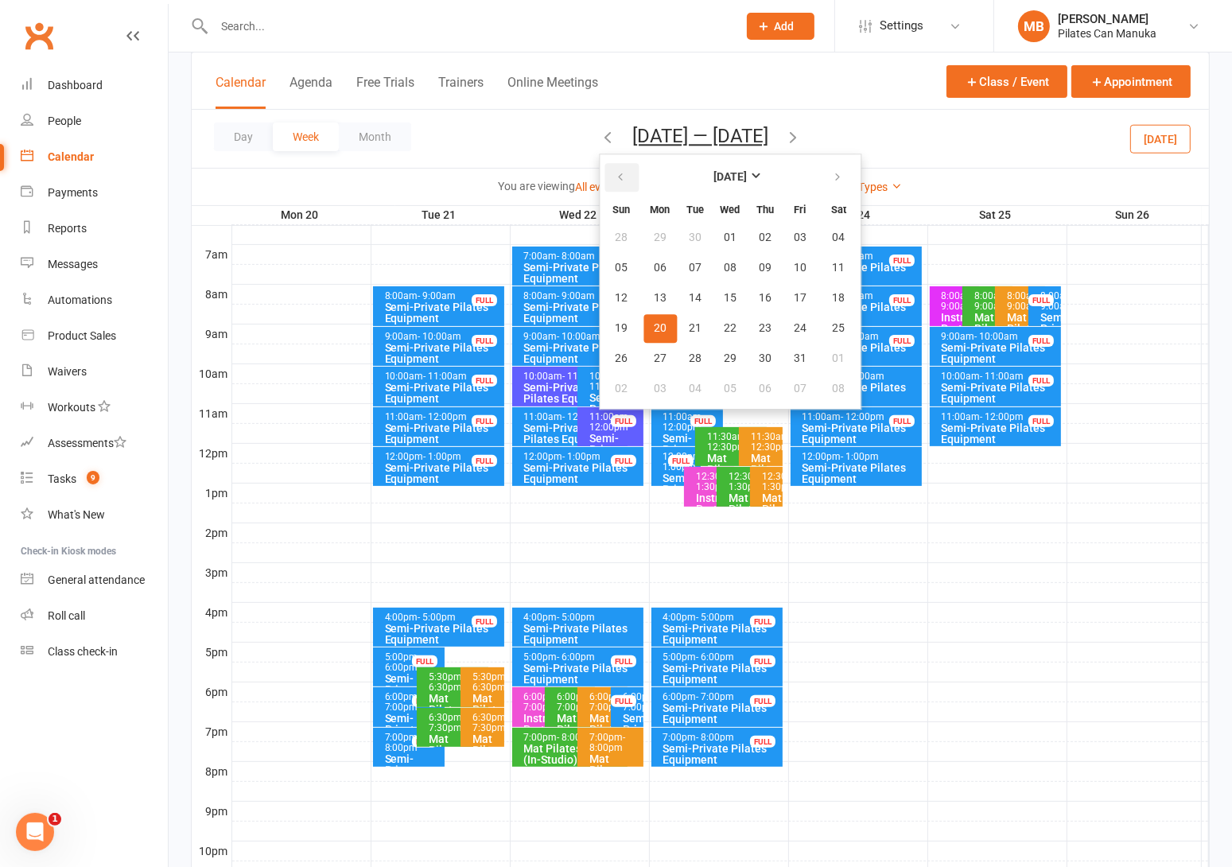
click at [615, 179] on icon "button" at bounding box center [620, 177] width 11 height 13
drag, startPoint x: 723, startPoint y: 301, endPoint x: 669, endPoint y: 324, distance: 59.8
click at [723, 300] on span "17" at bounding box center [729, 298] width 13 height 13
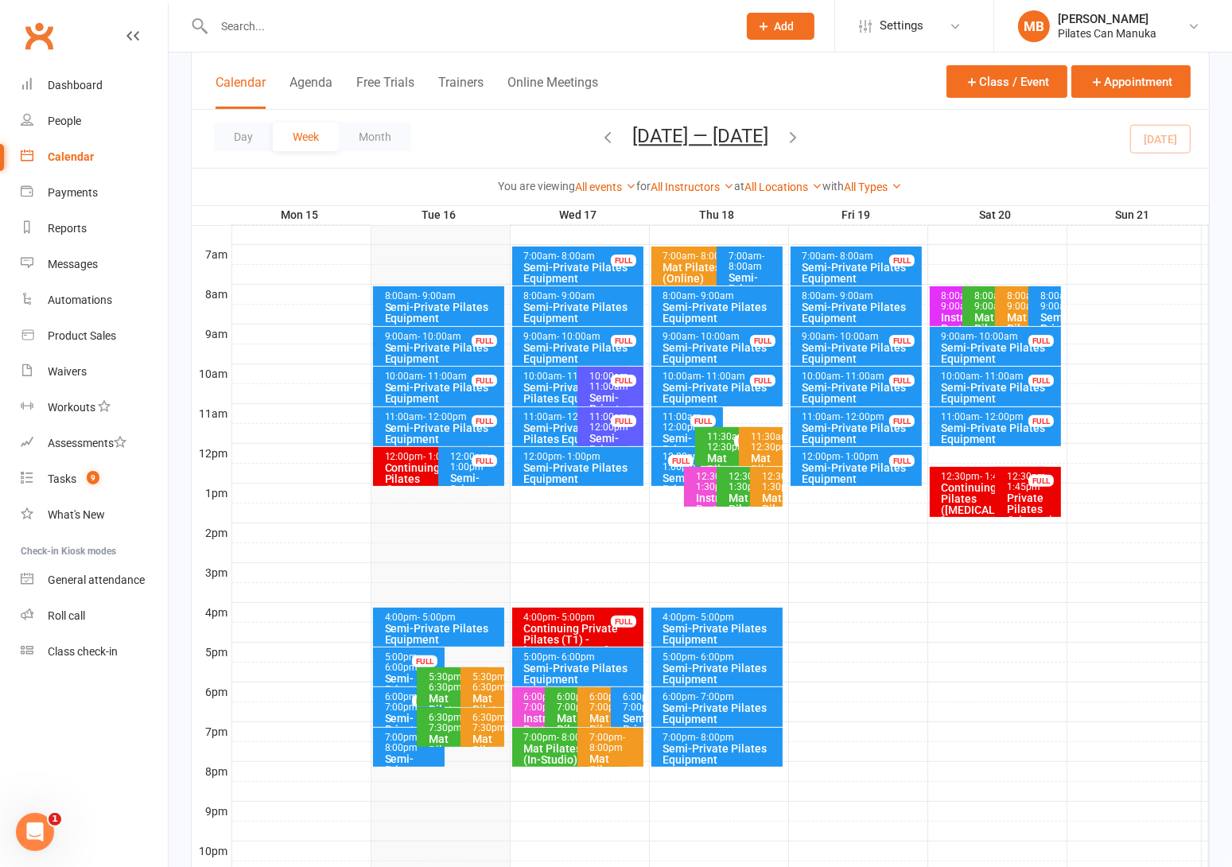
click at [547, 382] on div "Semi-Private Pilates Equipment" at bounding box center [574, 393] width 102 height 22
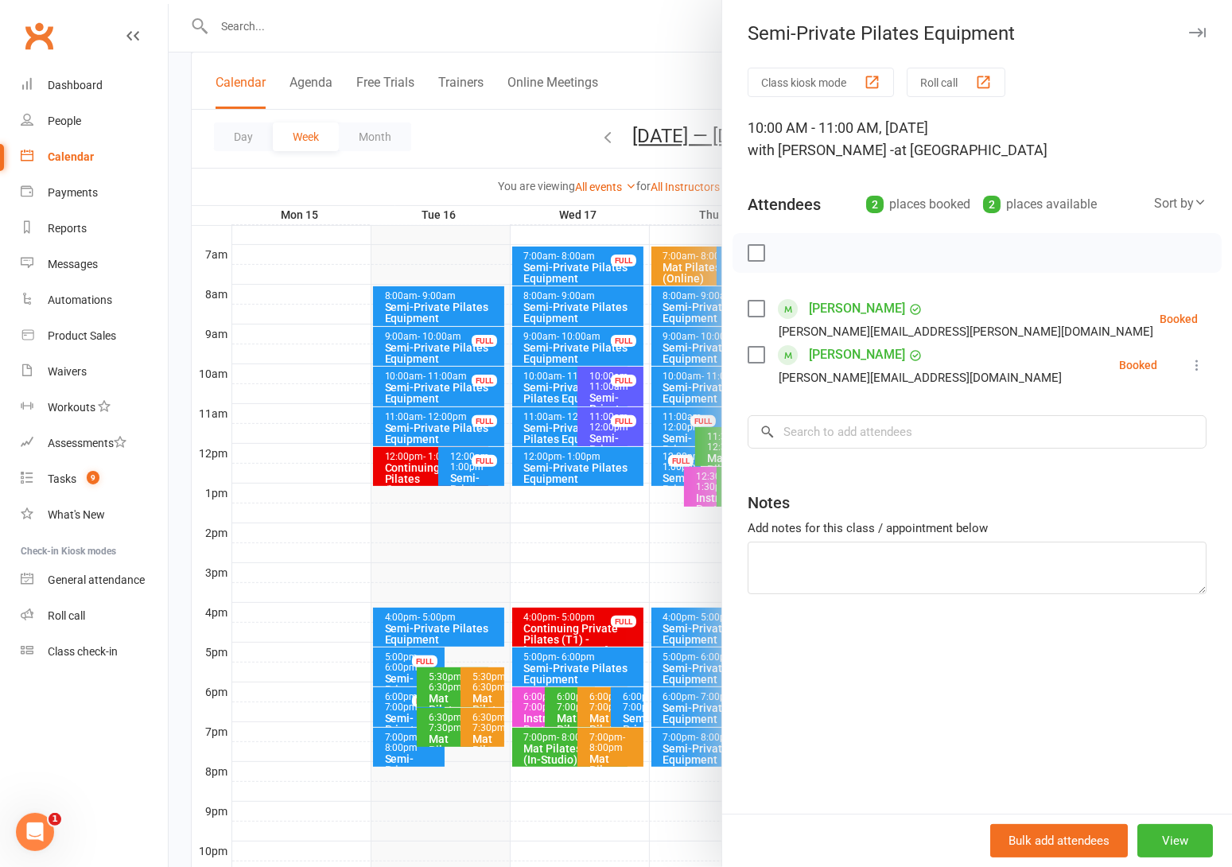
click at [538, 105] on div at bounding box center [700, 433] width 1063 height 867
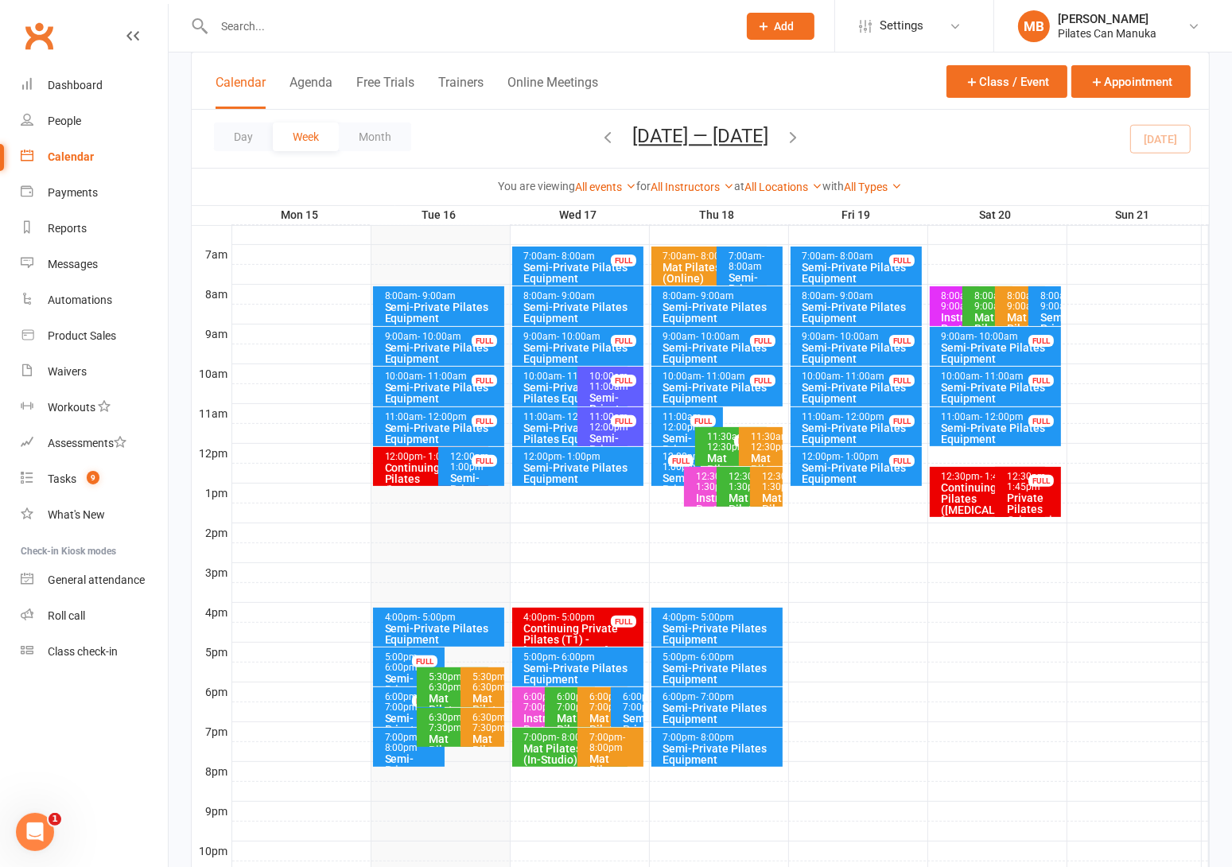
click at [801, 130] on icon "button" at bounding box center [792, 136] width 17 height 17
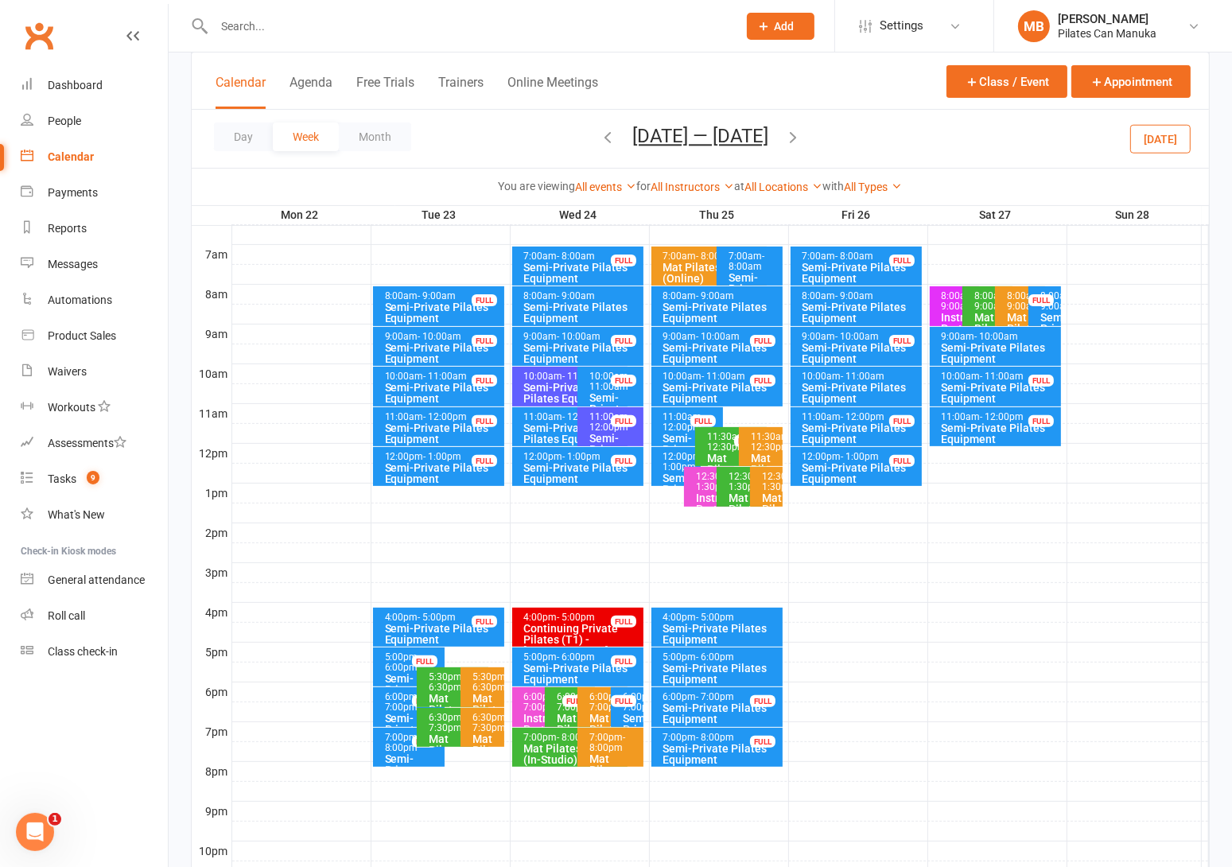
click at [557, 376] on div "10:00am - 11:00am" at bounding box center [574, 376] width 102 height 10
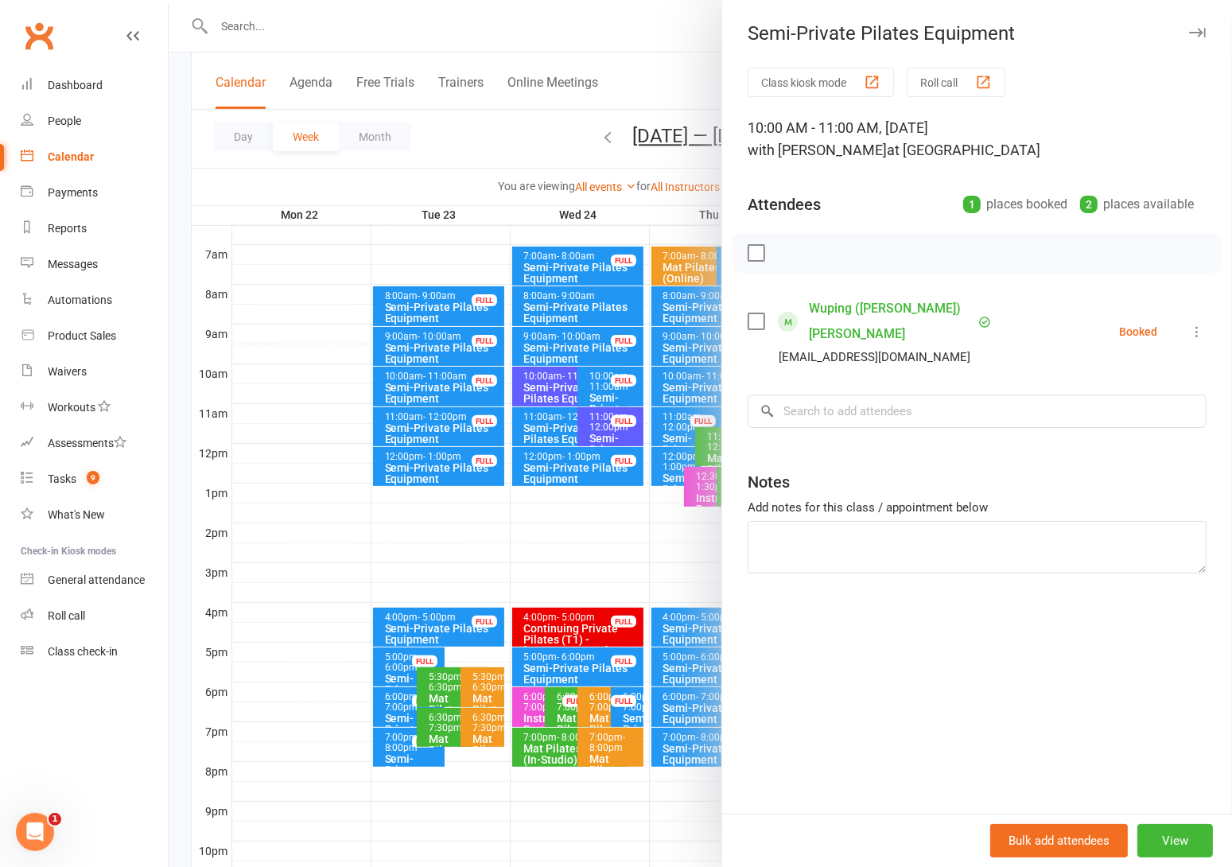
click at [642, 61] on div at bounding box center [700, 433] width 1063 height 867
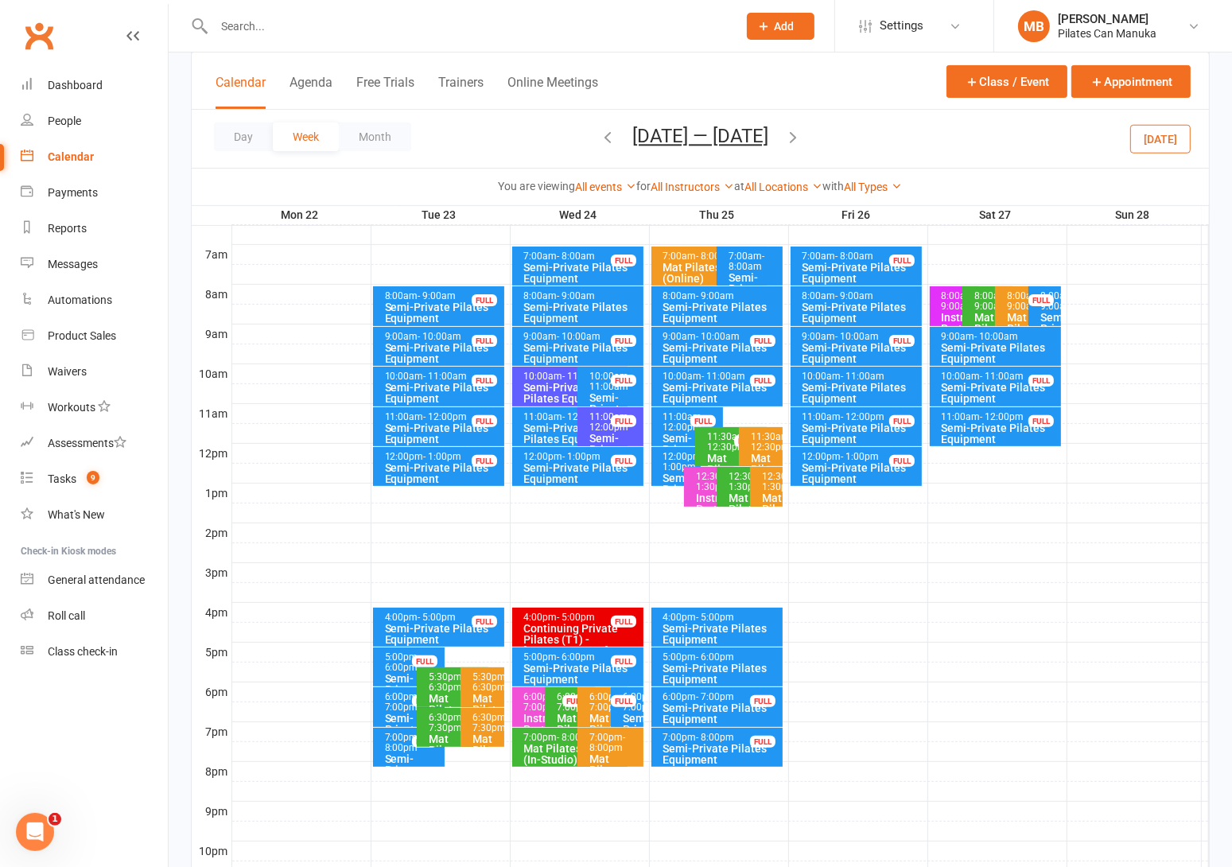
click at [734, 133] on button "[DATE] — [DATE]" at bounding box center [700, 136] width 136 height 22
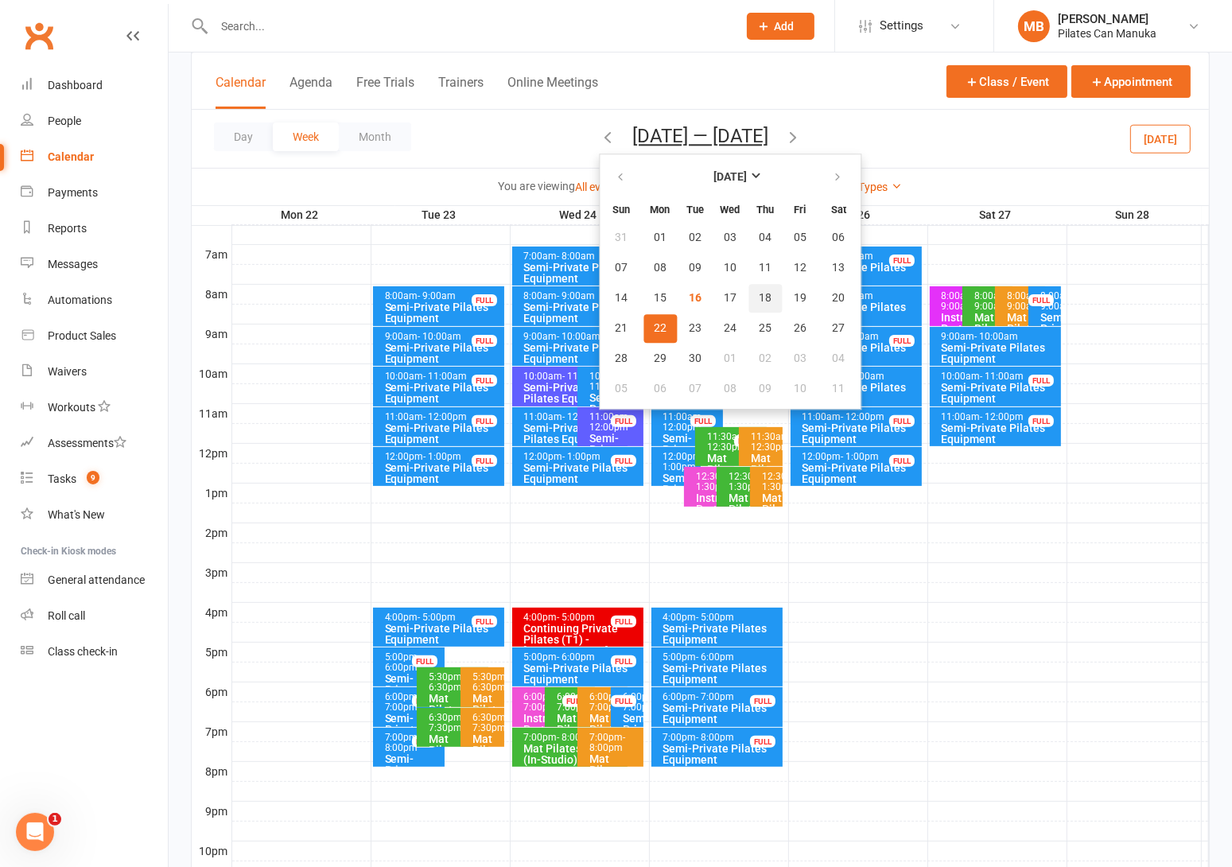
click at [748, 286] on button "18" at bounding box center [764, 298] width 33 height 29
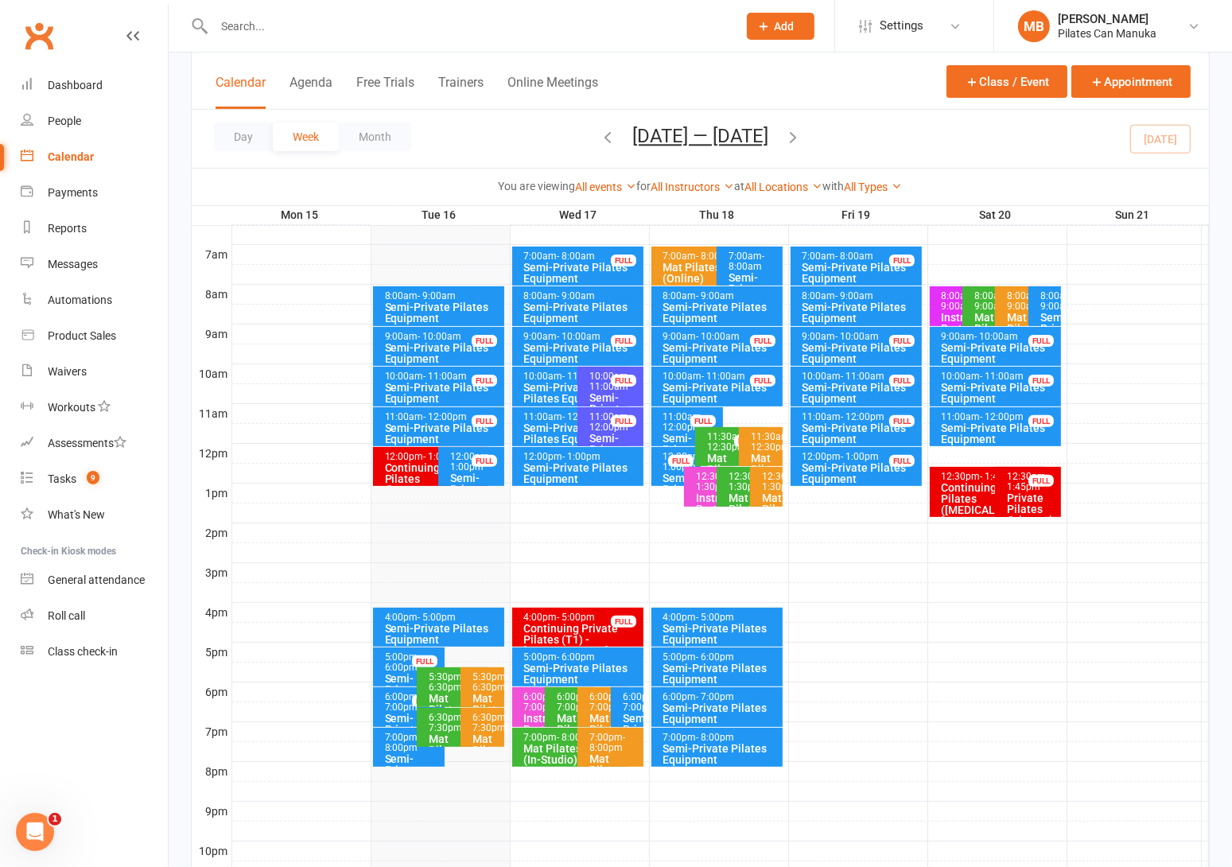
click at [800, 136] on icon "button" at bounding box center [792, 136] width 17 height 17
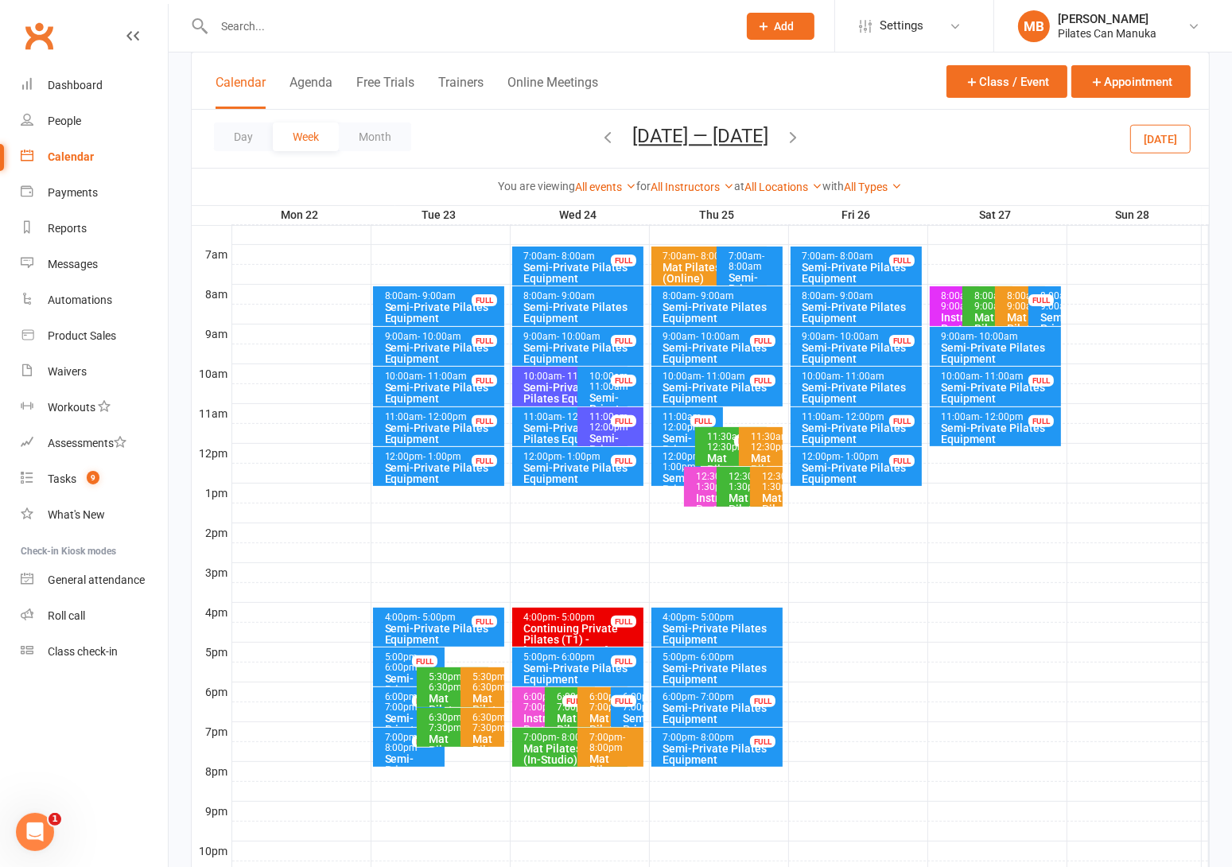
click at [801, 138] on icon "button" at bounding box center [792, 136] width 17 height 17
click at [801, 133] on icon "button" at bounding box center [792, 136] width 17 height 17
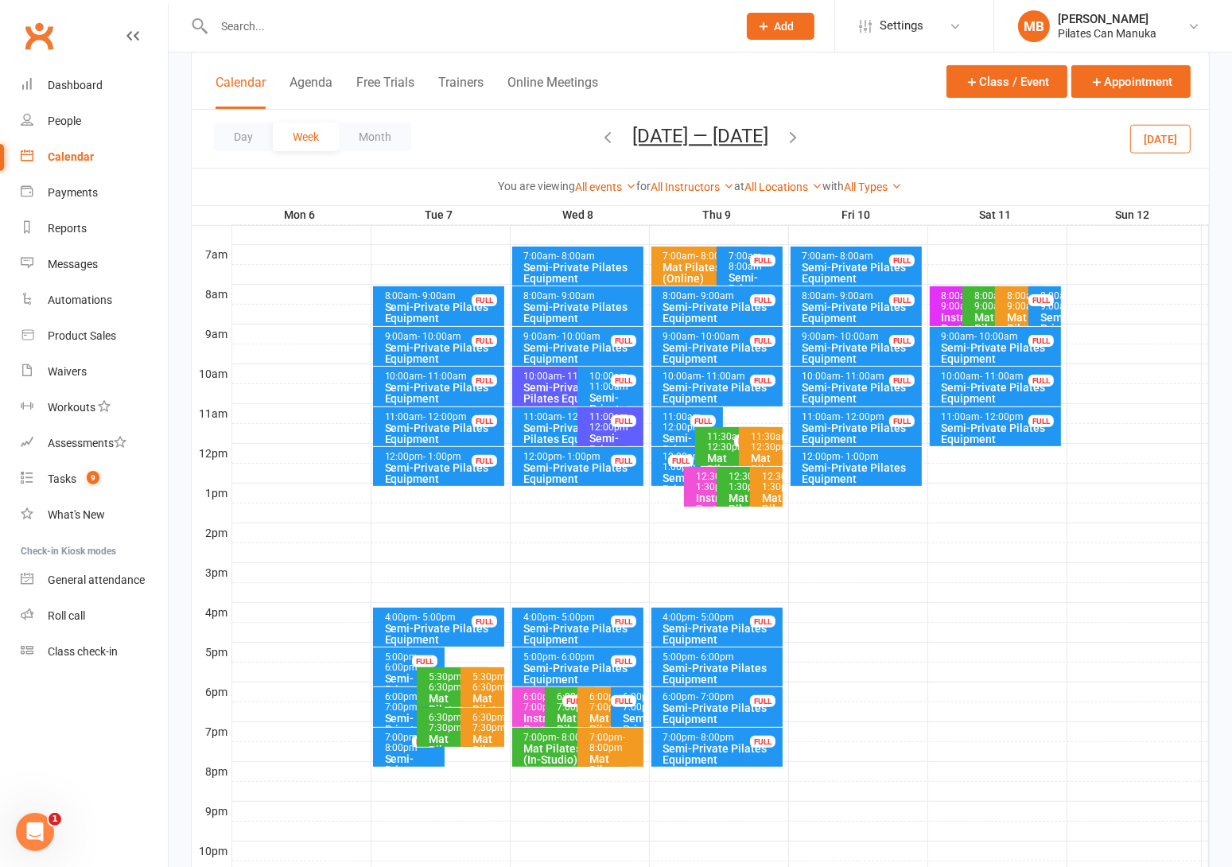
click at [602, 138] on icon "button" at bounding box center [607, 136] width 17 height 17
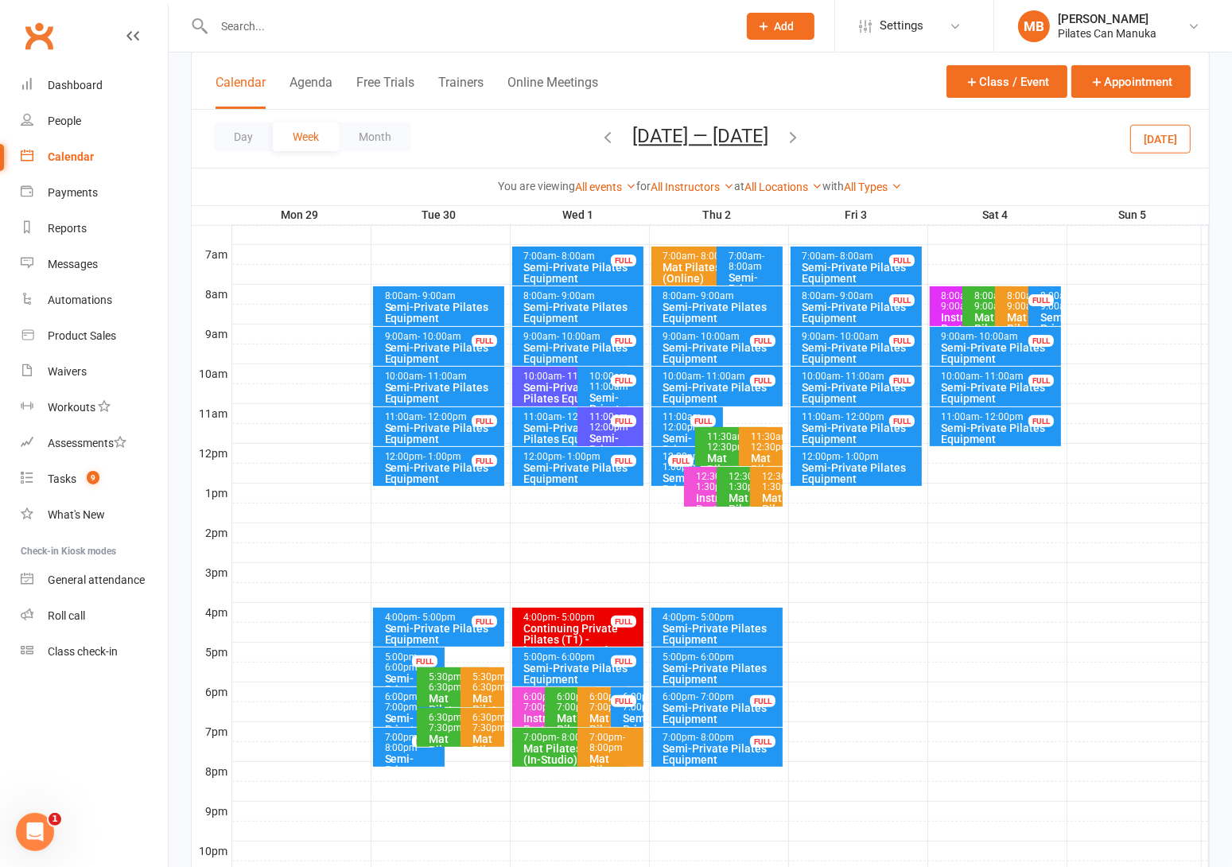
click at [709, 141] on button "[DATE] — [DATE]" at bounding box center [700, 136] width 136 height 22
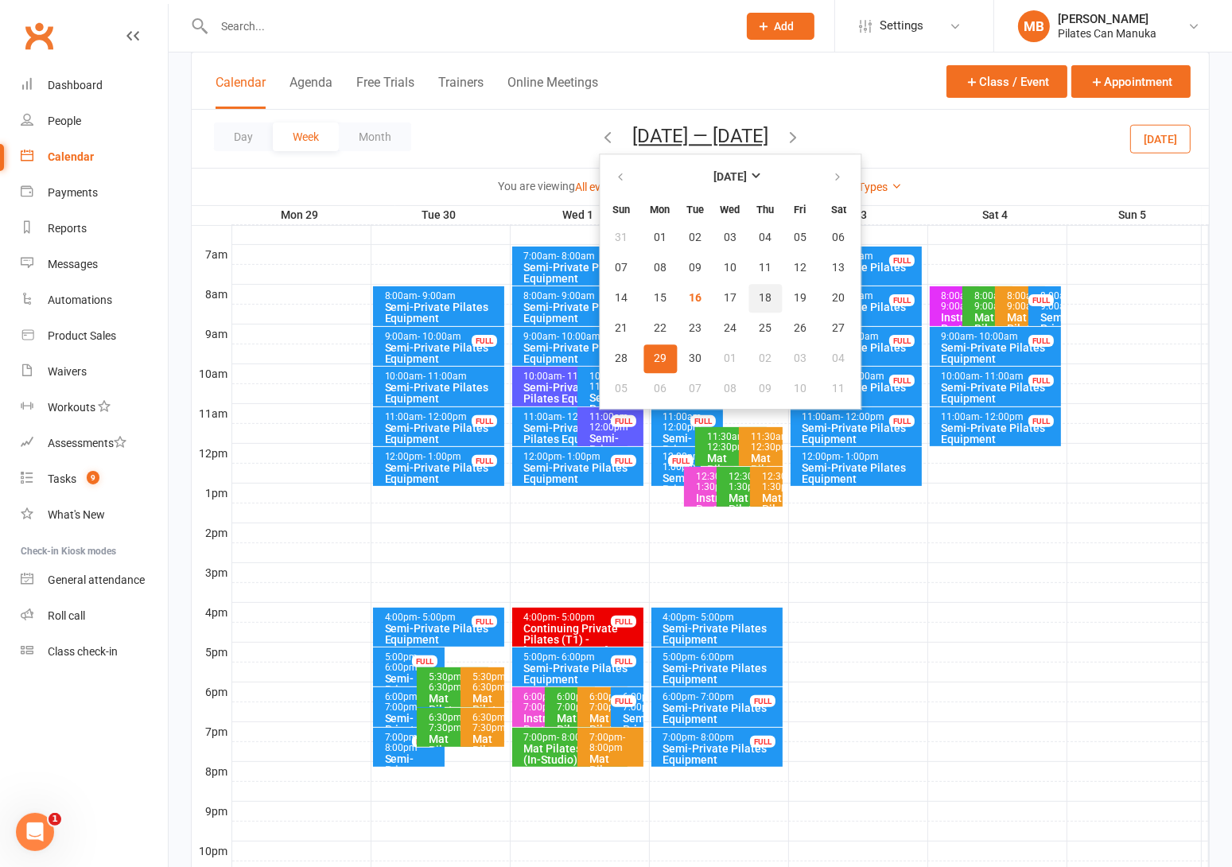
click at [758, 295] on span "18" at bounding box center [764, 298] width 13 height 13
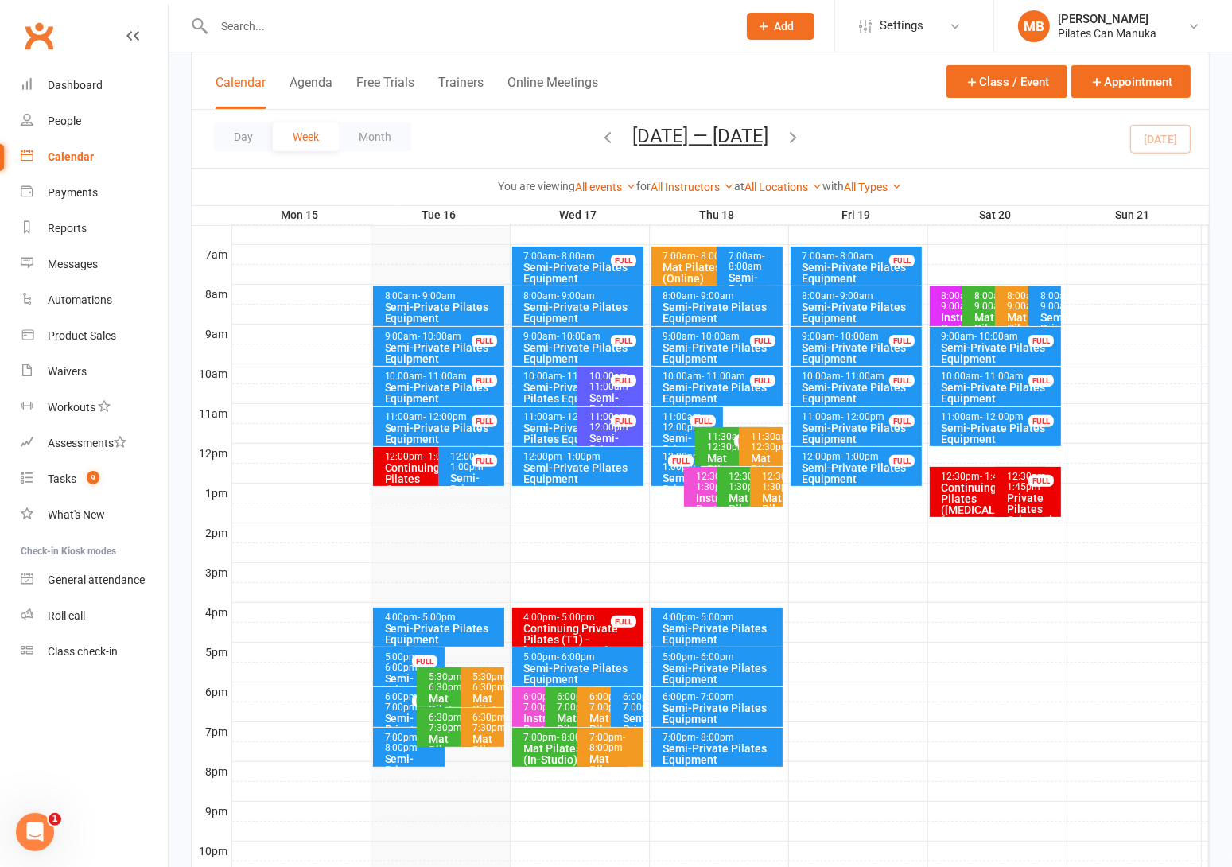
click at [801, 129] on icon "button" at bounding box center [792, 136] width 17 height 17
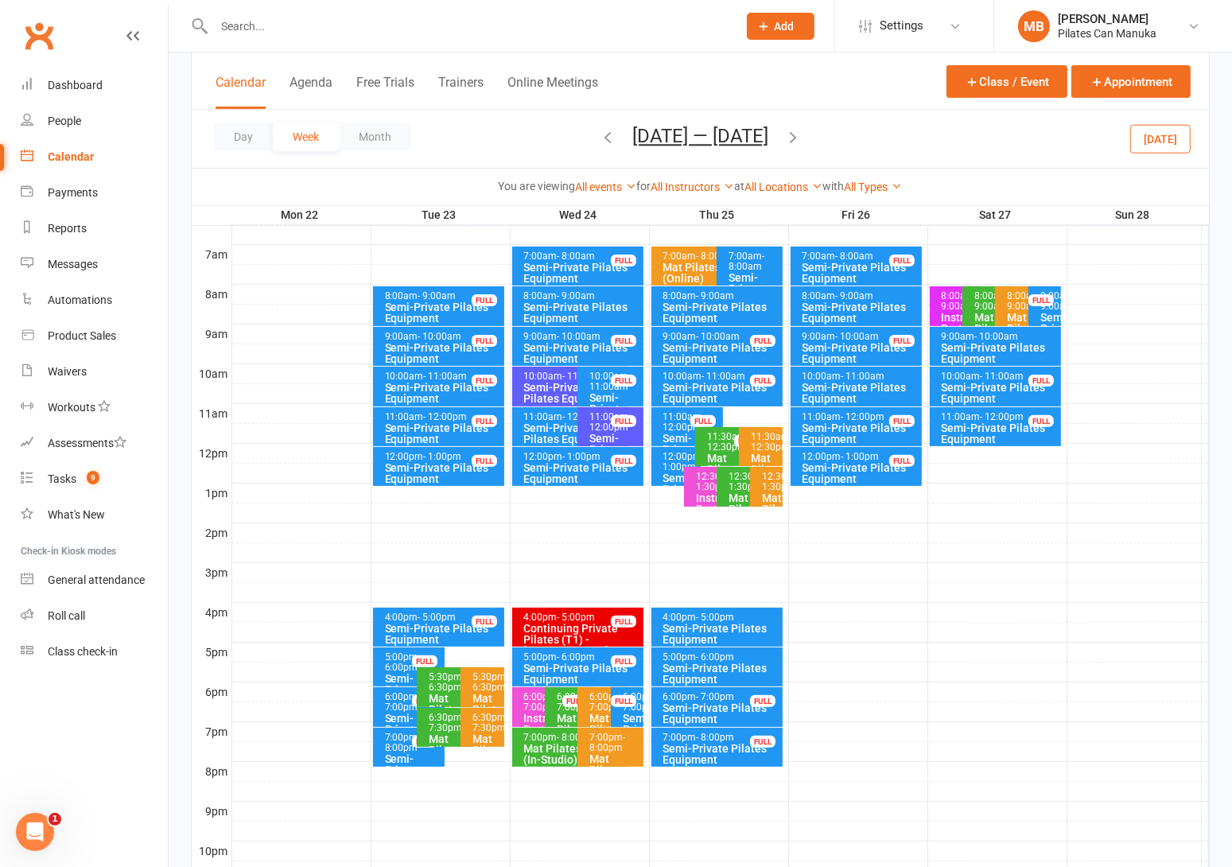
click at [801, 135] on icon "button" at bounding box center [792, 136] width 17 height 17
click at [801, 134] on icon "button" at bounding box center [792, 136] width 17 height 17
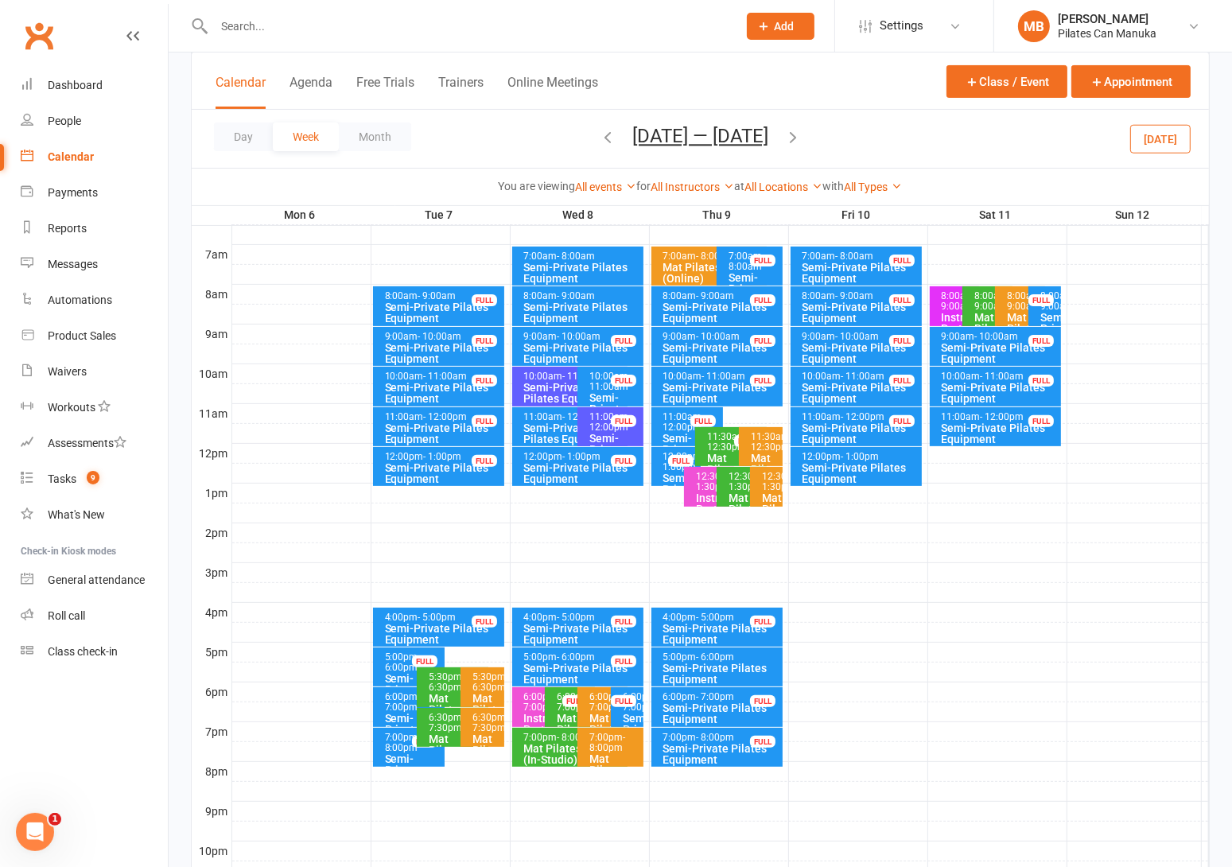
click at [734, 135] on button "[DATE] — [DATE]" at bounding box center [700, 136] width 136 height 22
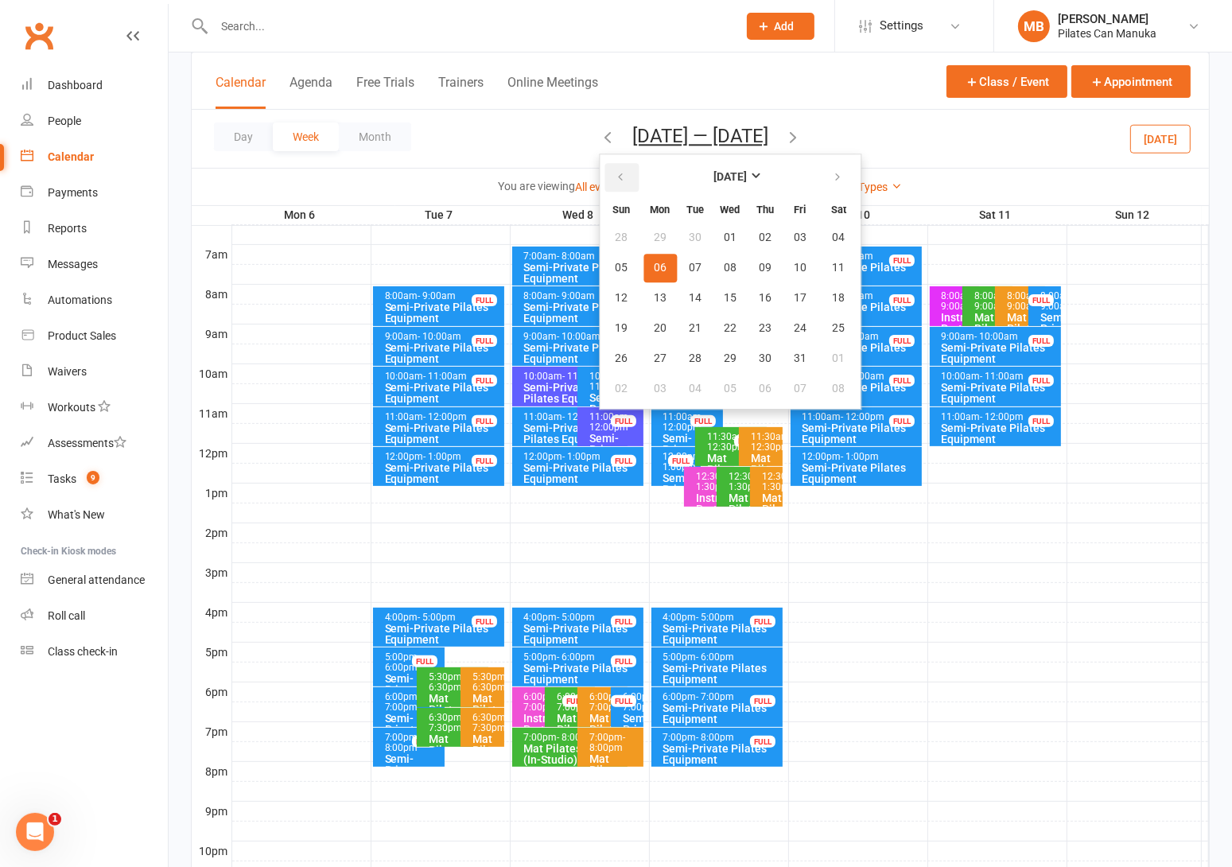
click at [626, 173] on button "button" at bounding box center [621, 177] width 34 height 29
click at [762, 296] on span "18" at bounding box center [764, 298] width 13 height 13
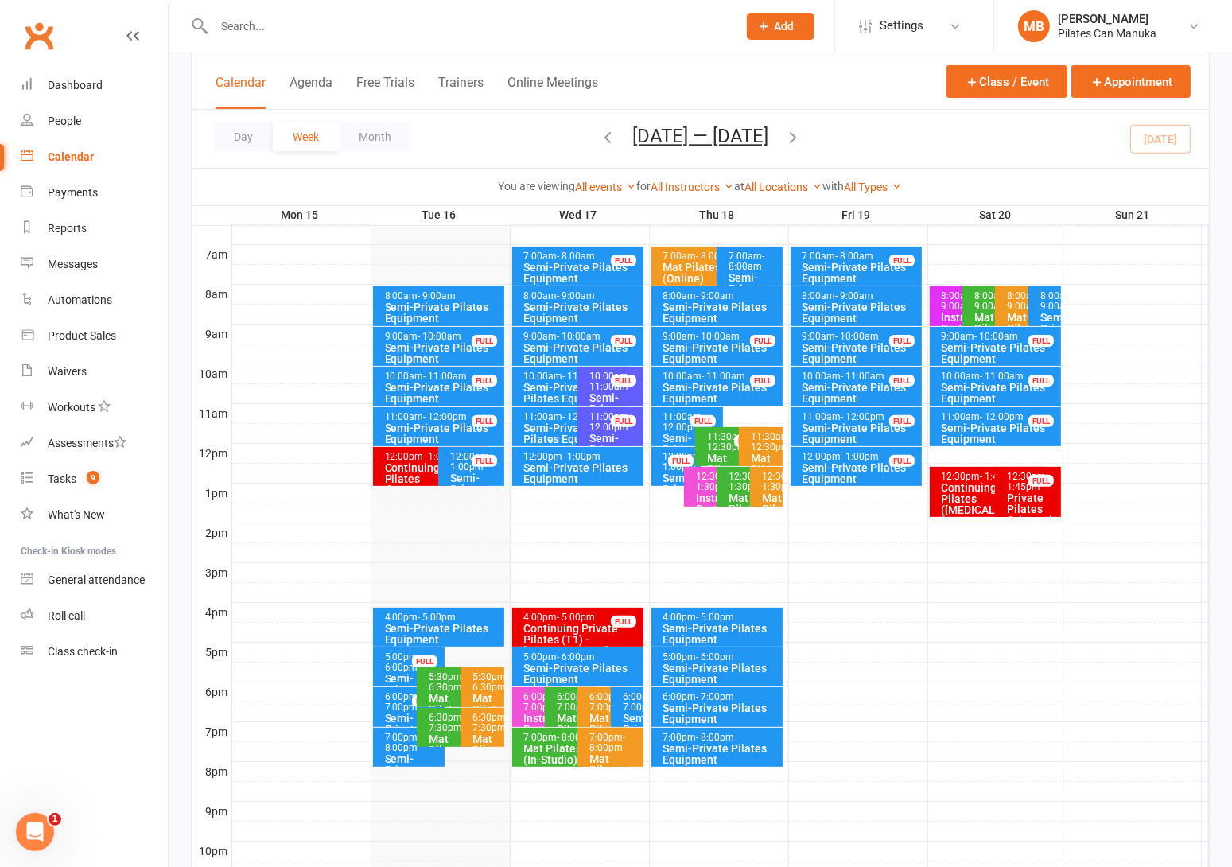
click at [801, 140] on icon "button" at bounding box center [792, 136] width 17 height 17
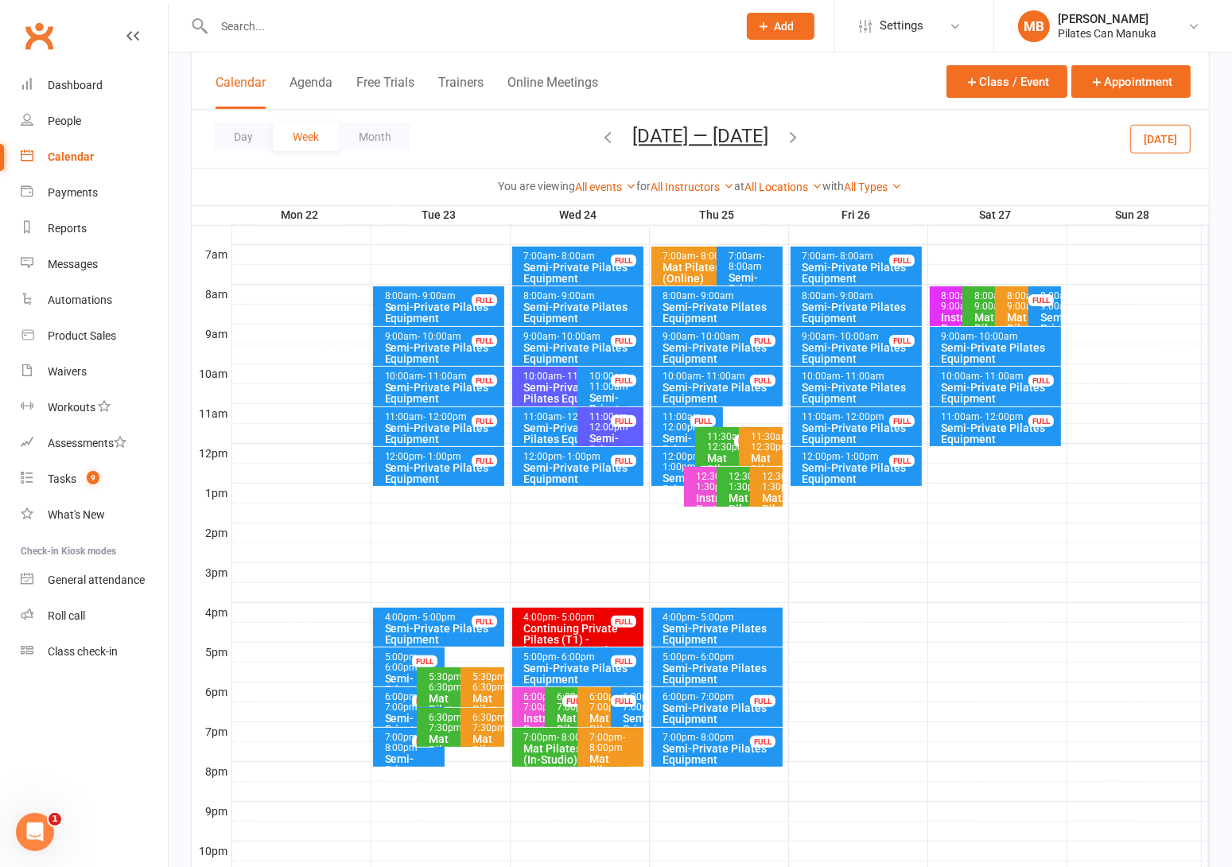
click at [799, 140] on icon "button" at bounding box center [792, 136] width 17 height 17
click at [801, 134] on icon "button" at bounding box center [792, 136] width 17 height 17
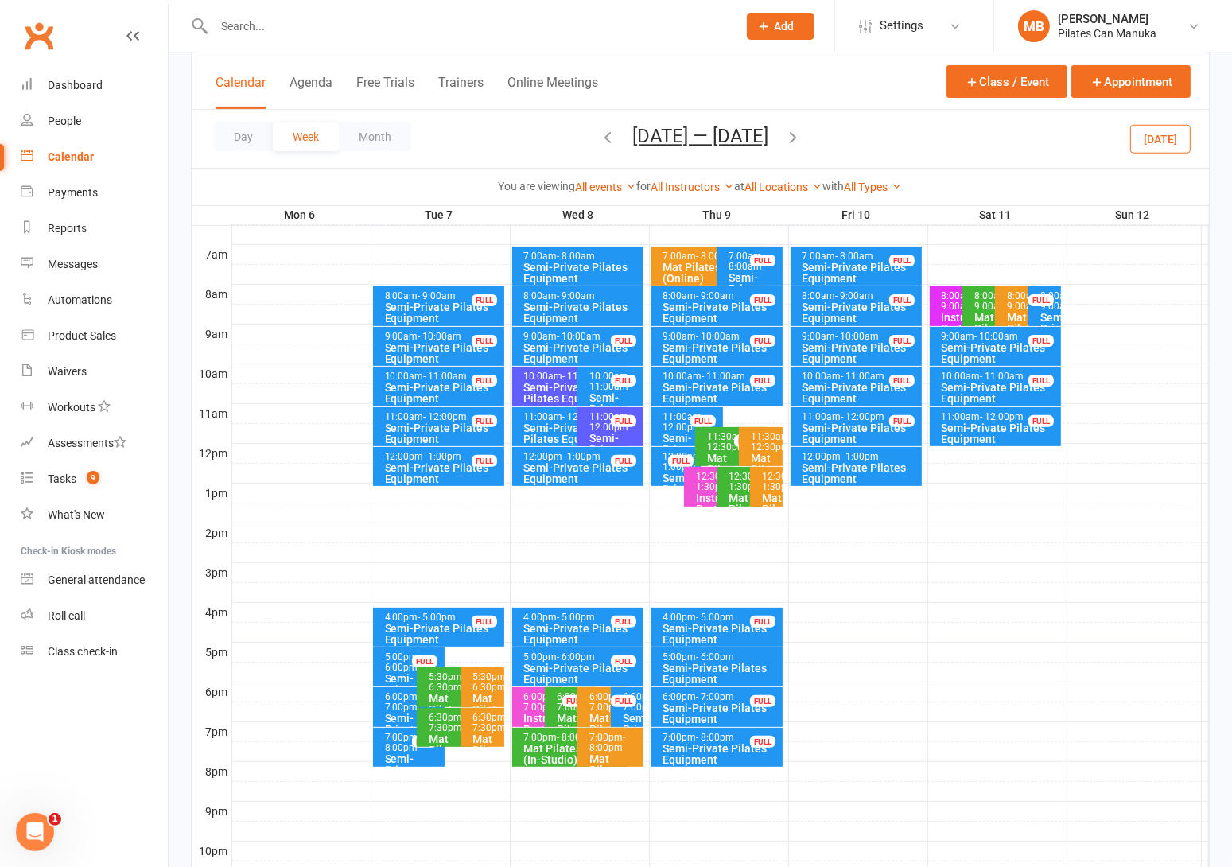
click at [798, 130] on icon "button" at bounding box center [792, 136] width 17 height 17
click at [801, 131] on icon "button" at bounding box center [792, 136] width 17 height 17
click at [599, 135] on icon "button" at bounding box center [607, 136] width 17 height 17
click at [756, 142] on button "[DATE] — [DATE]" at bounding box center [700, 136] width 136 height 22
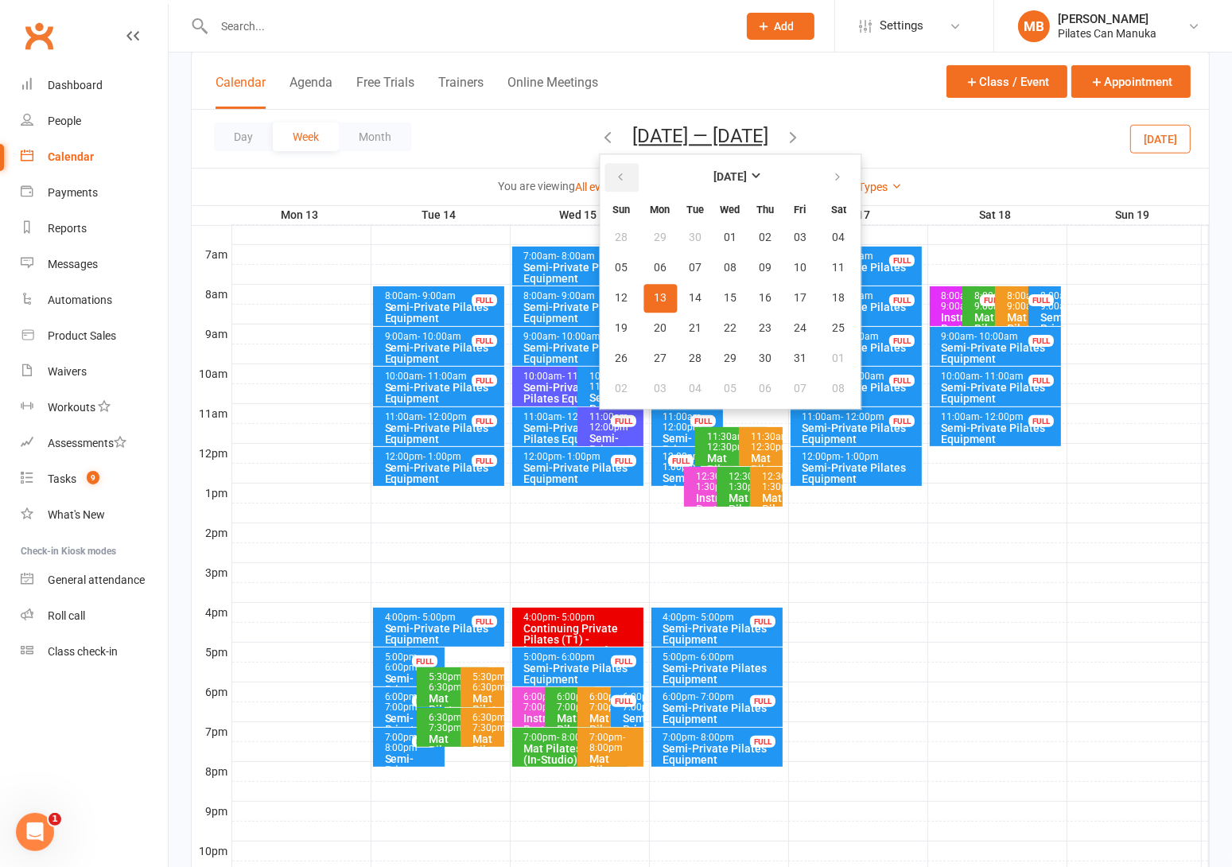
click at [619, 171] on button "button" at bounding box center [621, 177] width 34 height 29
click at [765, 291] on button "18" at bounding box center [764, 298] width 33 height 29
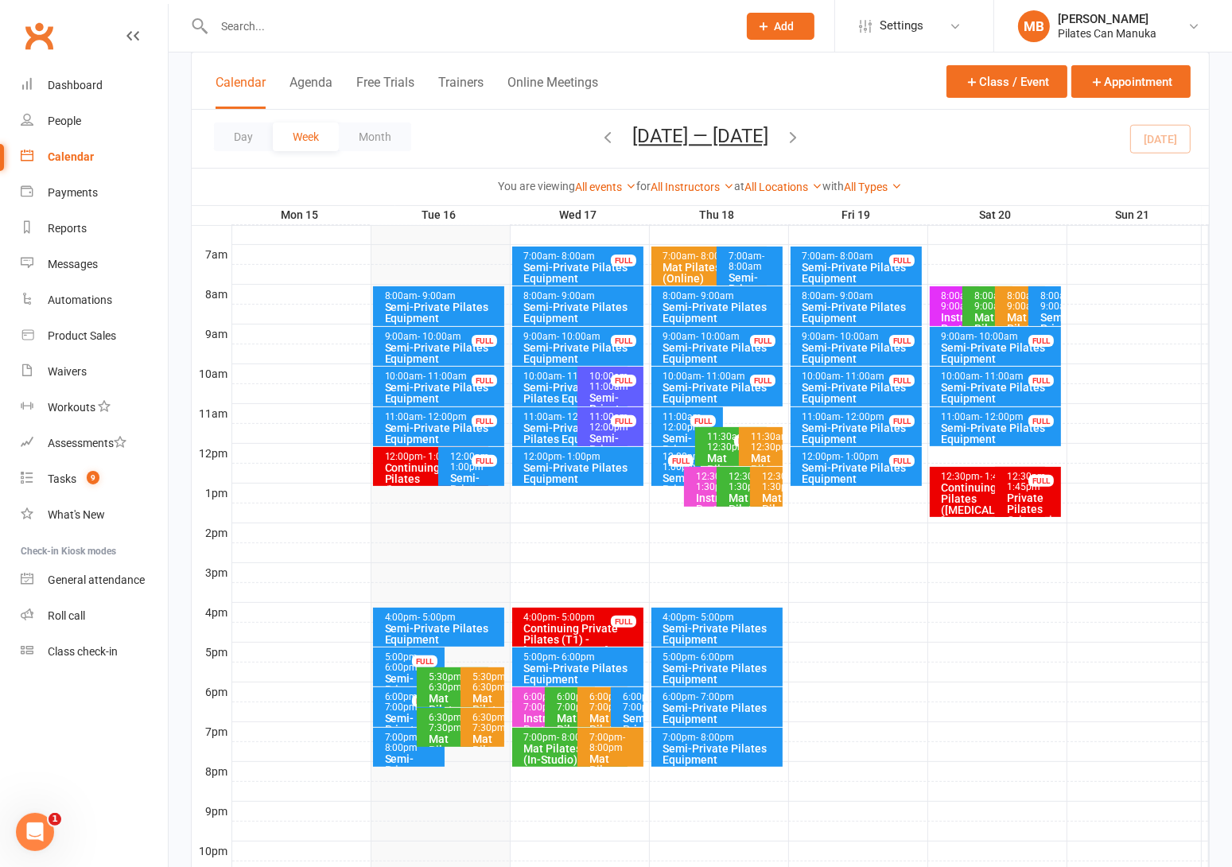
click at [801, 134] on icon "button" at bounding box center [792, 136] width 17 height 17
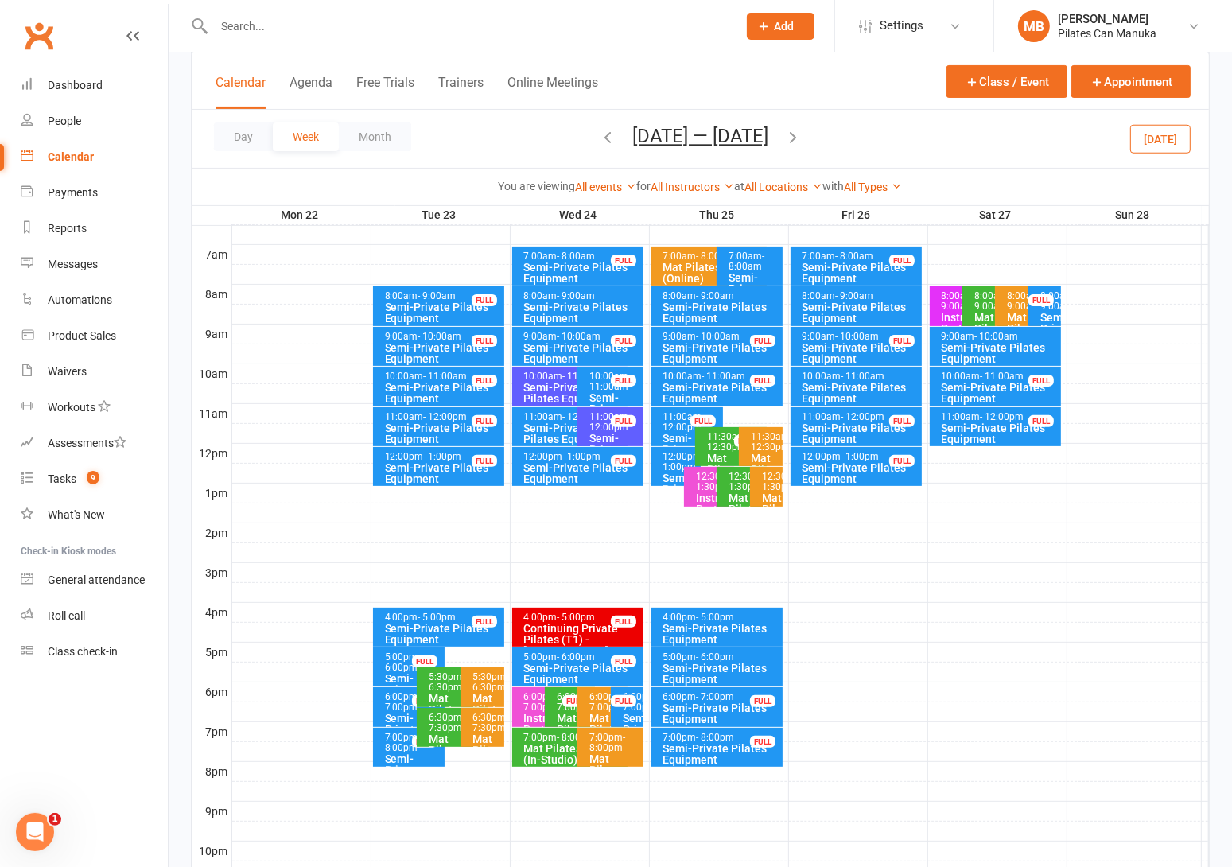
click at [616, 138] on span "[DATE] — [DATE] [DATE] Sun Mon Tue Wed Thu Fri Sat 31 01 02 03 04 05 06 07 08 0…" at bounding box center [700, 139] width 168 height 28
click at [599, 133] on icon "button" at bounding box center [607, 136] width 17 height 17
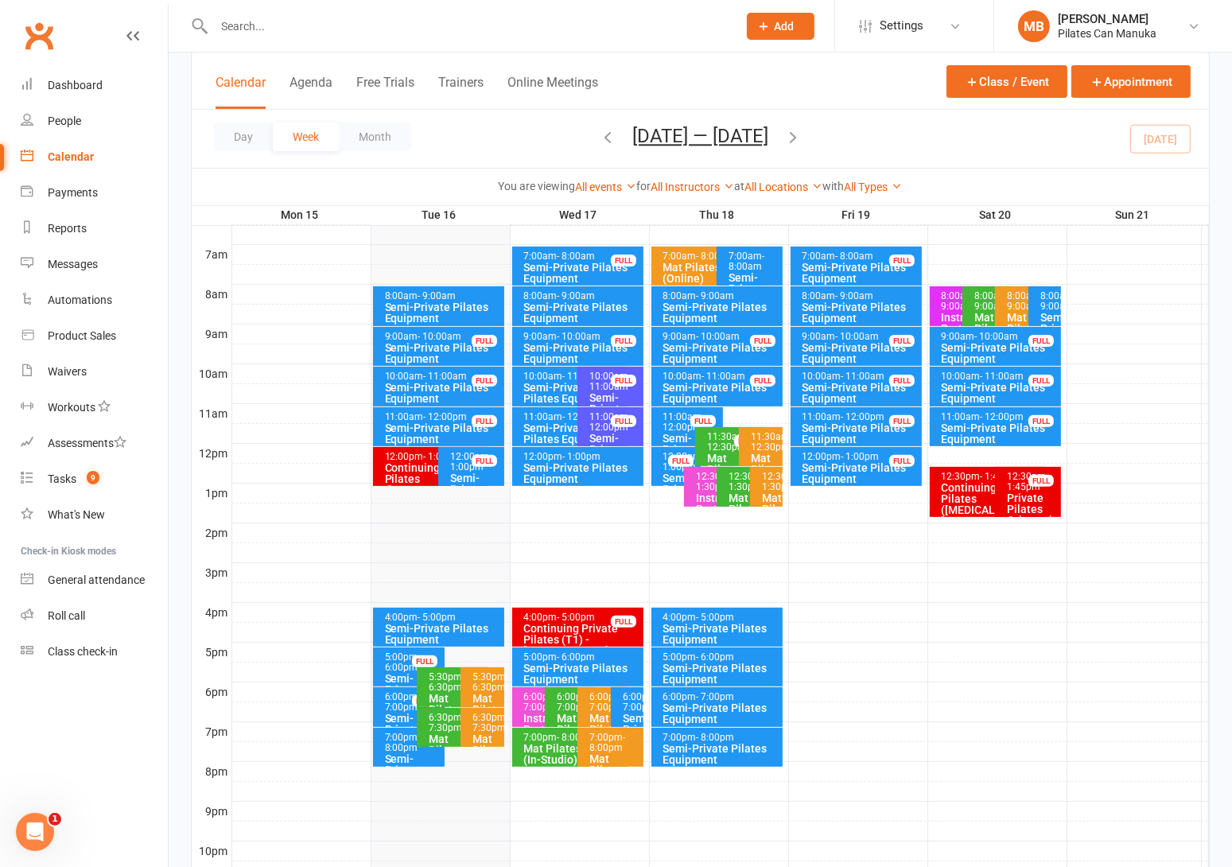
click at [800, 139] on icon "button" at bounding box center [792, 136] width 17 height 17
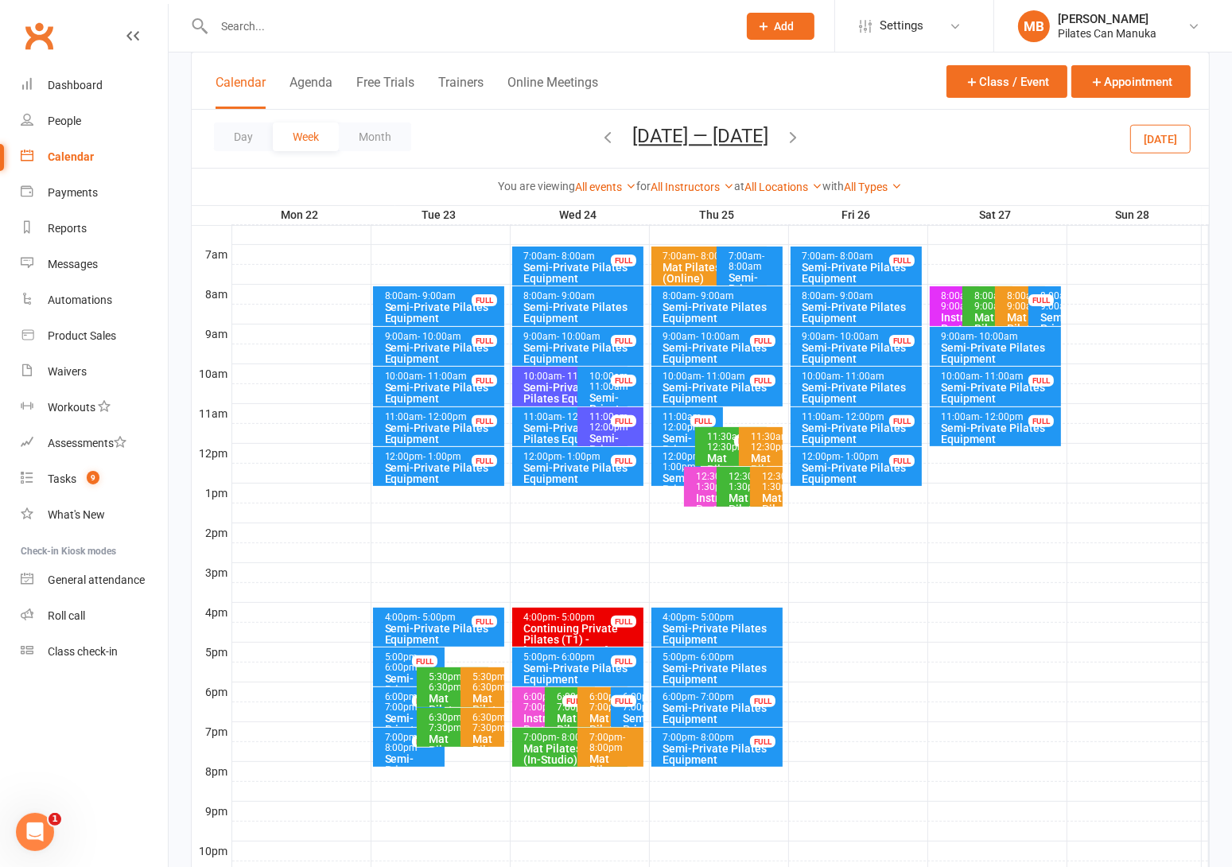
click at [801, 138] on icon "button" at bounding box center [792, 136] width 17 height 17
click at [740, 139] on button "[DATE] — [DATE]" at bounding box center [700, 136] width 136 height 22
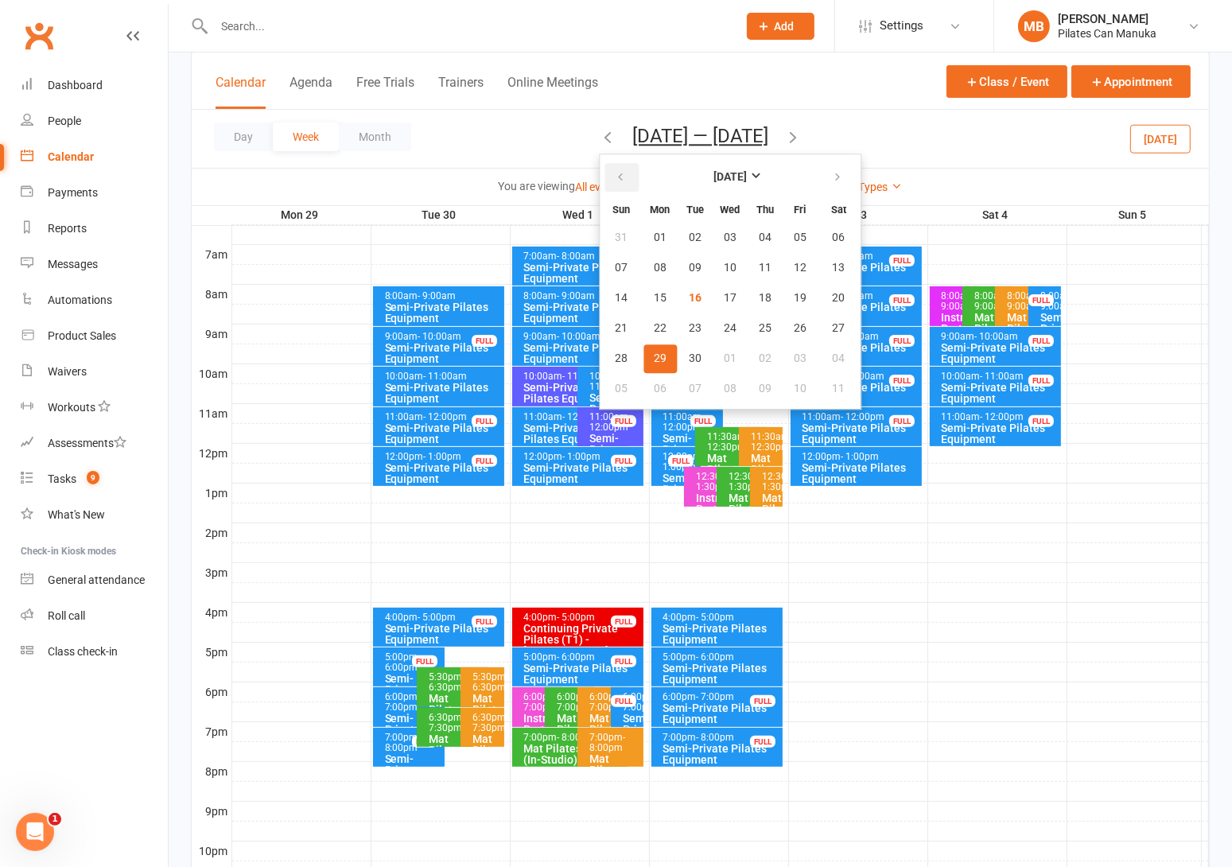
click at [610, 172] on button "button" at bounding box center [621, 177] width 34 height 29
click at [832, 176] on icon "button" at bounding box center [837, 177] width 11 height 13
click at [723, 292] on span "17" at bounding box center [729, 298] width 13 height 13
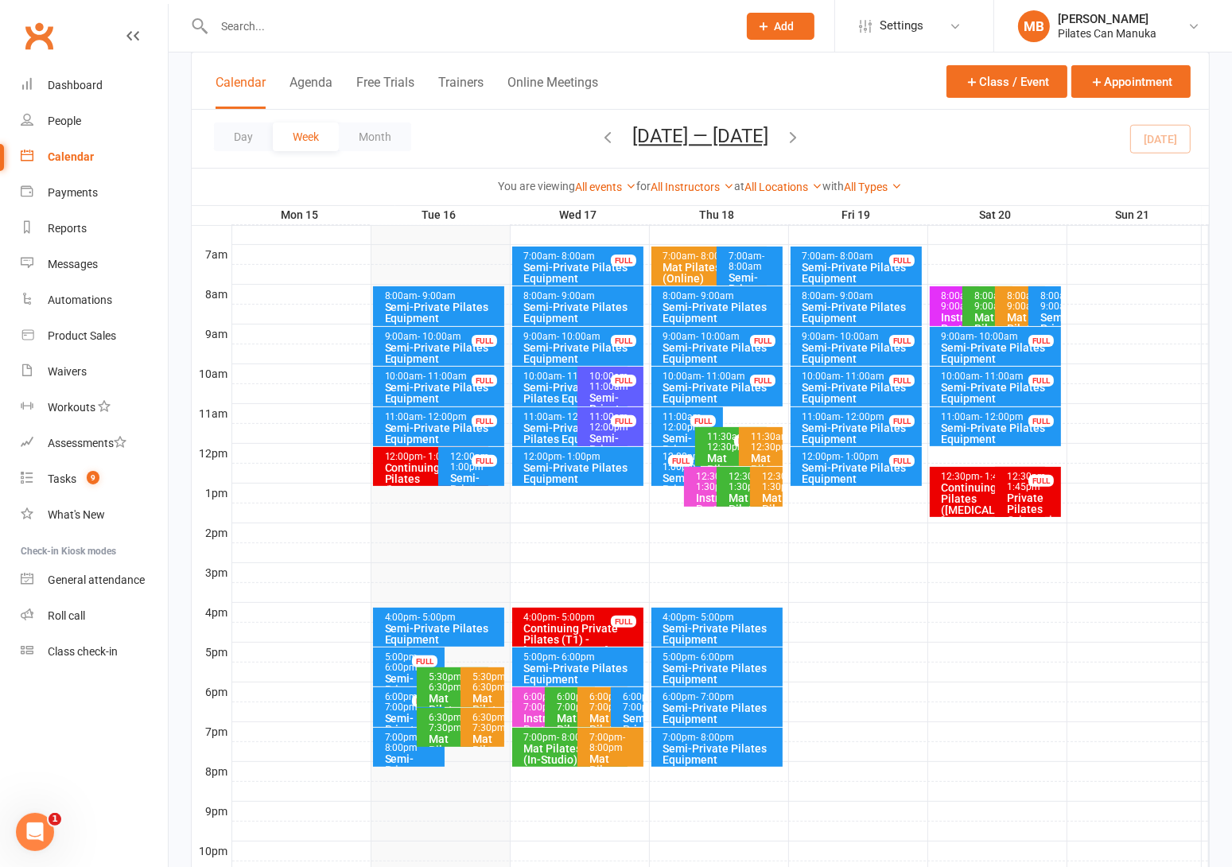
click at [801, 131] on icon "button" at bounding box center [792, 136] width 17 height 17
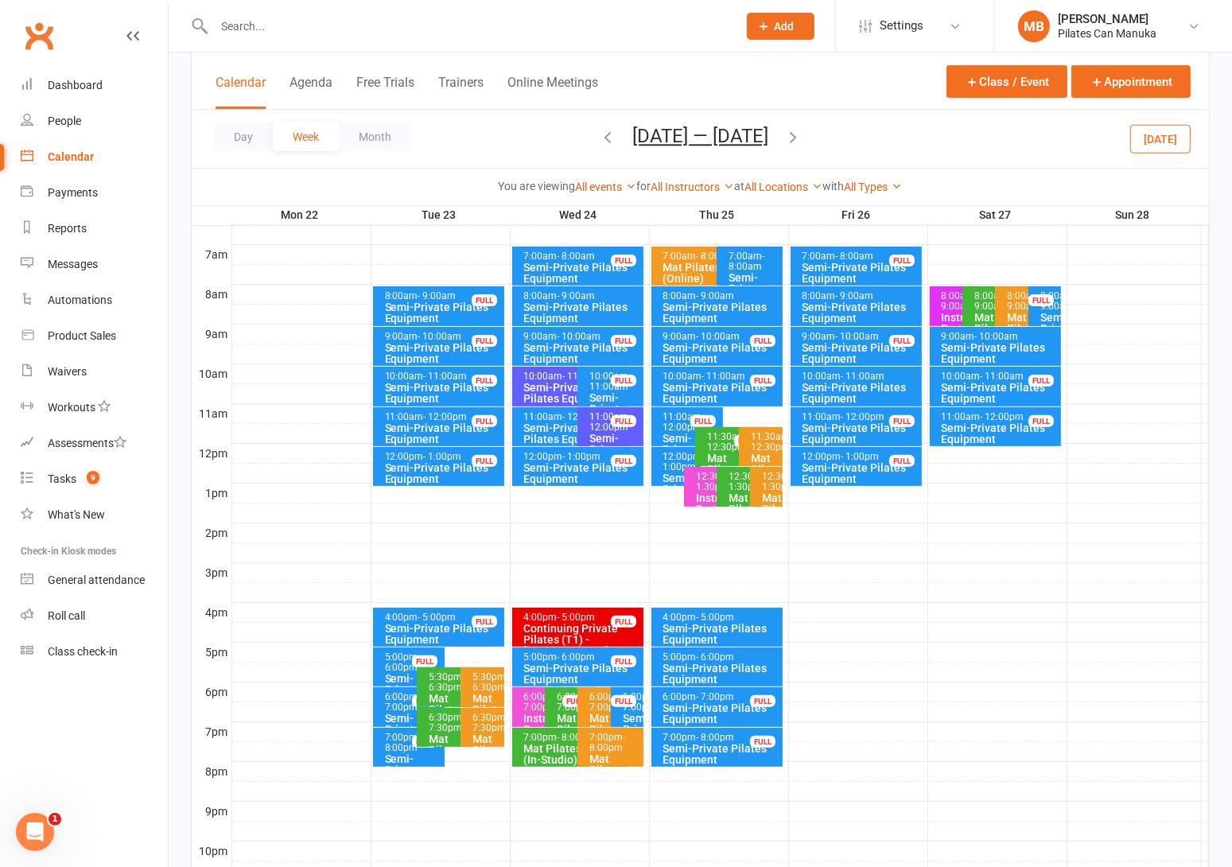
click at [599, 134] on icon "button" at bounding box center [607, 136] width 17 height 17
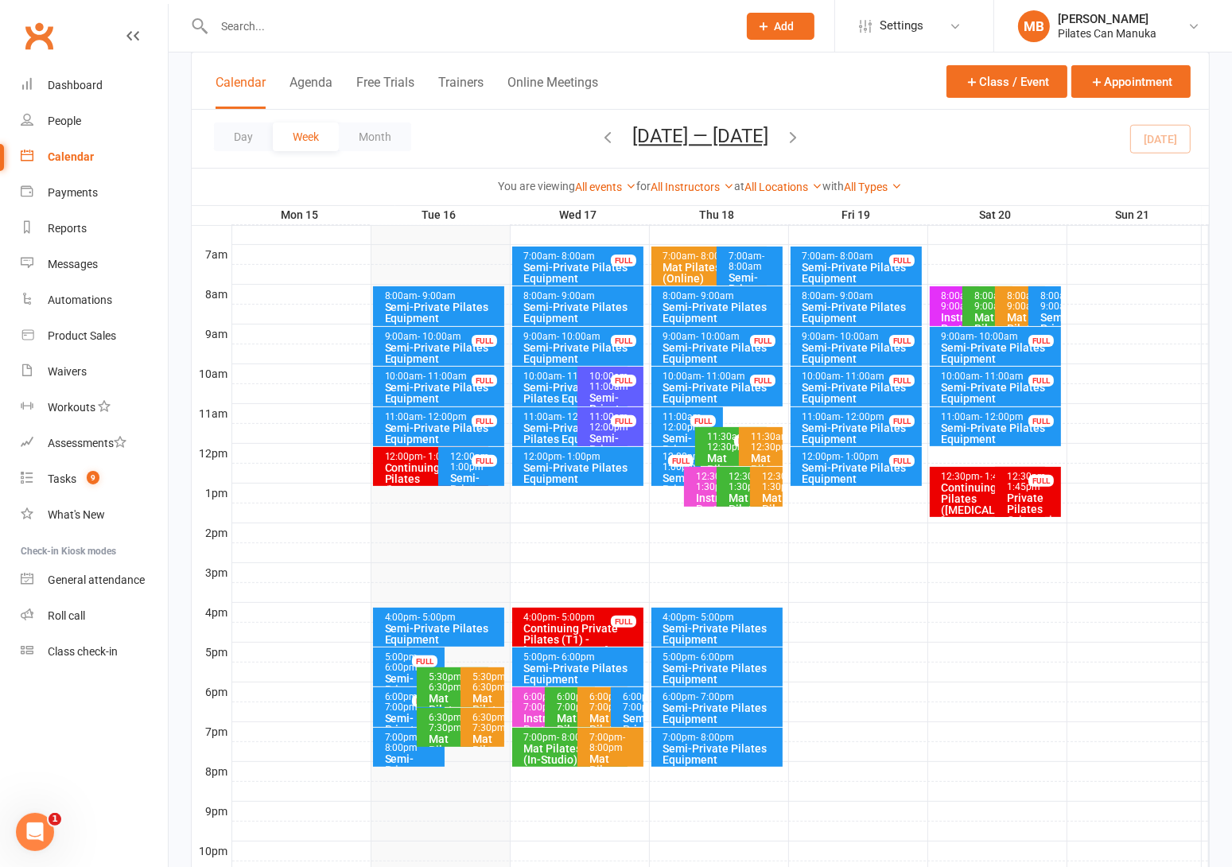
click at [610, 464] on div "Semi-Private Pilates Equipment" at bounding box center [582, 473] width 118 height 22
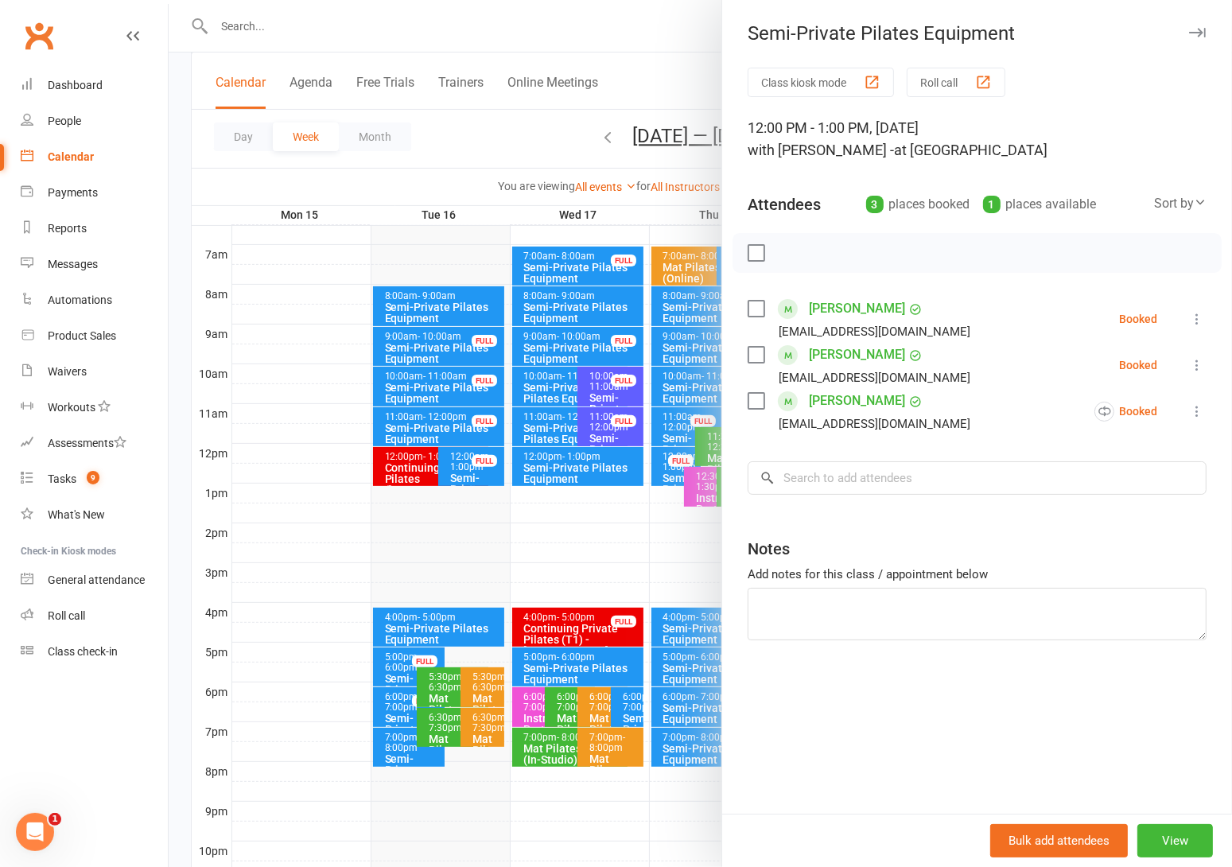
click at [619, 677] on div at bounding box center [700, 433] width 1063 height 867
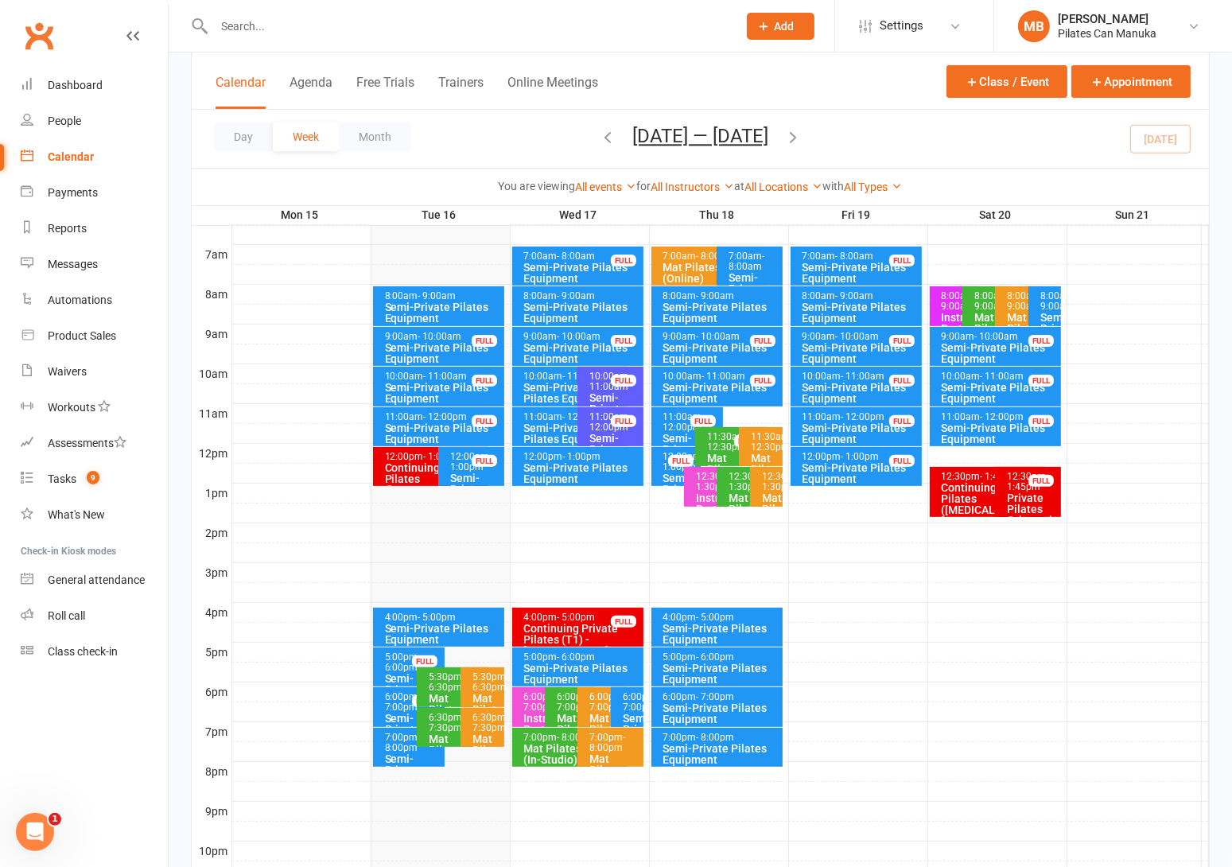
click at [796, 134] on icon "button" at bounding box center [792, 136] width 17 height 17
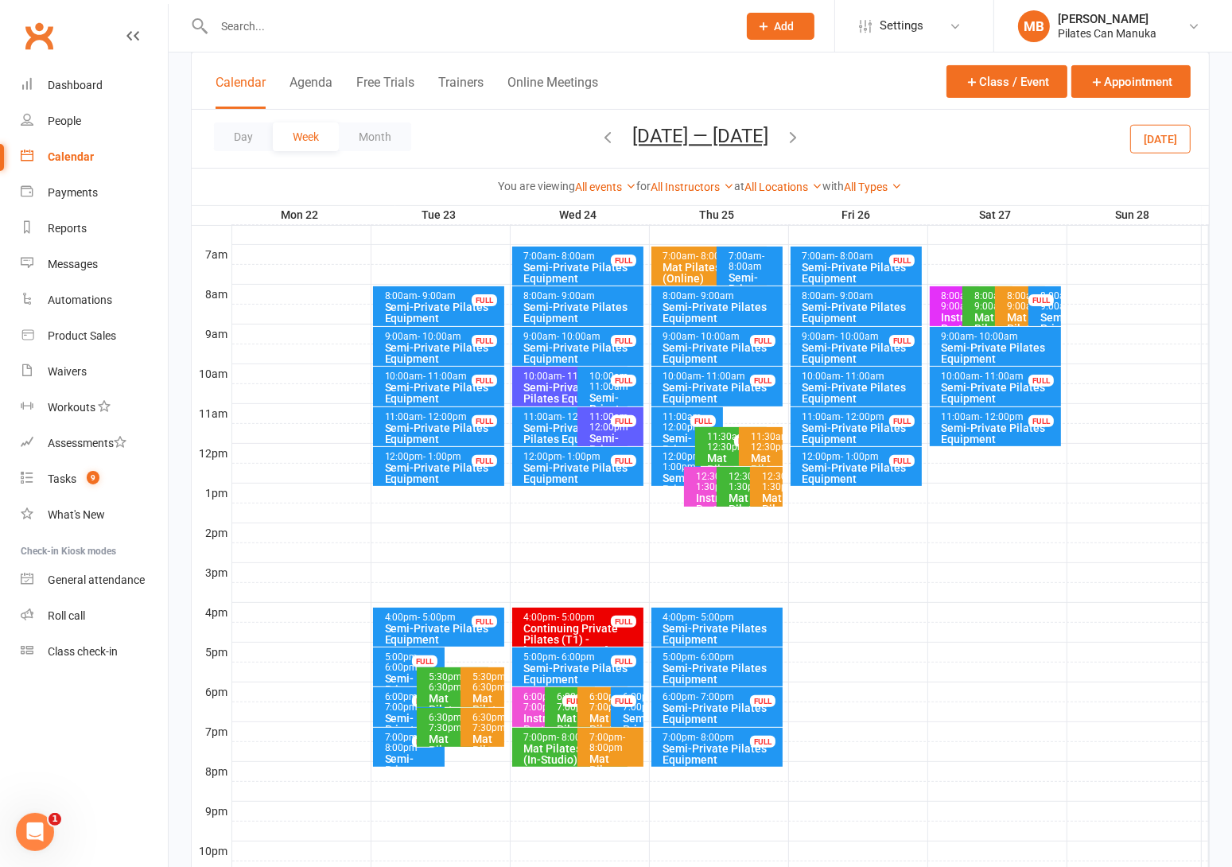
click at [599, 138] on icon "button" at bounding box center [607, 136] width 17 height 17
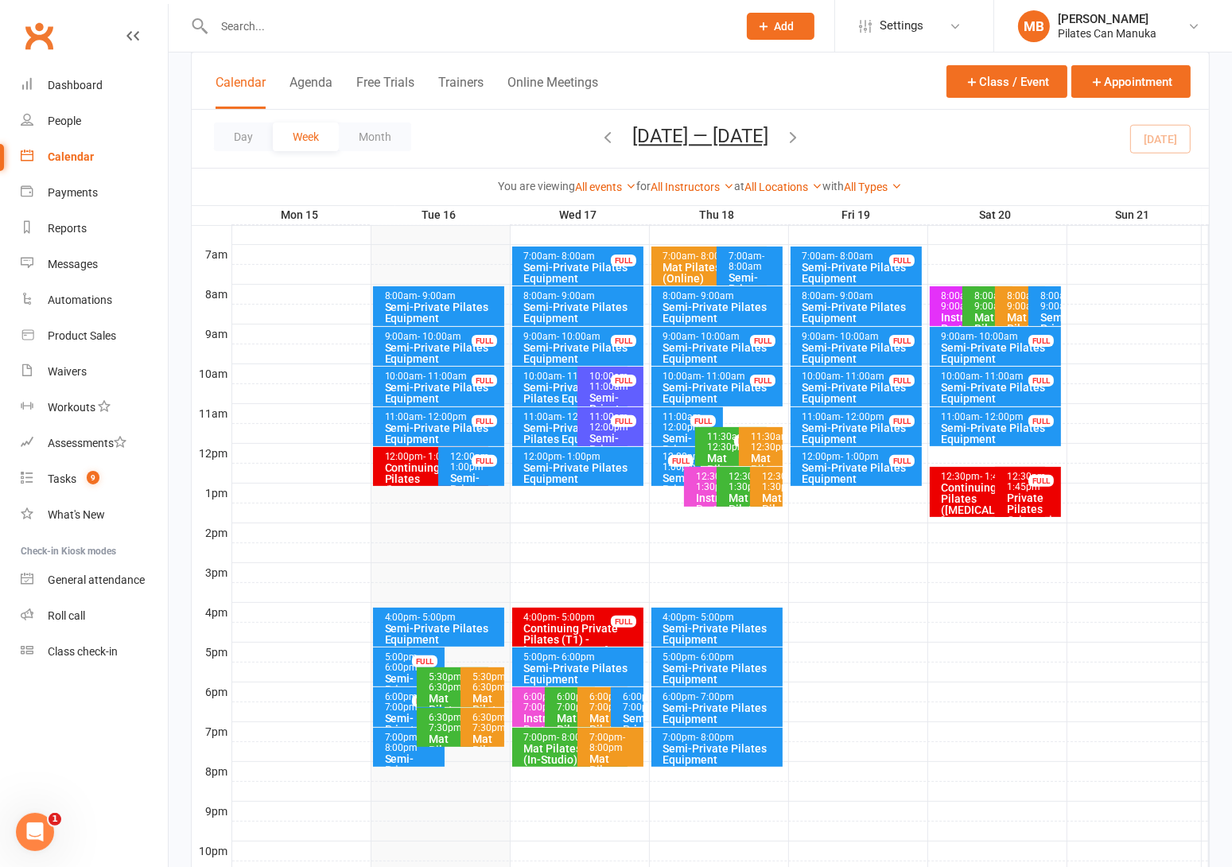
click at [727, 727] on div "7:00pm - 8:00pm Semi-Private Pilates Equipment" at bounding box center [717, 746] width 132 height 39
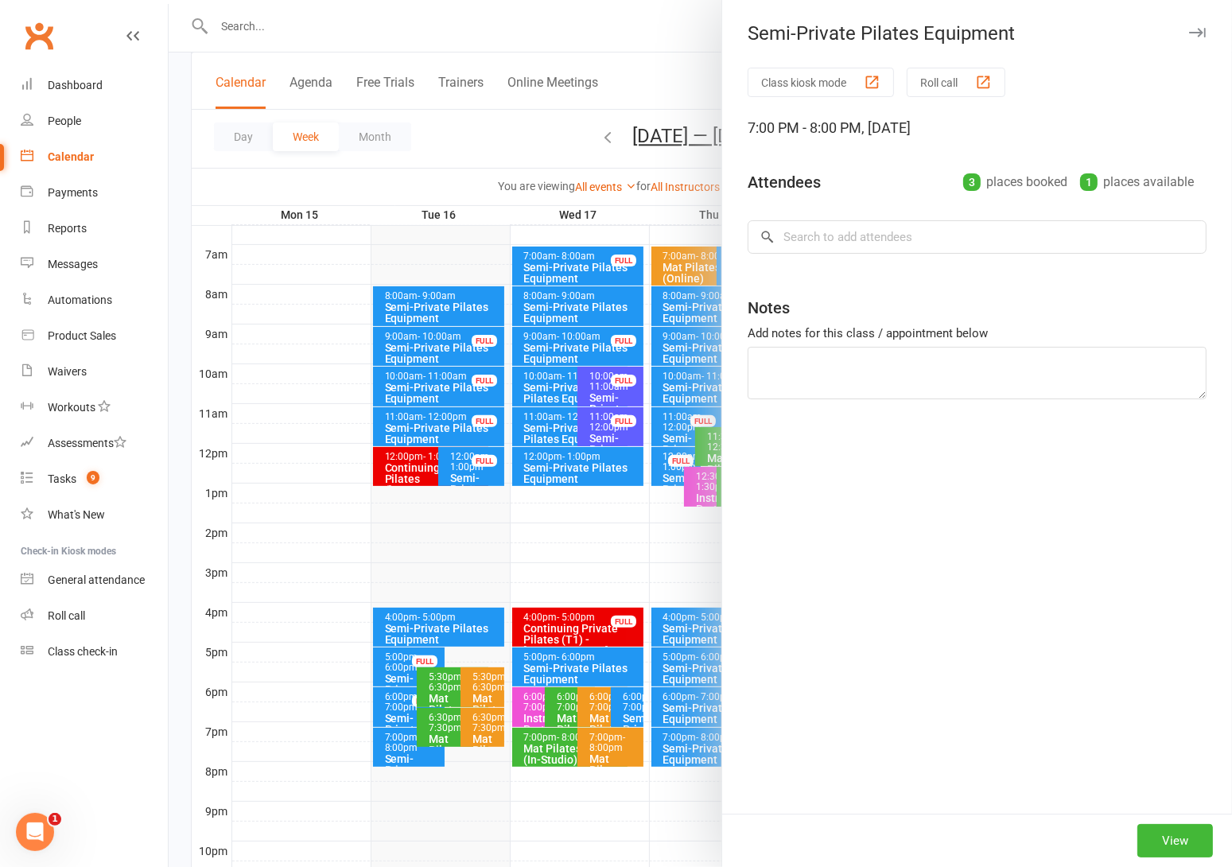
click at [722, 744] on div "Class kiosk mode Roll call 7:00 PM - 8:00 PM, Thursday, September, 18, 2025 Att…" at bounding box center [977, 441] width 510 height 746
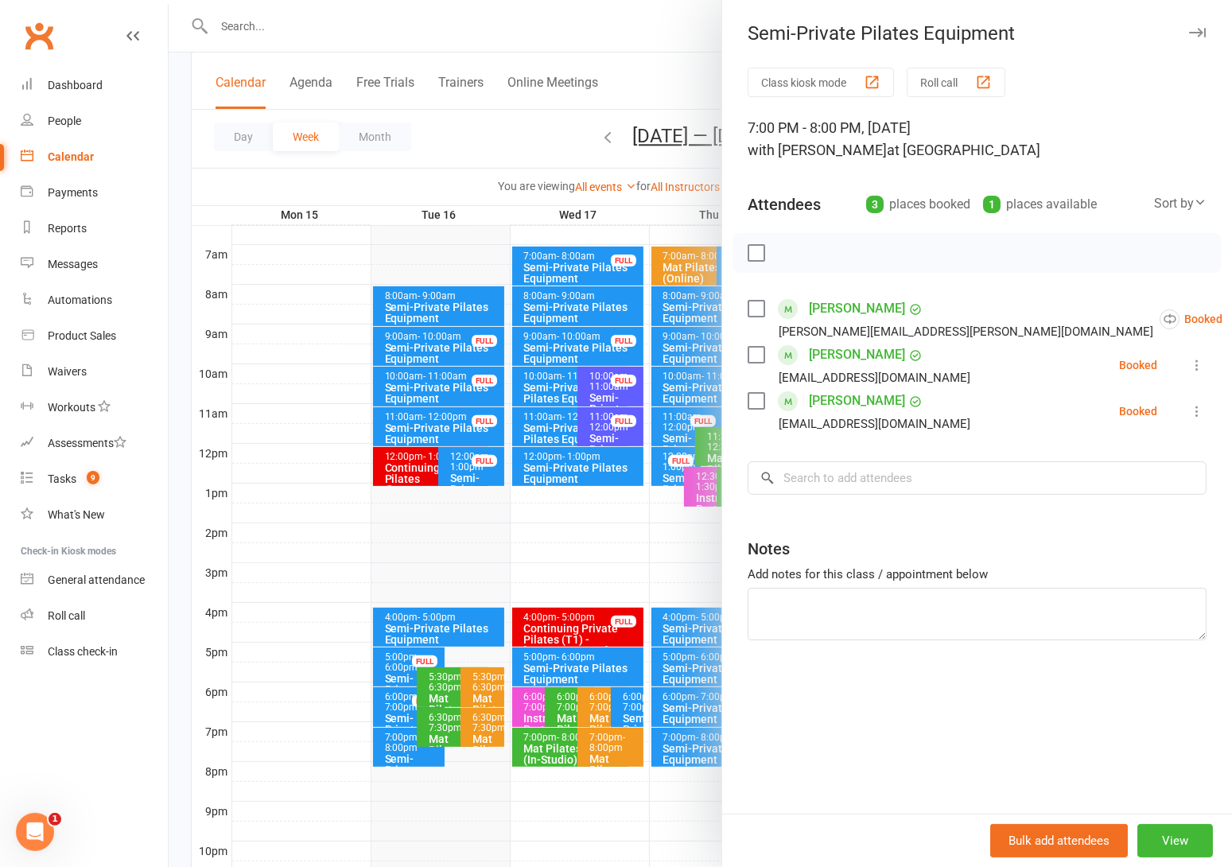
click at [700, 754] on div at bounding box center [700, 433] width 1063 height 867
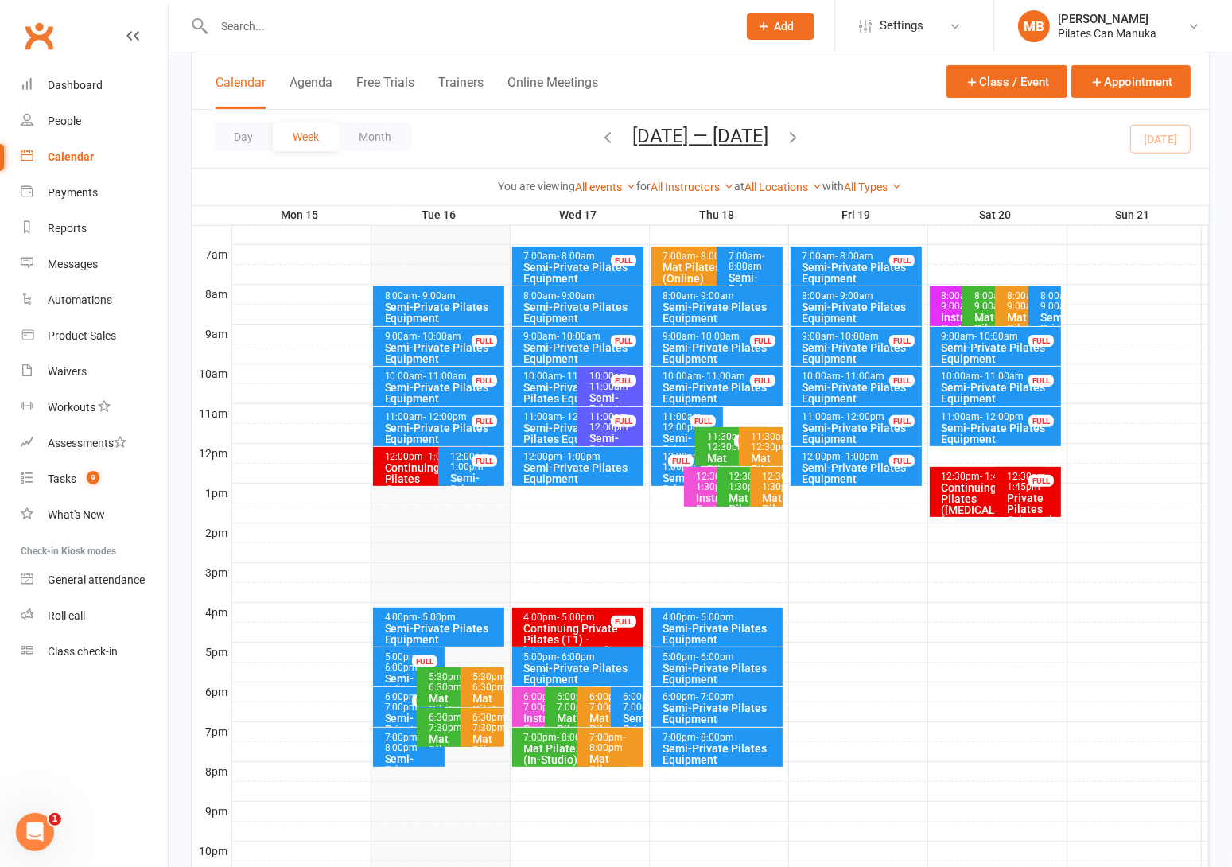
drag, startPoint x: 800, startPoint y: 134, endPoint x: 681, endPoint y: 157, distance: 120.8
click at [796, 134] on icon "button" at bounding box center [792, 136] width 17 height 17
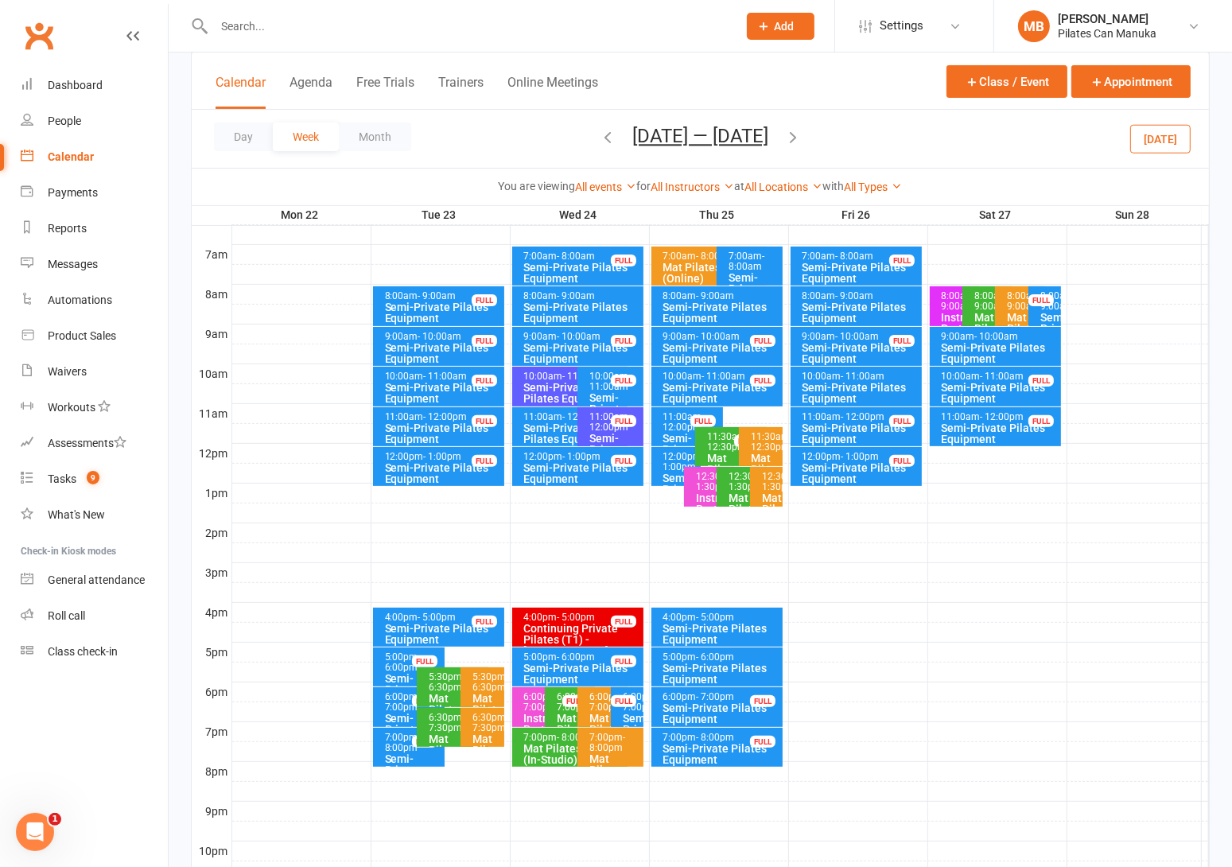
click at [599, 134] on icon "button" at bounding box center [607, 136] width 17 height 17
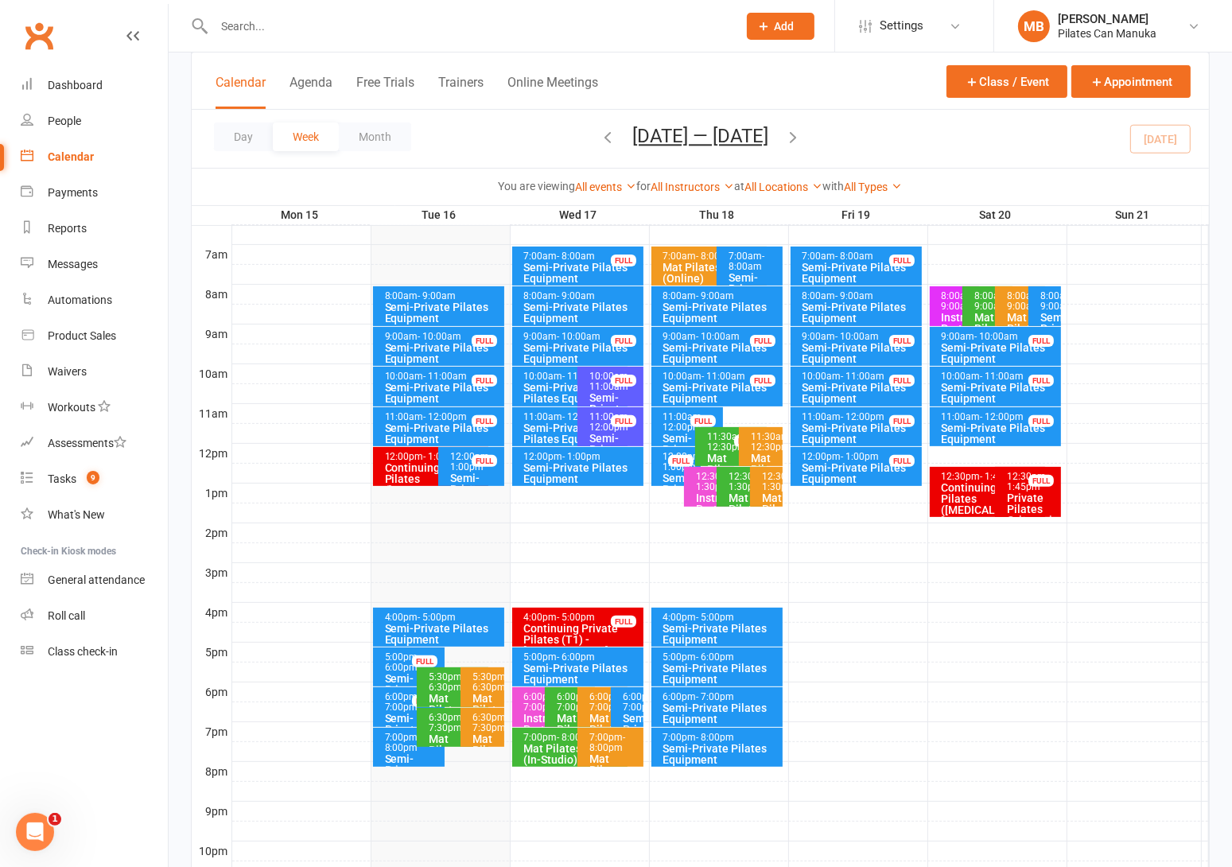
click at [425, 144] on div "Day Week Month Sep 15 — 21 2025 September 2025 Sun Mon Tue Wed Thu Fri Sat 31 0…" at bounding box center [700, 139] width 1017 height 58
click at [798, 128] on icon "button" at bounding box center [792, 136] width 17 height 17
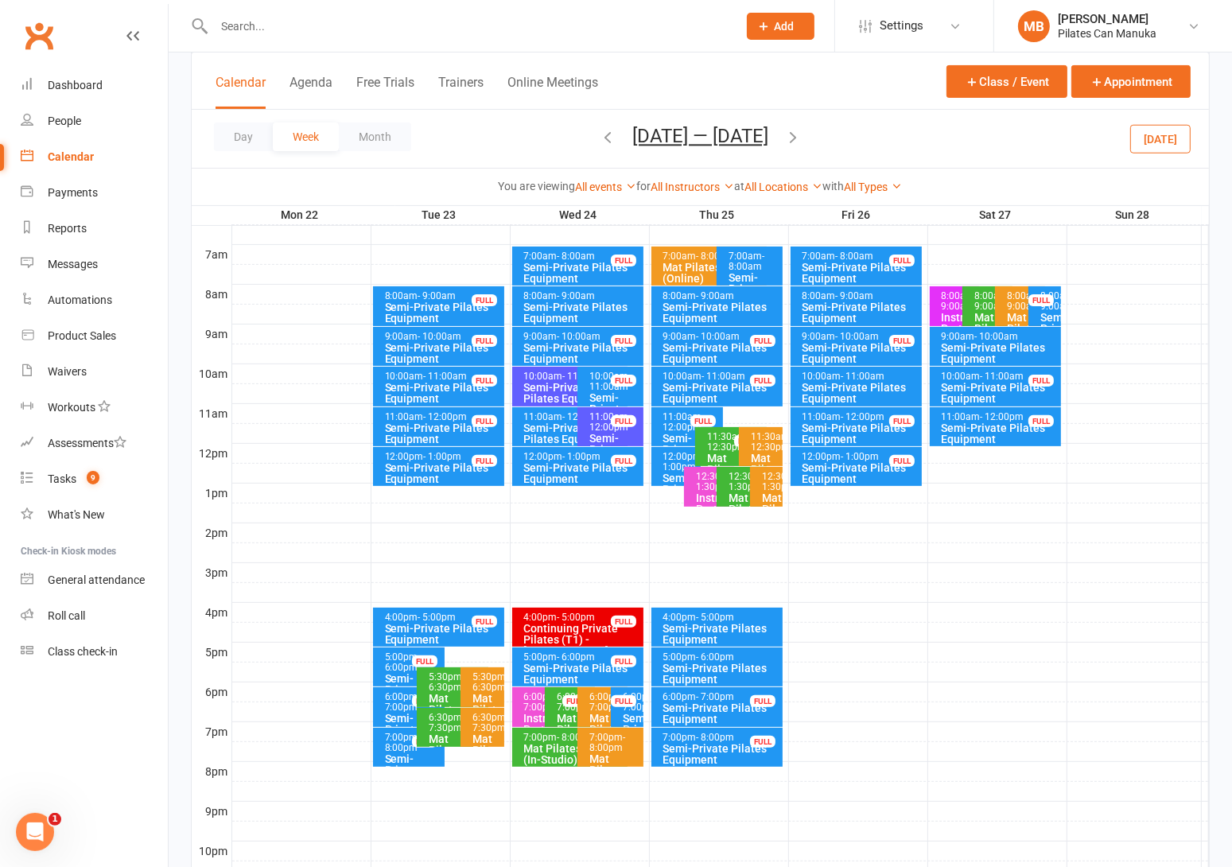
click at [599, 134] on icon "button" at bounding box center [607, 136] width 17 height 17
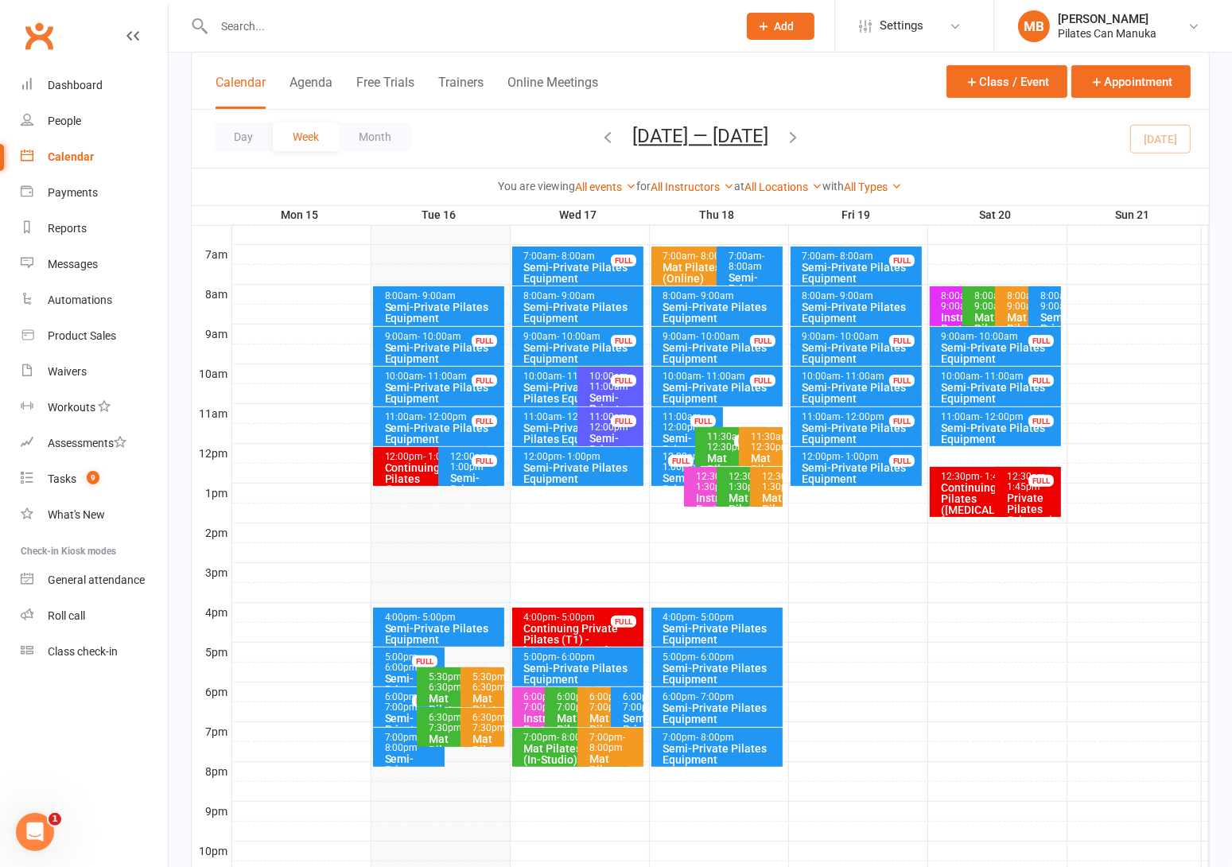
click at [1046, 296] on div "8:00am - 9:00am" at bounding box center [1048, 301] width 18 height 21
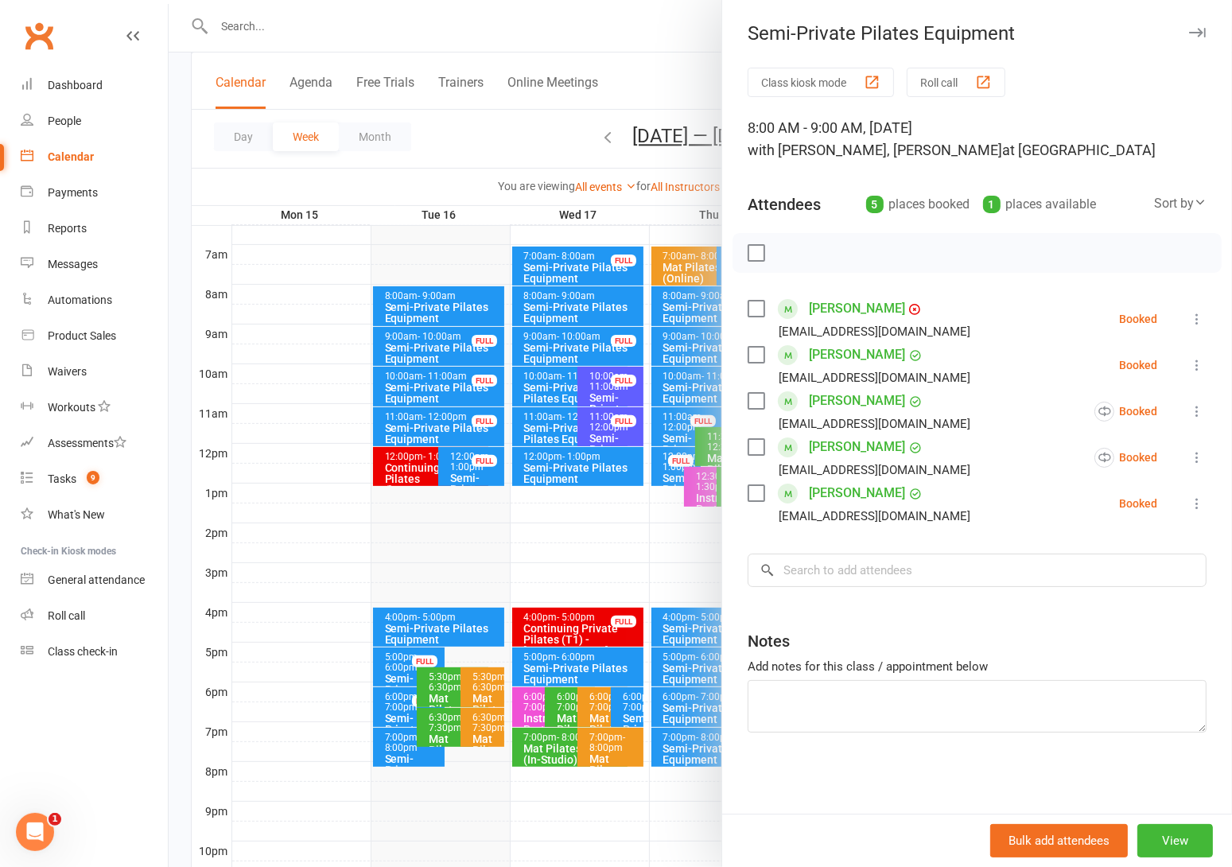
click at [545, 119] on div at bounding box center [700, 433] width 1063 height 867
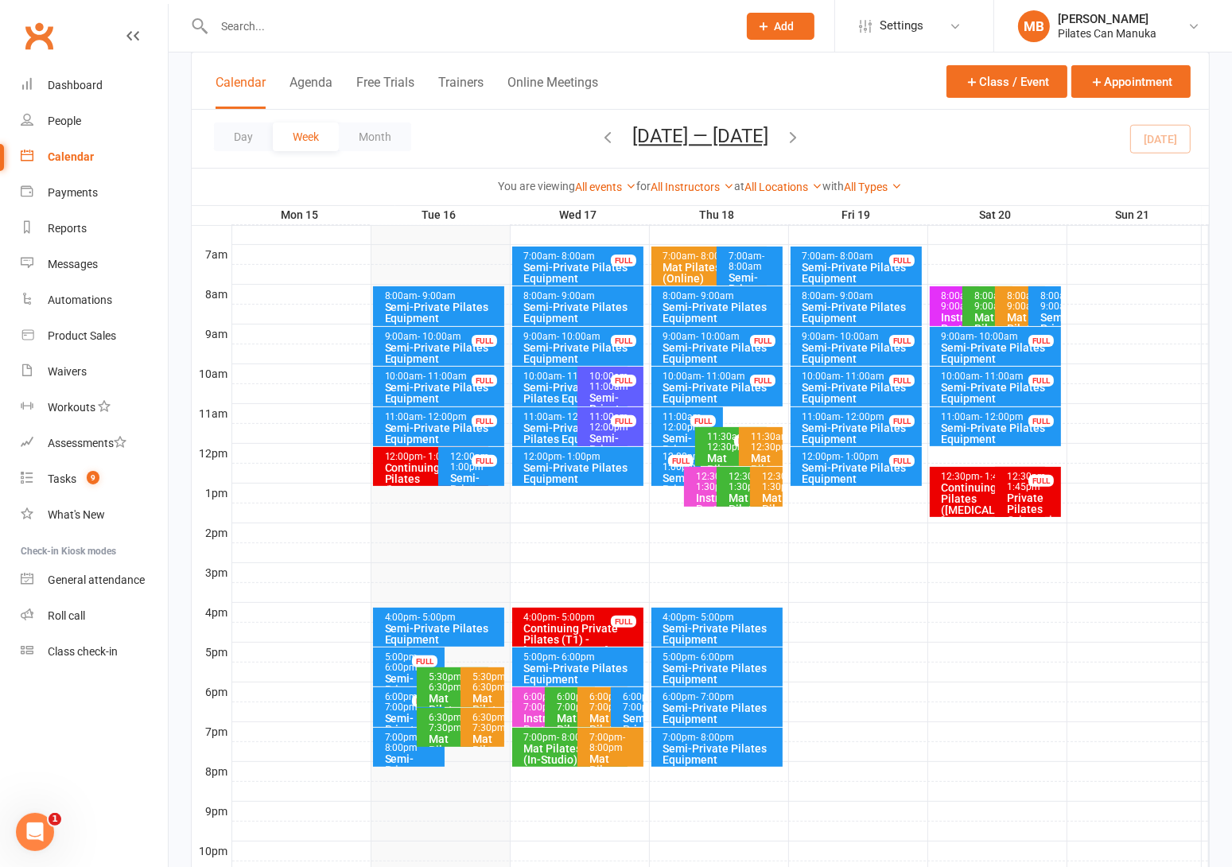
click at [795, 125] on button "button" at bounding box center [792, 139] width 17 height 28
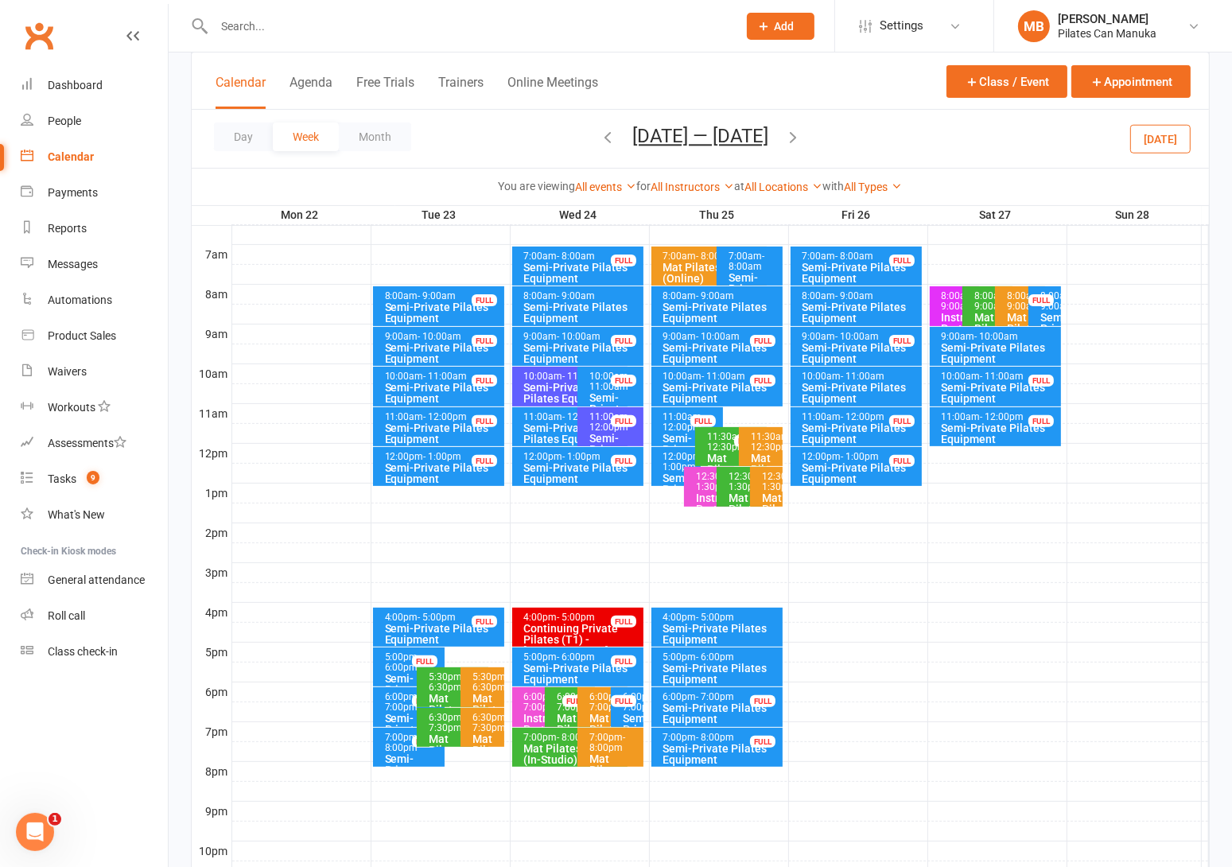
click at [670, 456] on div "12:00pm - 1:00pm" at bounding box center [680, 462] width 36 height 21
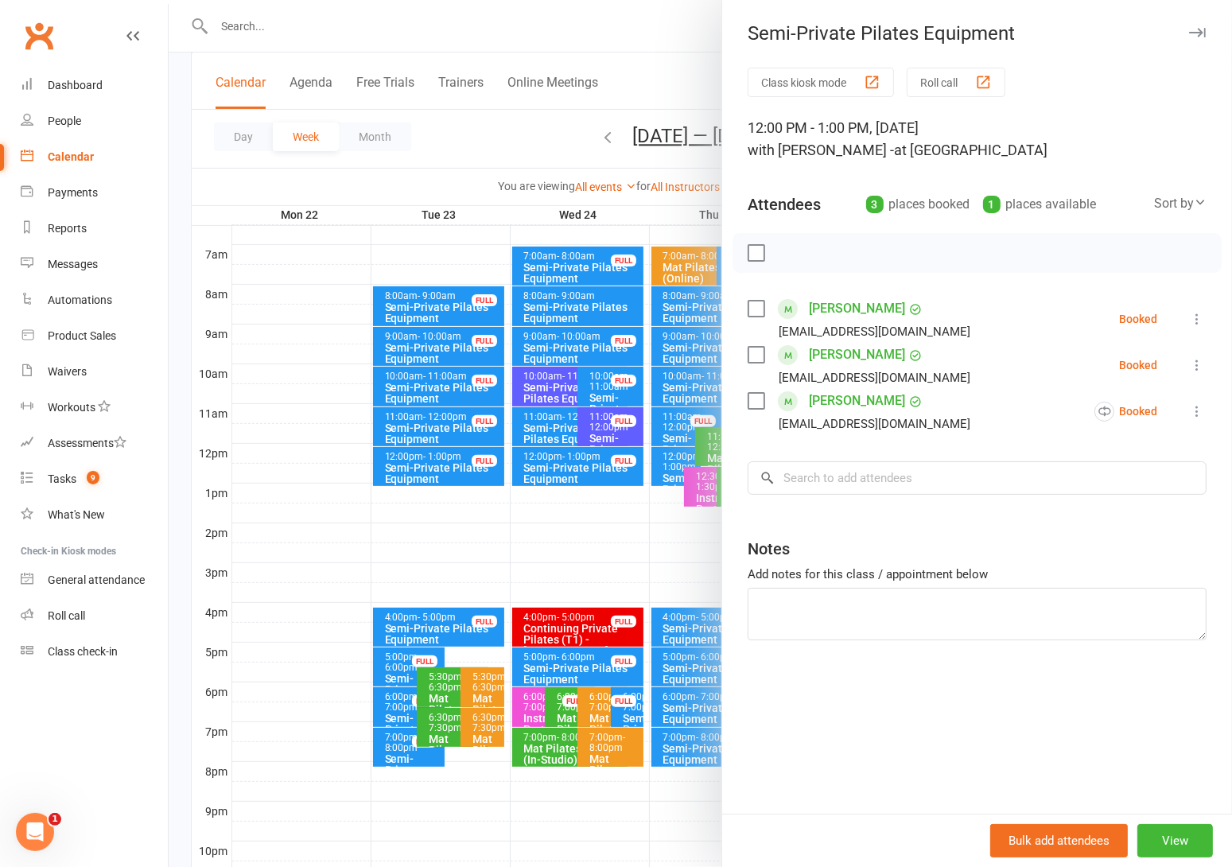
click at [589, 125] on div at bounding box center [700, 433] width 1063 height 867
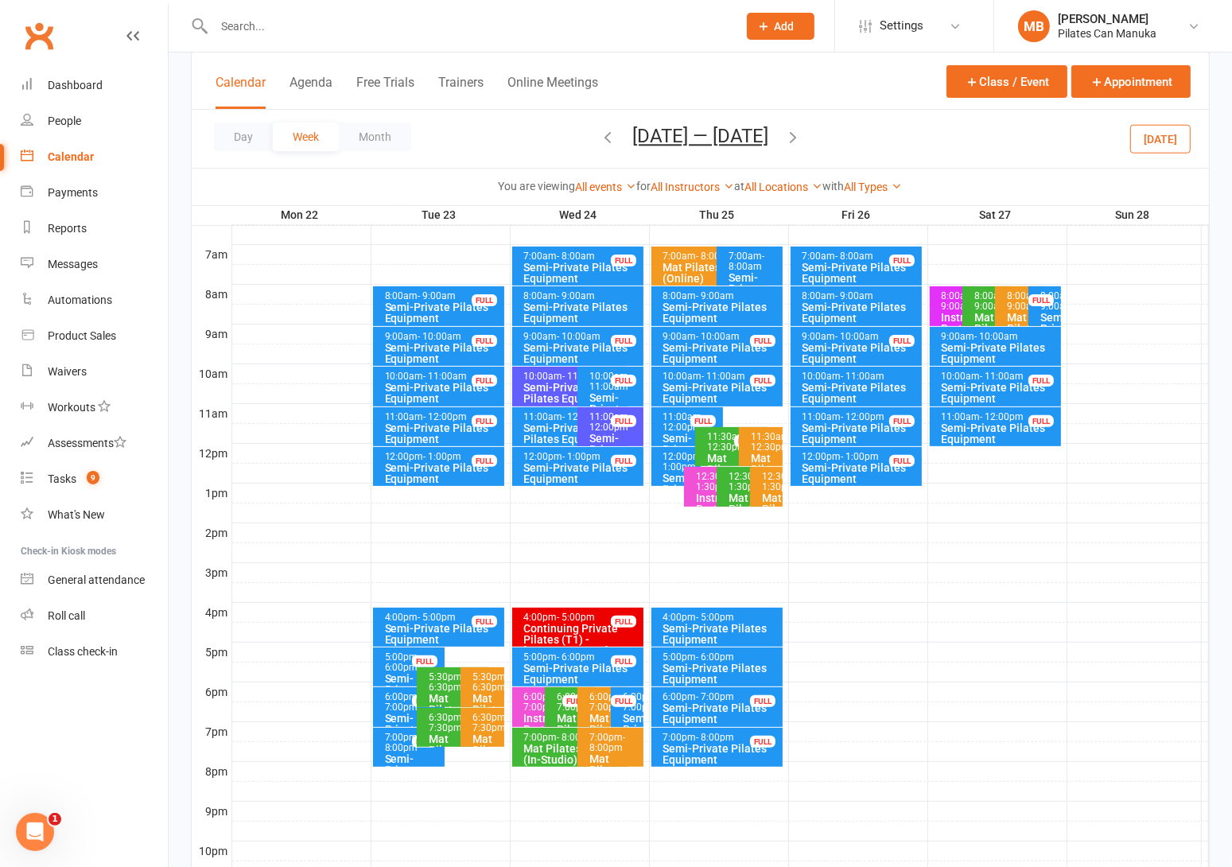
click at [879, 383] on div "Semi-Private Pilates Equipment" at bounding box center [860, 393] width 118 height 22
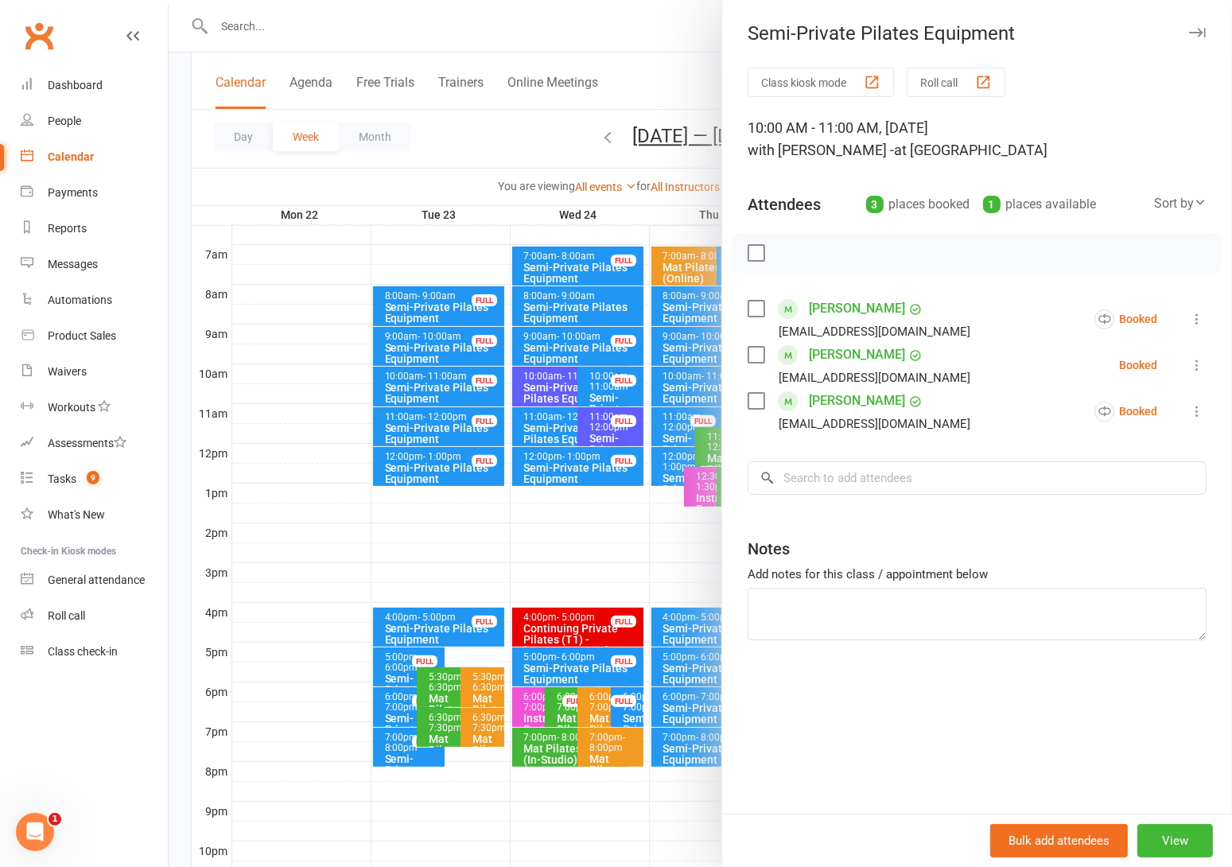
click at [548, 126] on div at bounding box center [700, 433] width 1063 height 867
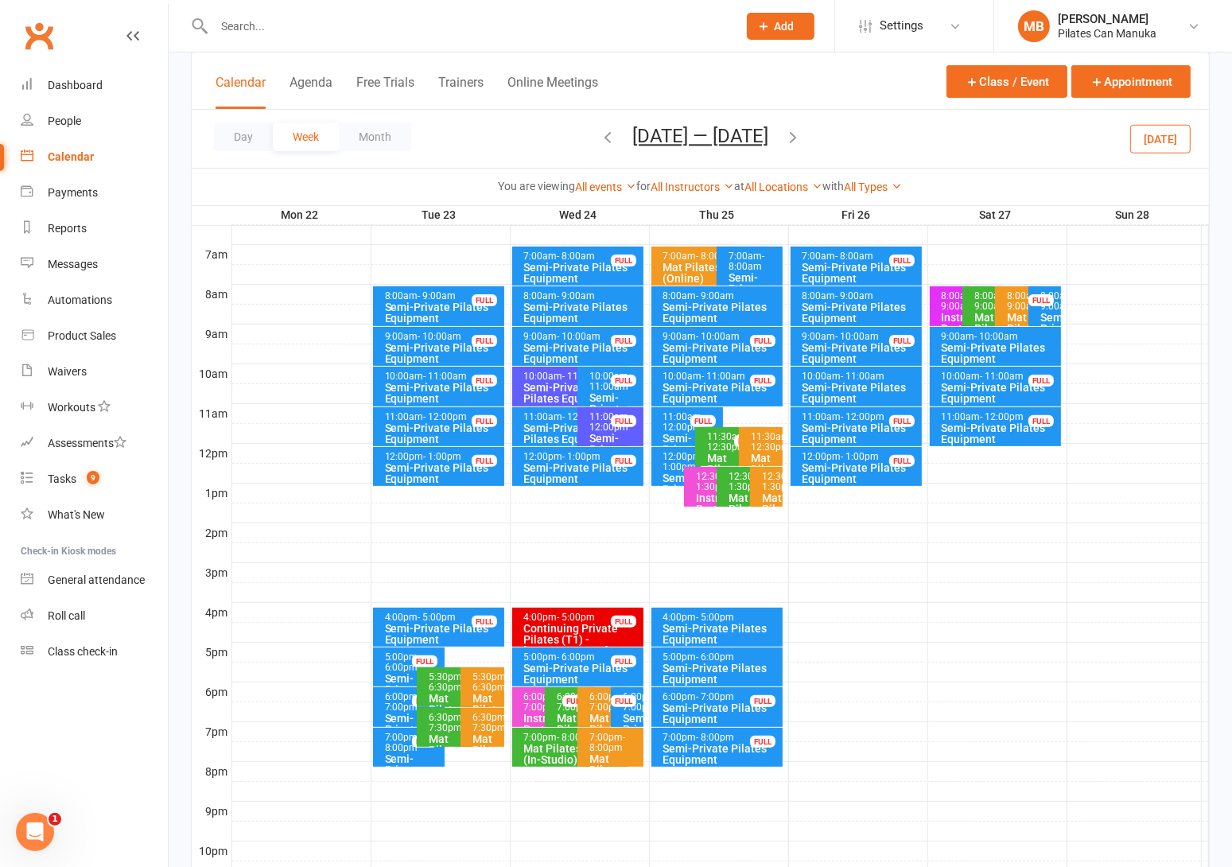
click at [1034, 343] on div "Semi-Private Pilates Equipment" at bounding box center [1000, 353] width 118 height 22
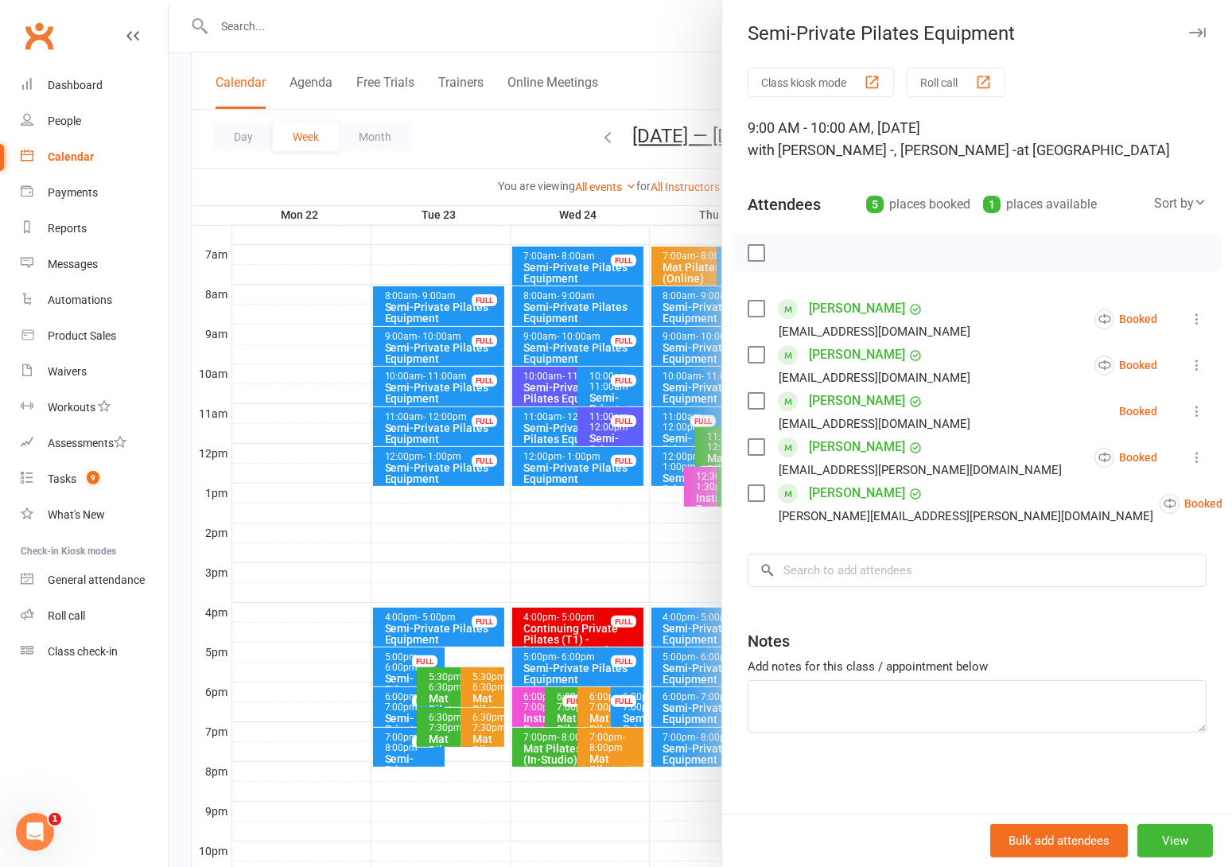
click at [526, 107] on div at bounding box center [700, 433] width 1063 height 867
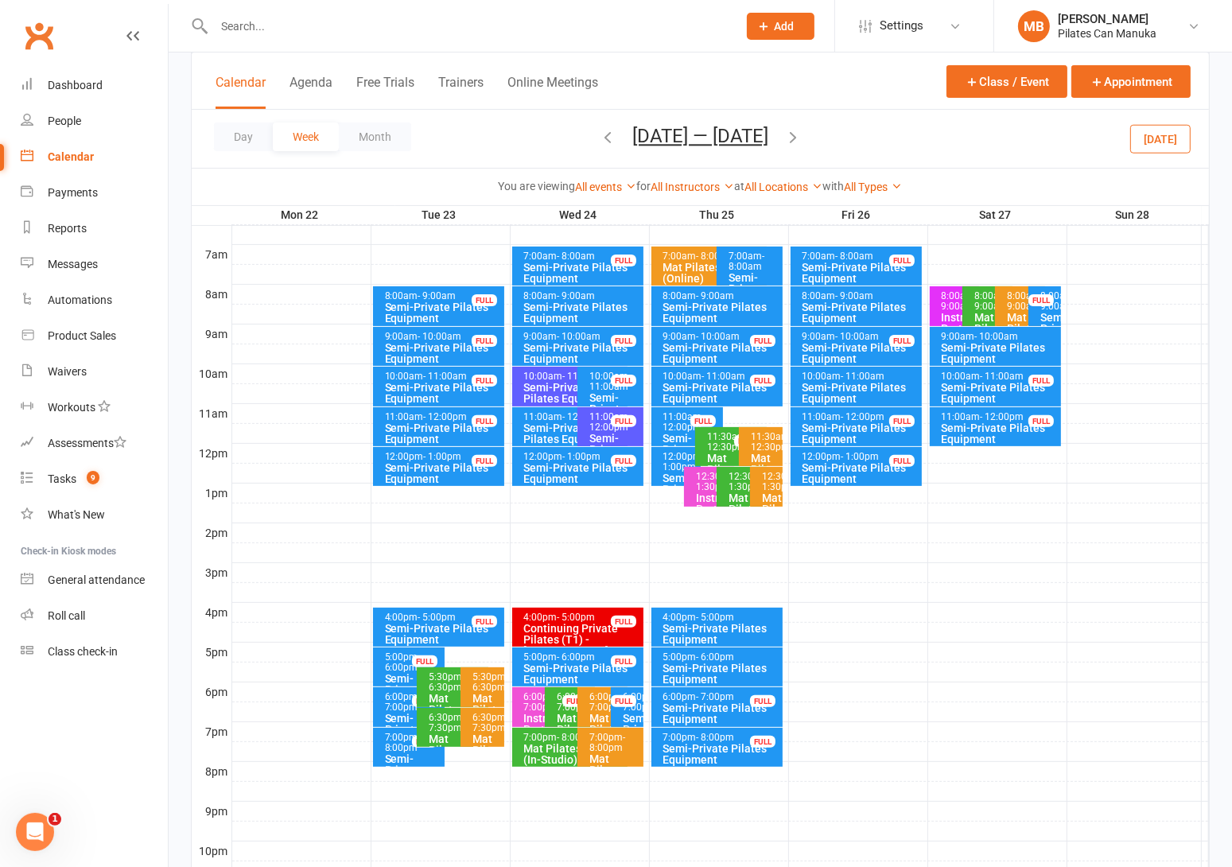
click at [798, 134] on icon "button" at bounding box center [792, 136] width 17 height 17
click at [459, 382] on div "Semi-Private Pilates Equipment" at bounding box center [443, 393] width 118 height 22
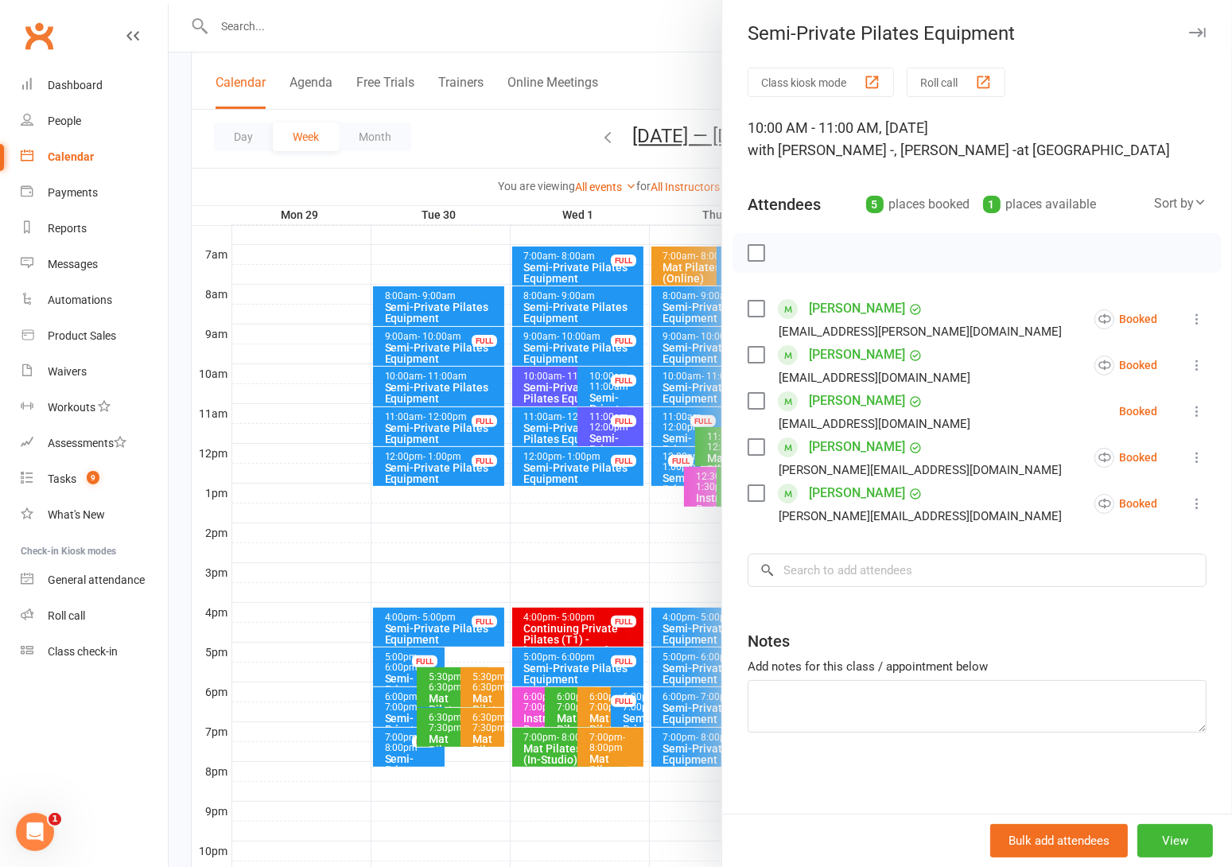
click at [454, 382] on div at bounding box center [700, 433] width 1063 height 867
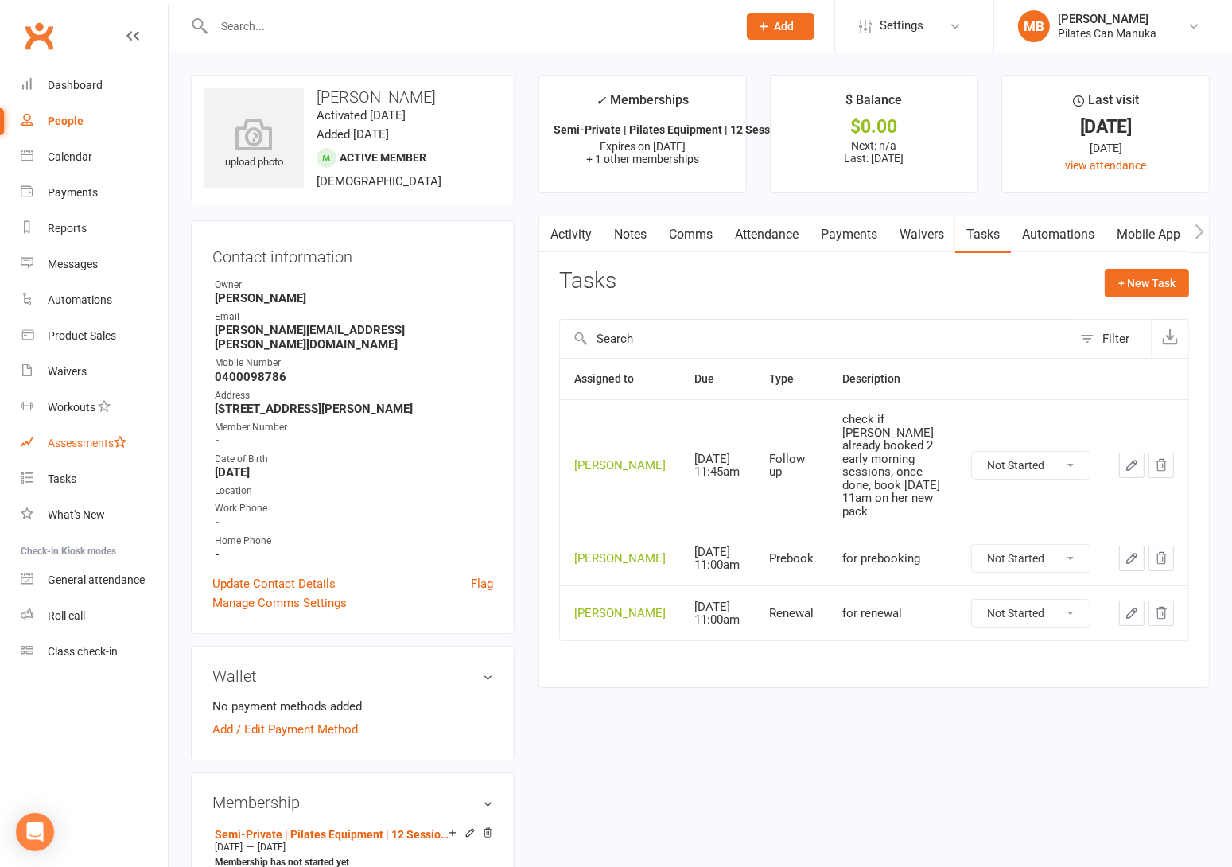
click at [56, 459] on link "Assessments" at bounding box center [94, 443] width 147 height 36
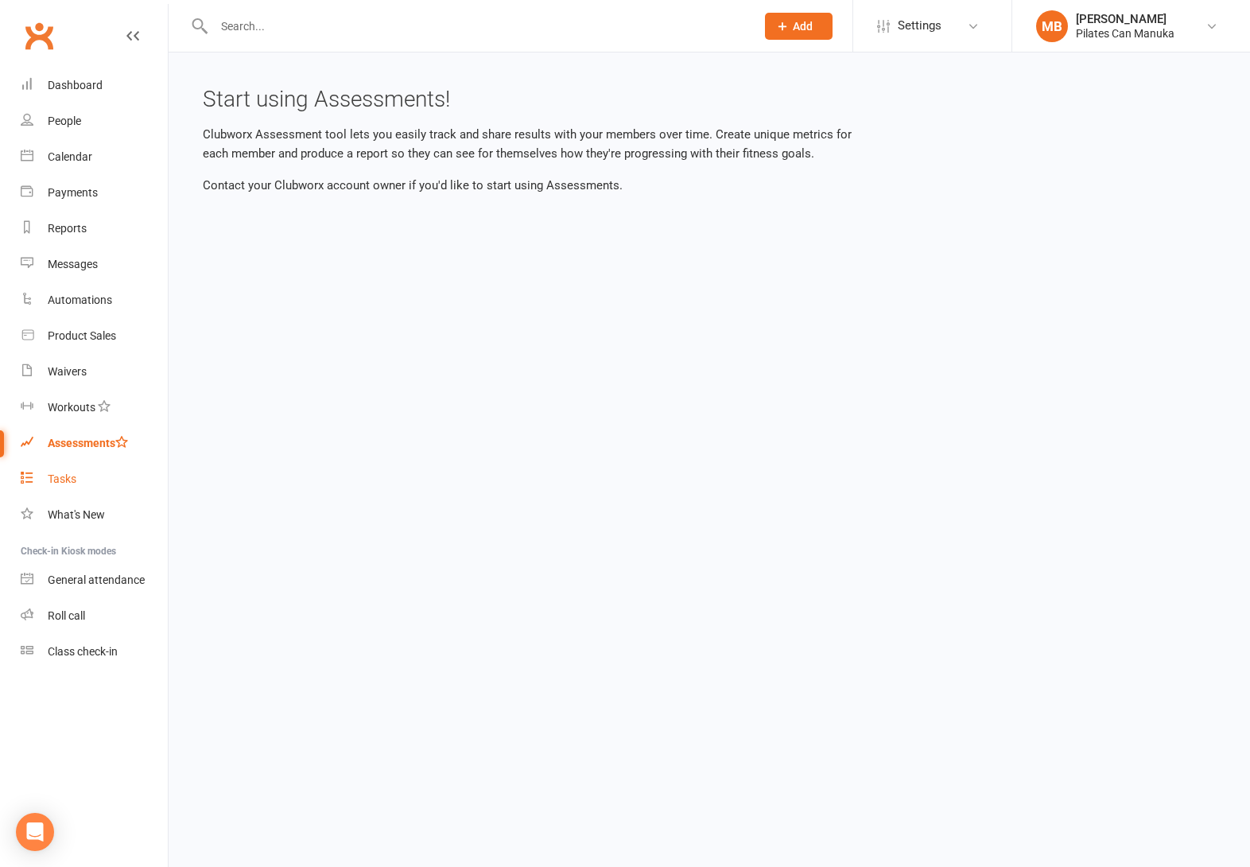
click at [56, 474] on div "Tasks" at bounding box center [62, 478] width 29 height 13
